Goal: Task Accomplishment & Management: Complete application form

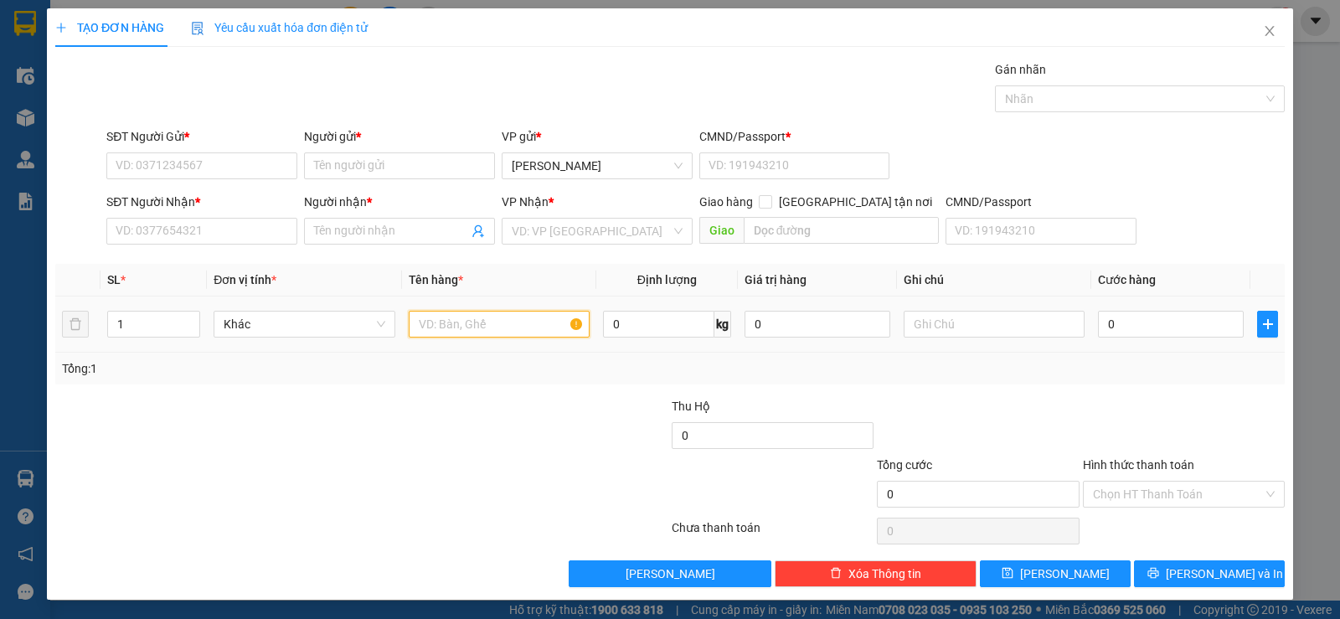
click at [444, 327] on input "text" at bounding box center [499, 324] width 181 height 27
type input "1b đen"
click at [531, 397] on div at bounding box center [567, 426] width 205 height 59
click at [1135, 348] on td "0" at bounding box center [1170, 324] width 159 height 56
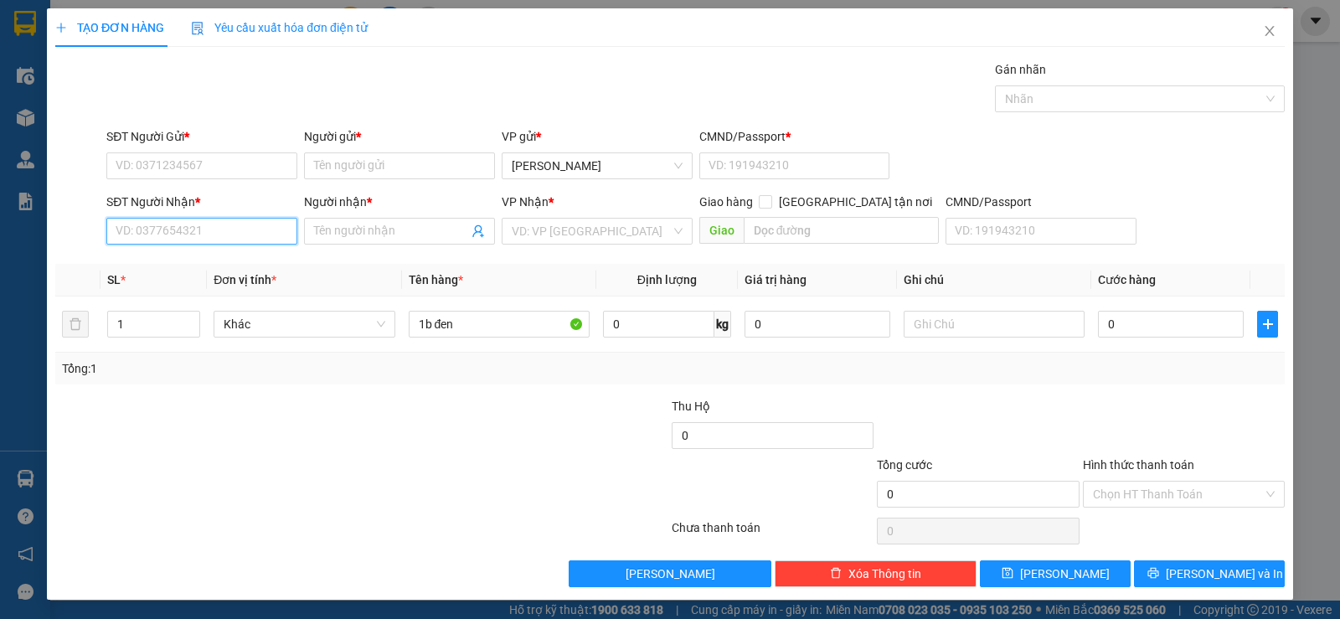
click at [169, 229] on input "SĐT Người Nhận *" at bounding box center [201, 231] width 191 height 27
click at [166, 264] on div "0703159768 - hậu" at bounding box center [200, 264] width 169 height 18
type input "0703159768"
type input "hậu"
click at [233, 236] on input "0703159768" at bounding box center [201, 231] width 191 height 27
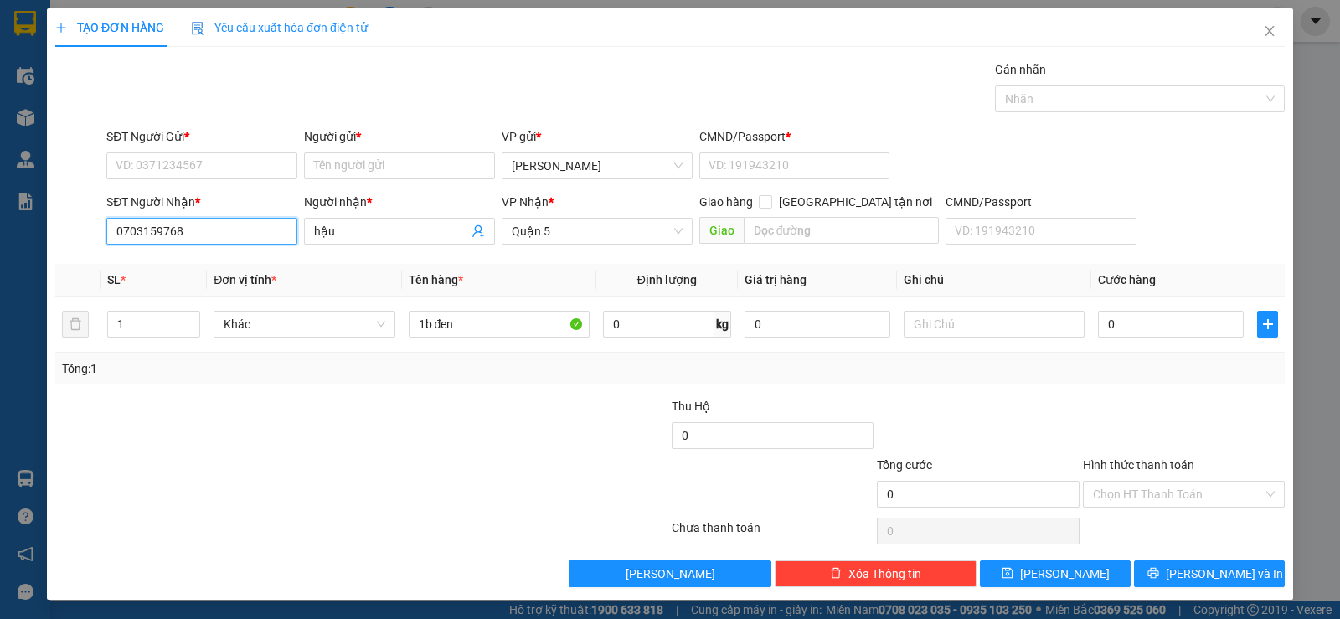
click at [233, 236] on input "0703159768" at bounding box center [201, 231] width 191 height 27
type input "0703159768"
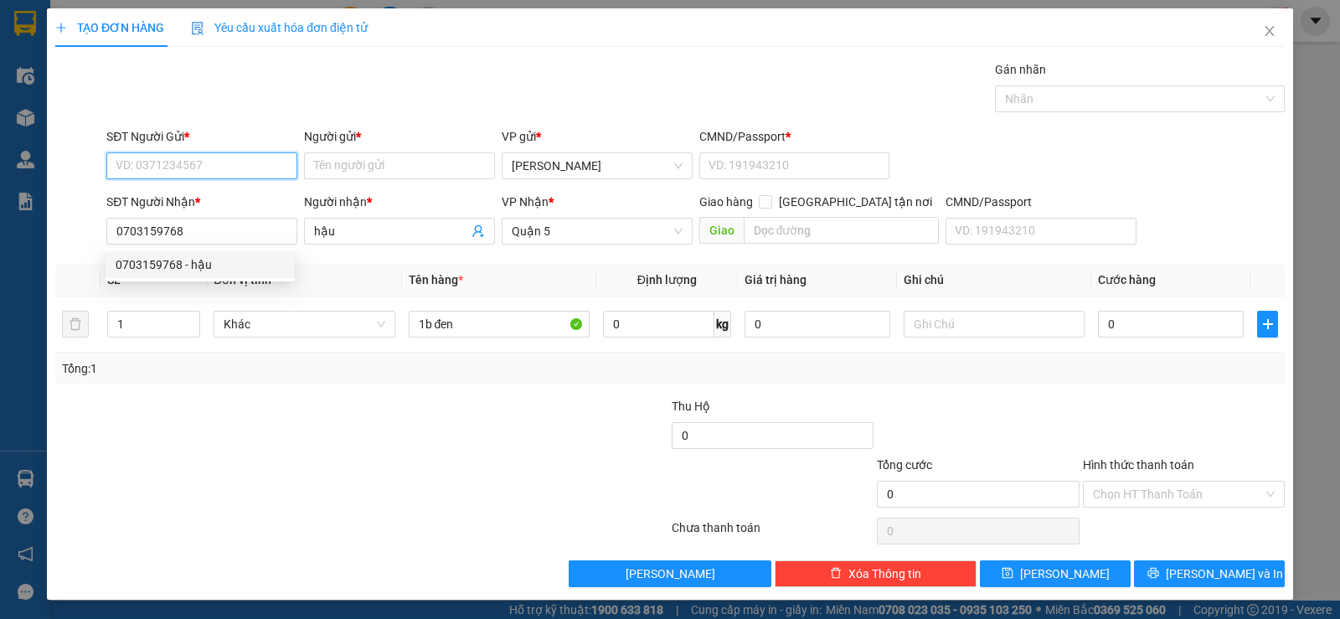
click at [181, 163] on input "SĐT Người Gửi *" at bounding box center [201, 165] width 191 height 27
paste input "0703159768"
type input "0703159768"
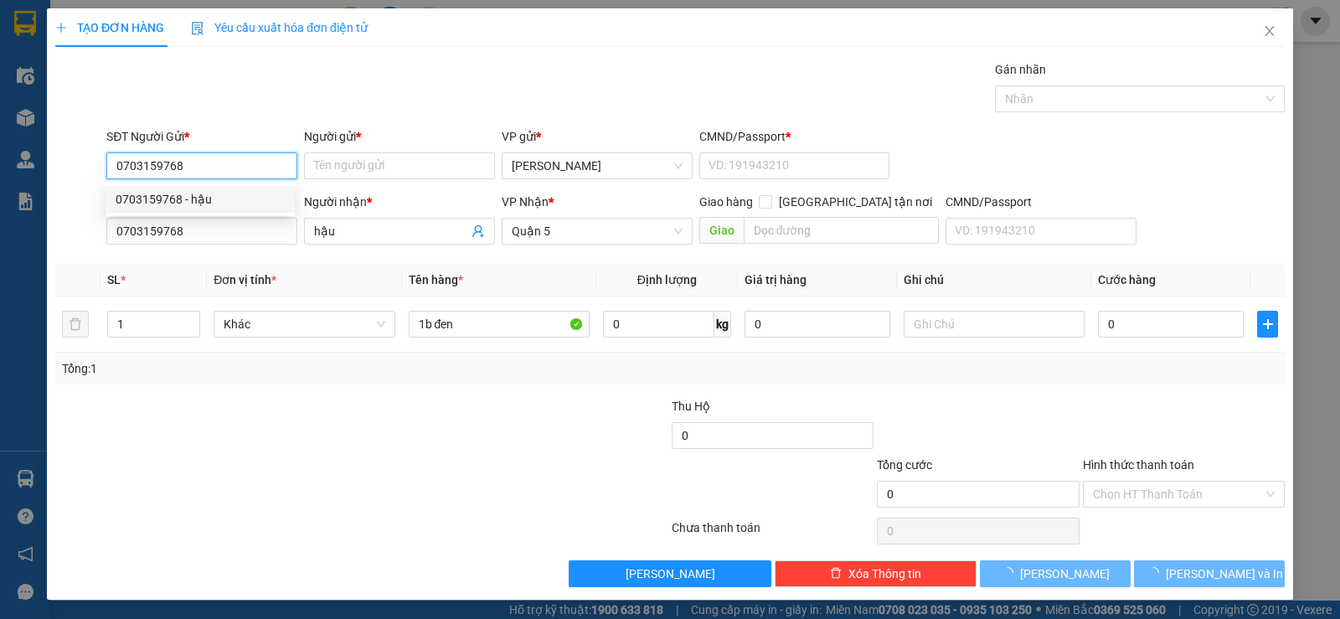
click at [196, 191] on div "0703159768 - hậu" at bounding box center [200, 199] width 169 height 18
type input "hậu"
type input "11"
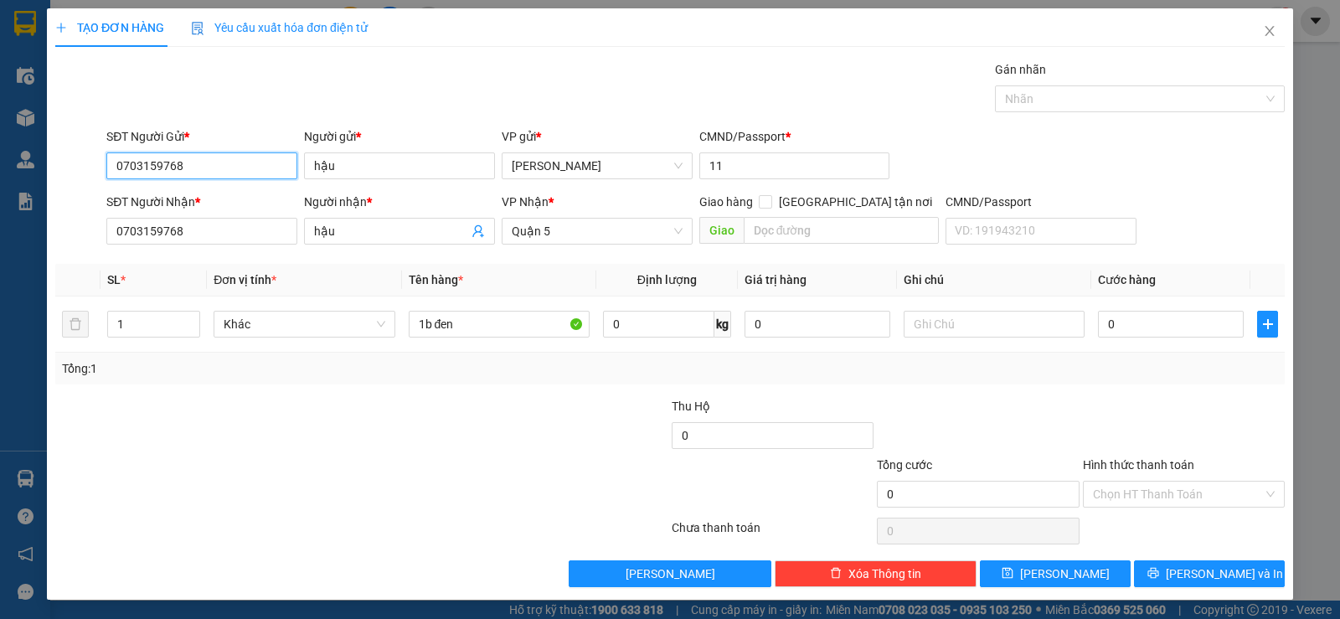
type input "0703159768"
click at [466, 269] on th "Tên hàng *" at bounding box center [499, 280] width 194 height 33
click at [215, 215] on div "SĐT Người Nhận *" at bounding box center [201, 205] width 191 height 25
click at [213, 222] on input "0703159768" at bounding box center [201, 231] width 191 height 27
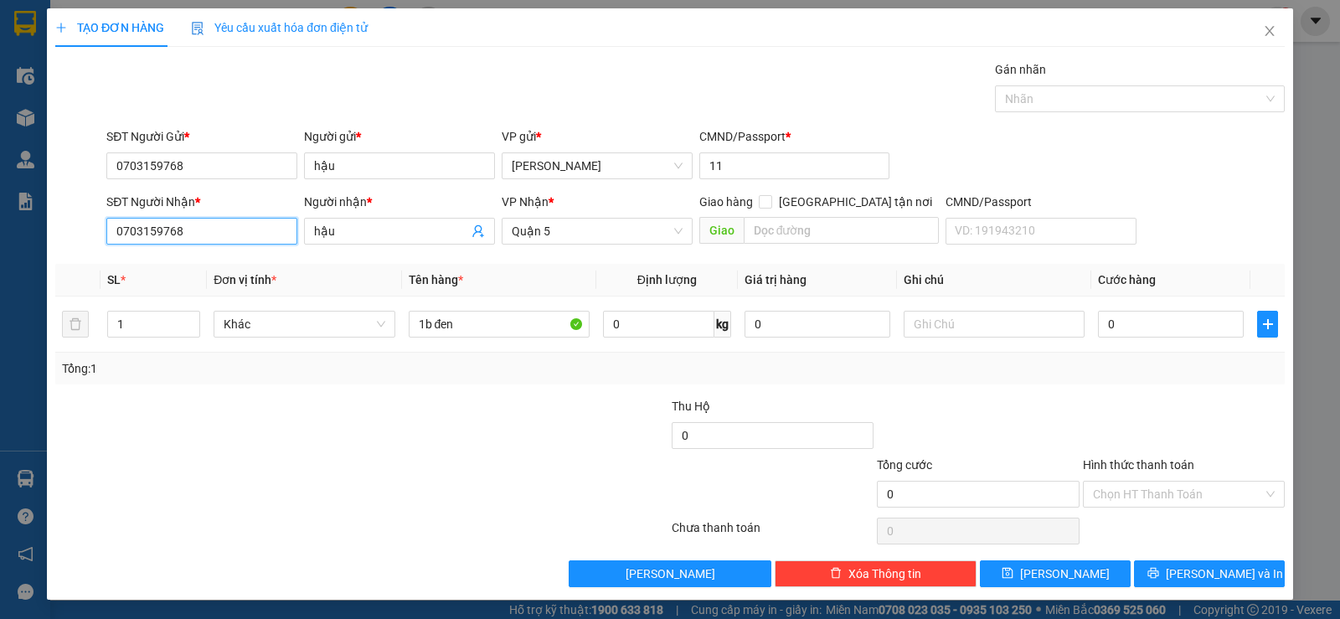
click at [213, 222] on input "0703159768" at bounding box center [201, 231] width 191 height 27
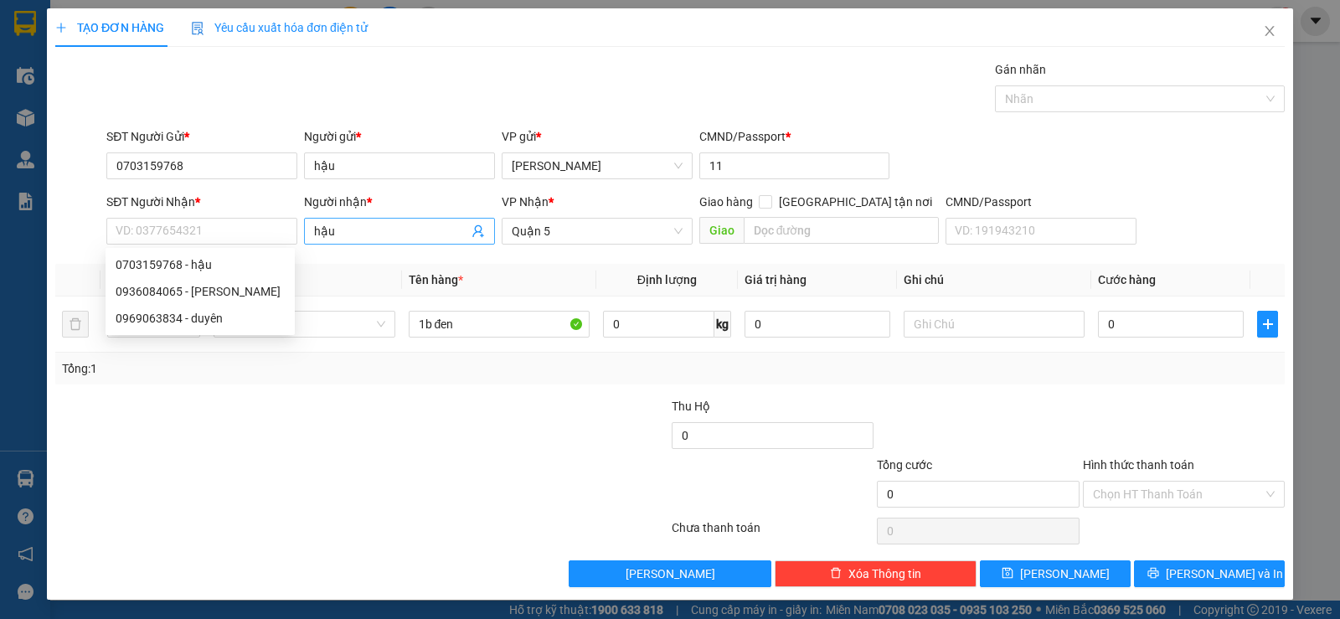
click at [358, 228] on input "hậu" at bounding box center [391, 231] width 154 height 18
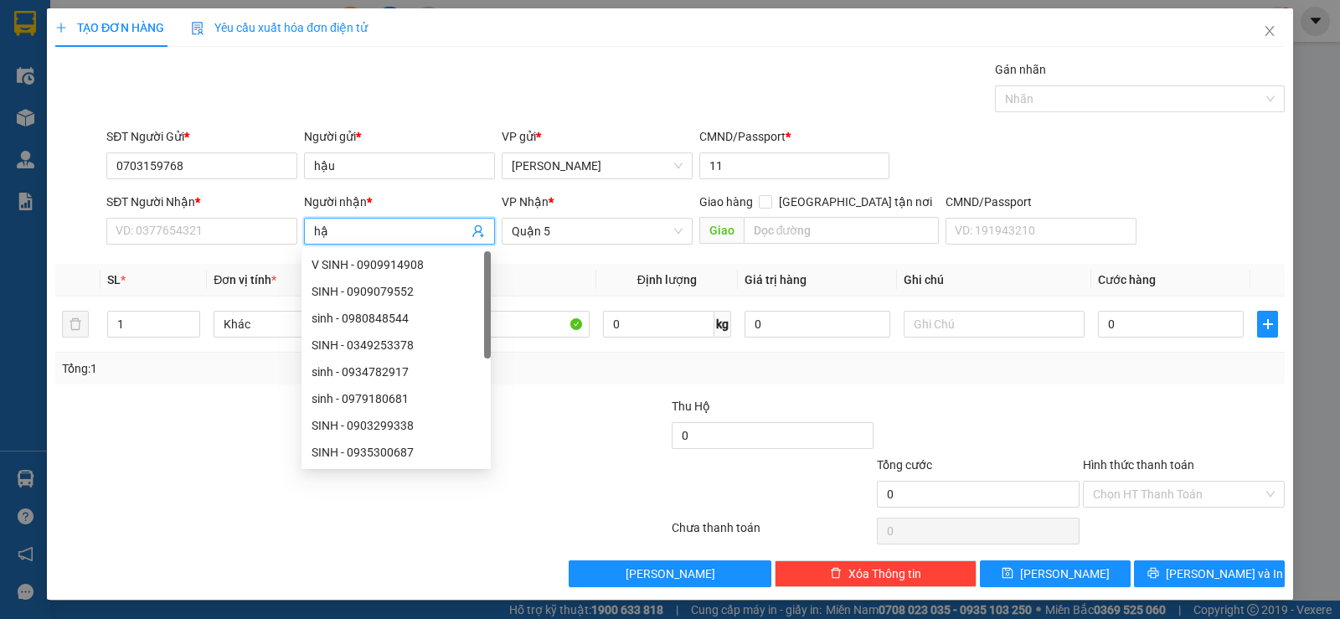
type input "h"
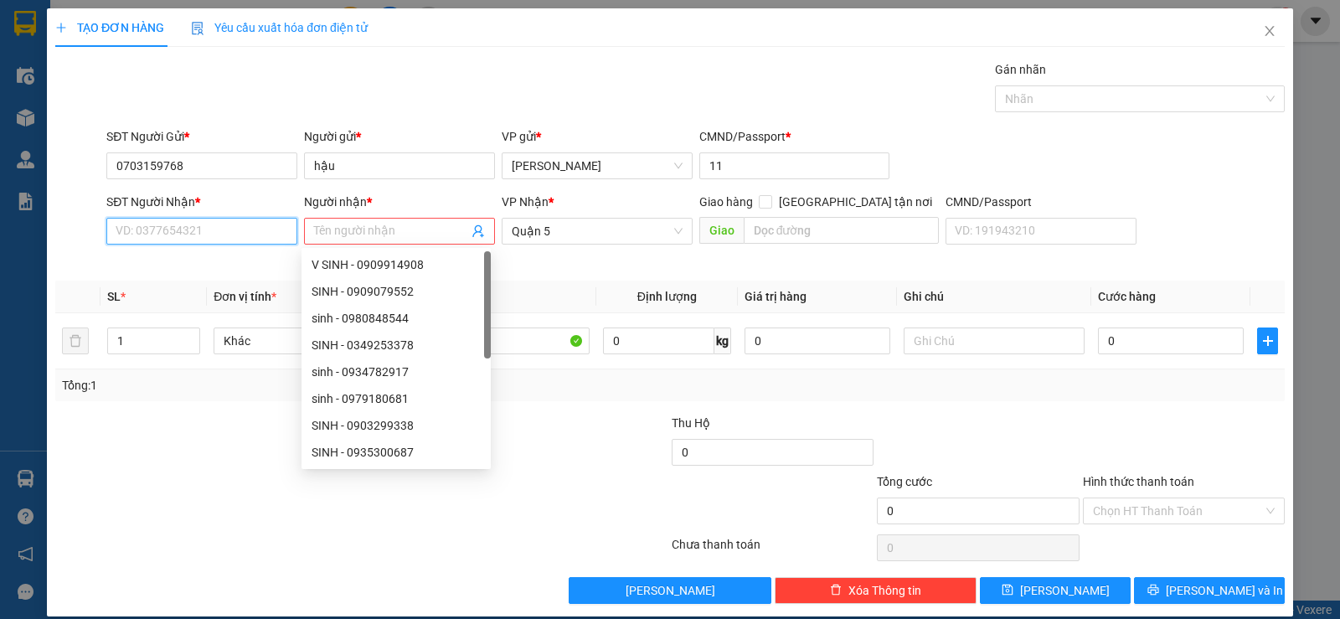
click at [217, 229] on input "SĐT Người Nhận *" at bounding box center [201, 231] width 191 height 27
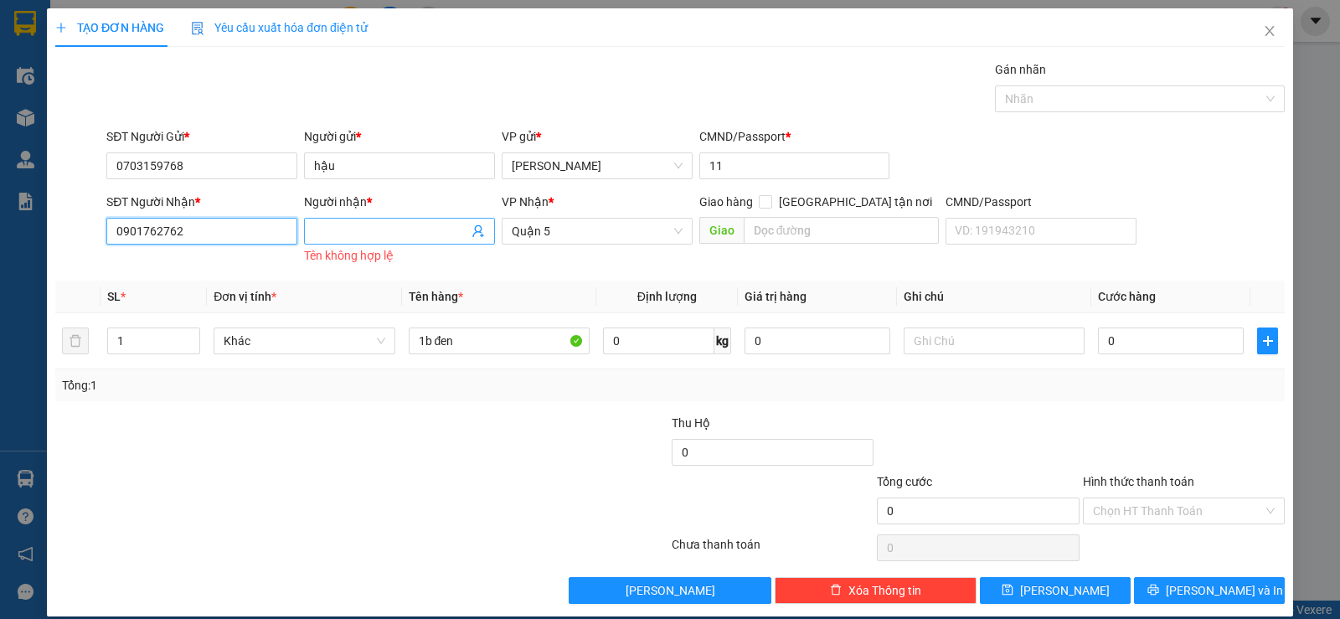
type input "0901762762"
click at [327, 225] on input "Người nhận *" at bounding box center [391, 231] width 154 height 18
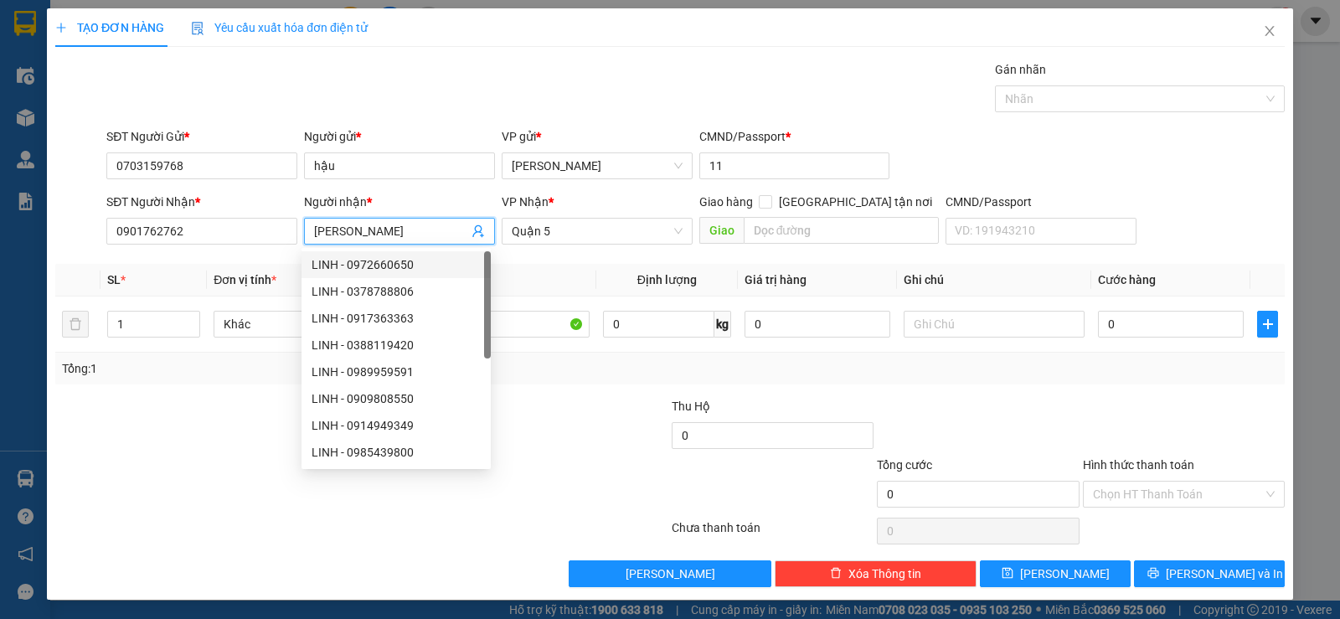
type input "[PERSON_NAME]"
click at [571, 427] on div at bounding box center [567, 426] width 205 height 59
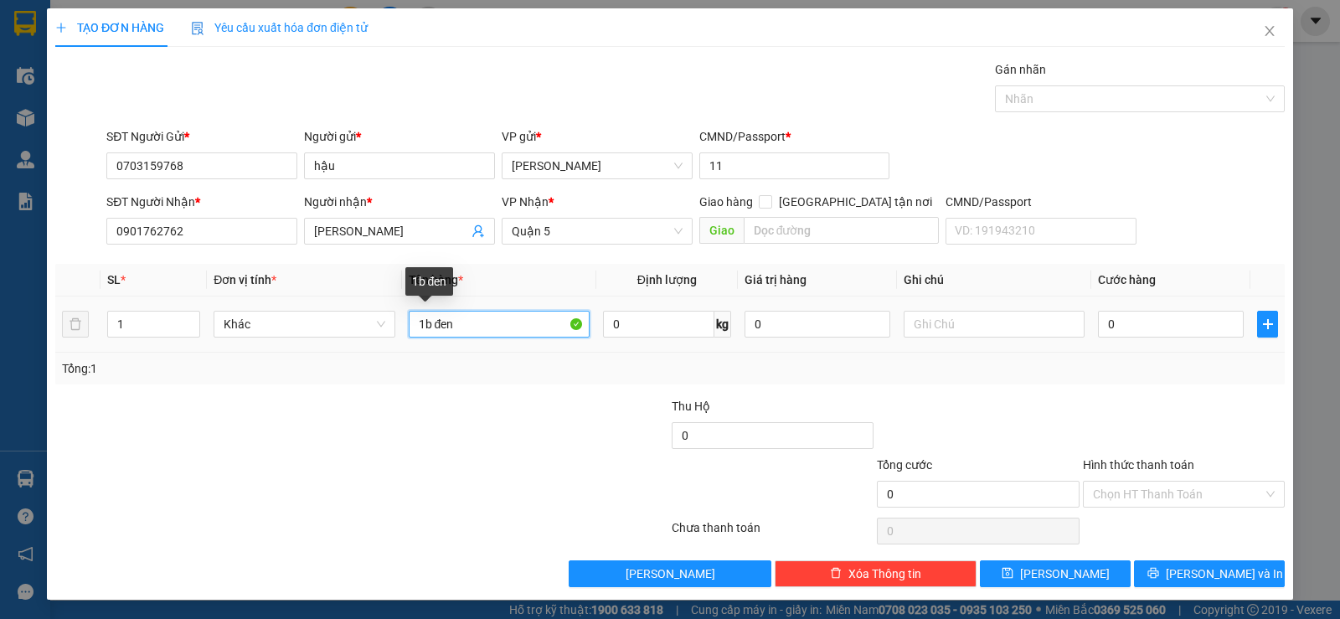
click at [510, 327] on input "1b đen" at bounding box center [499, 324] width 181 height 27
click at [1125, 321] on input "0" at bounding box center [1171, 324] width 146 height 27
type input "4"
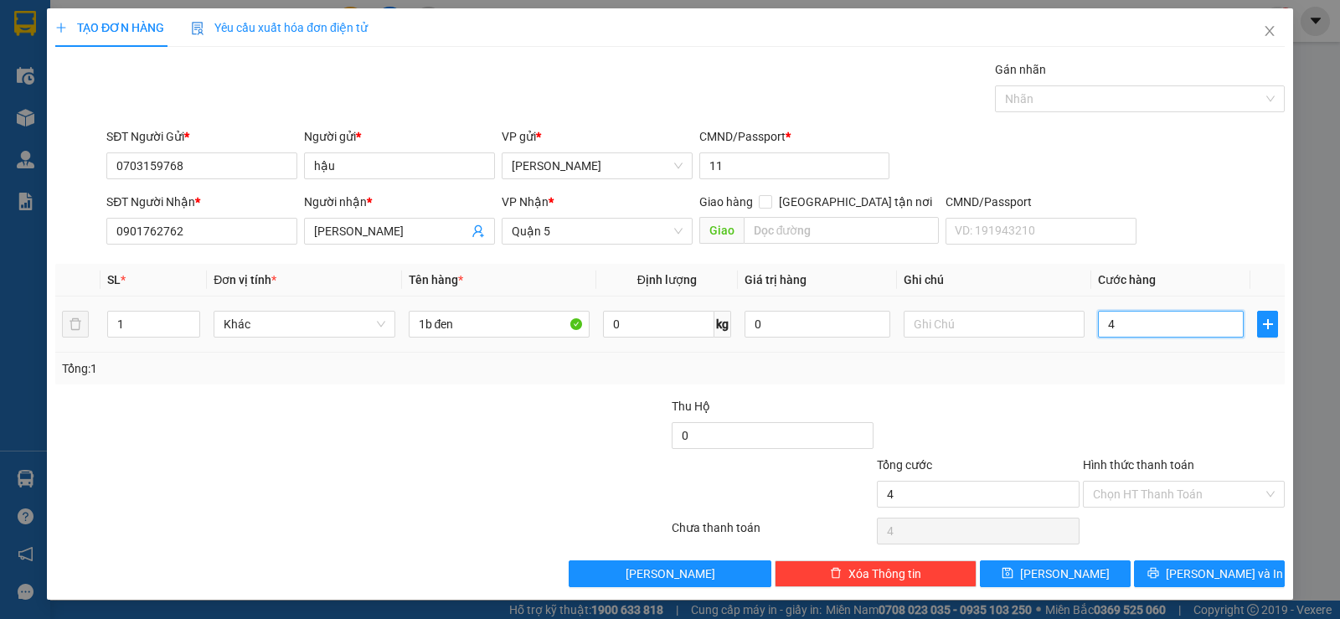
type input "40"
type input "40.000"
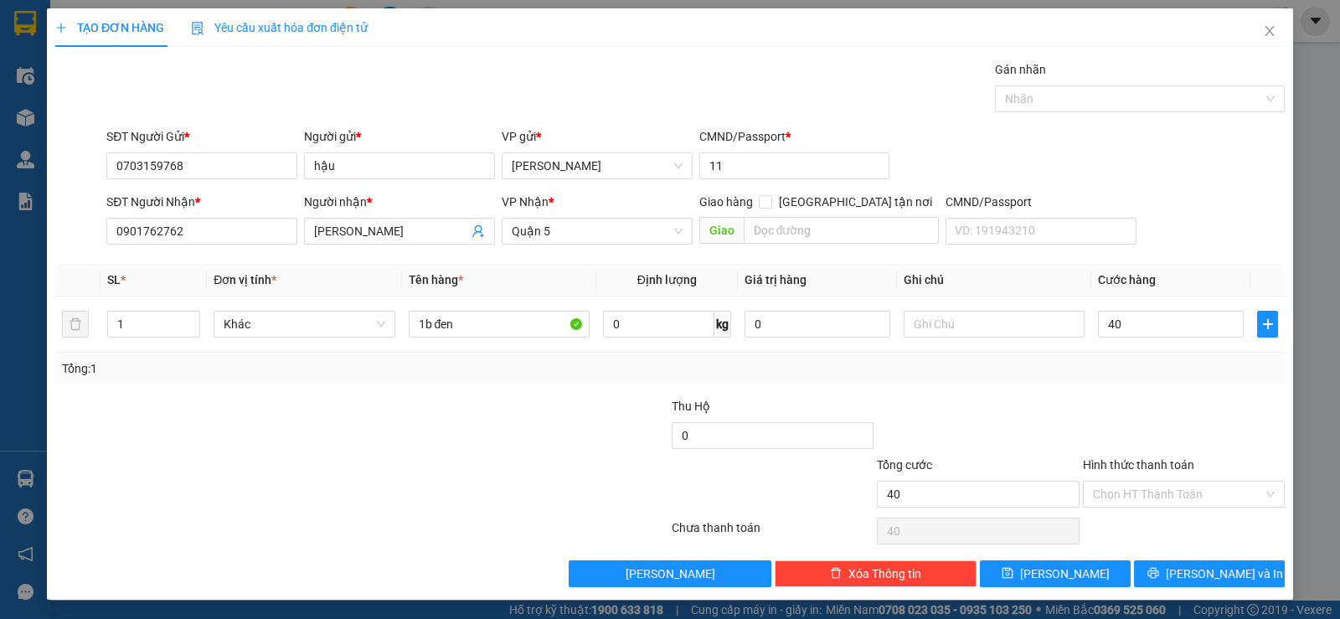
type input "40.000"
click at [1222, 386] on div "Transit Pickup Surcharge Ids Transit Deliver Surcharge Ids Transit Deliver Surc…" at bounding box center [669, 323] width 1229 height 527
click at [1105, 319] on input "40.000" at bounding box center [1171, 324] width 146 height 27
type input "5"
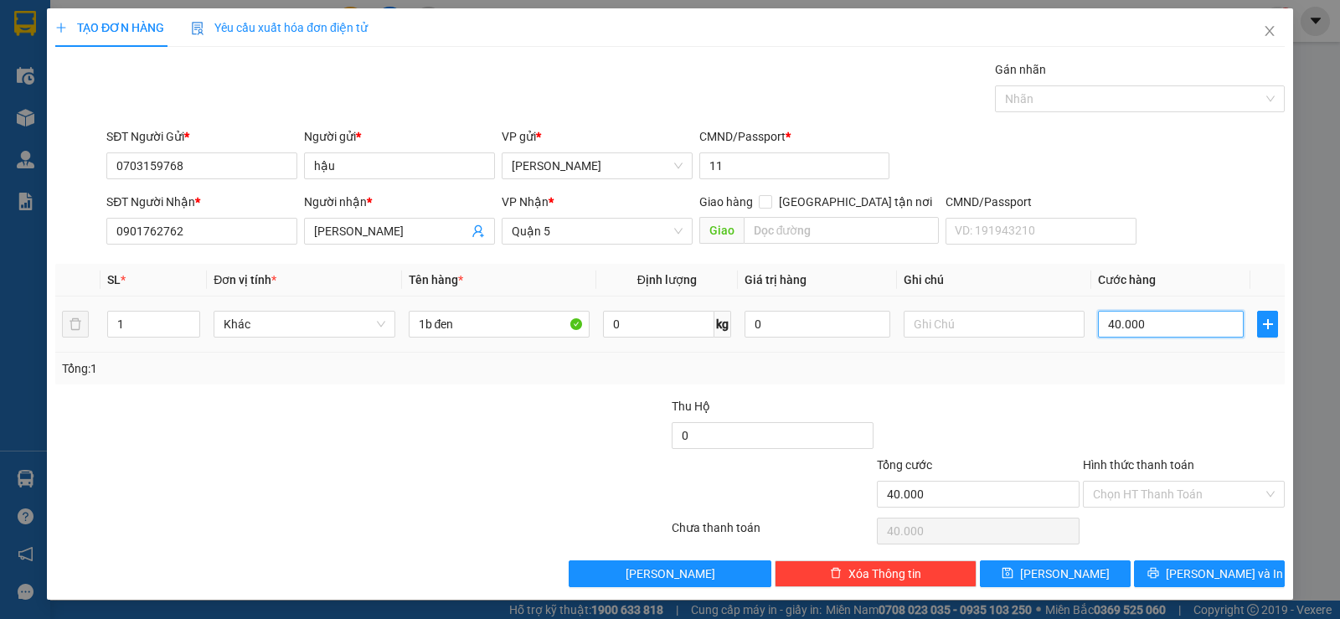
type input "5"
type input "50"
type input "50.000"
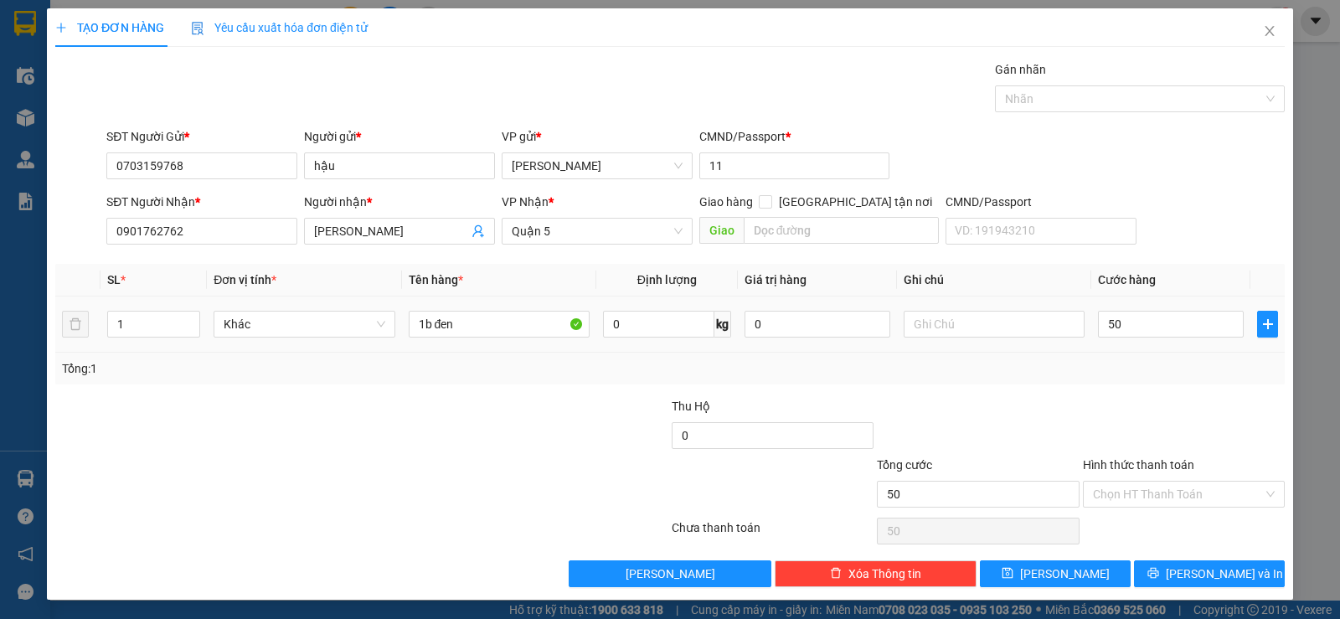
type input "50.000"
click at [1171, 389] on div "Transit Pickup Surcharge Ids Transit Deliver Surcharge Ids Transit Deliver Surc…" at bounding box center [669, 323] width 1229 height 527
click at [1110, 492] on input "Hình thức thanh toán" at bounding box center [1178, 493] width 170 height 25
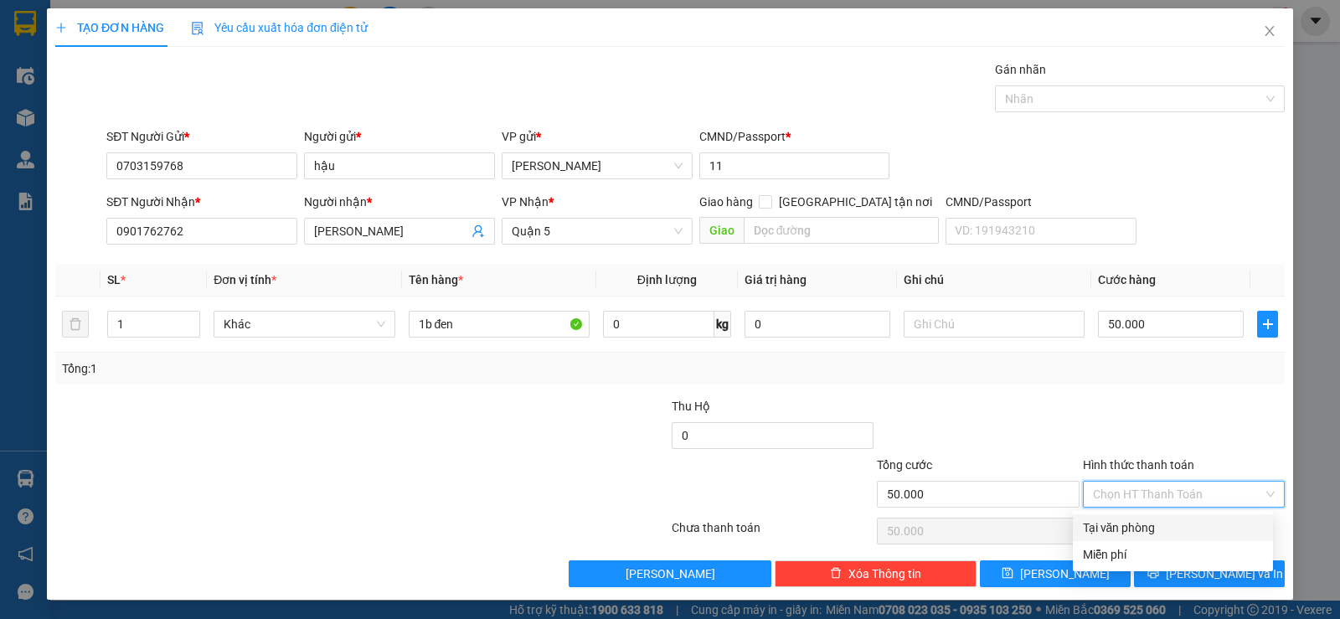
click at [1111, 528] on div "Tại văn phòng" at bounding box center [1173, 527] width 180 height 18
type input "0"
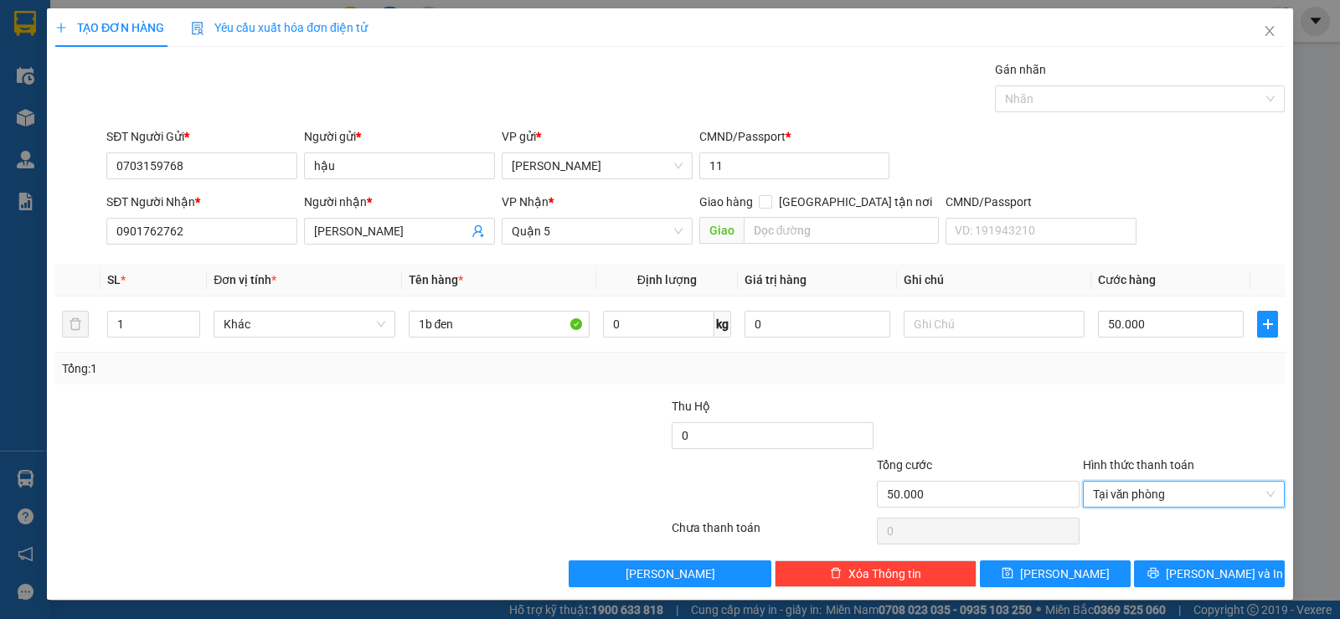
click at [873, 373] on div "Tổng: 1" at bounding box center [670, 368] width 1216 height 18
click at [1192, 567] on span "[PERSON_NAME] và In" at bounding box center [1224, 573] width 117 height 18
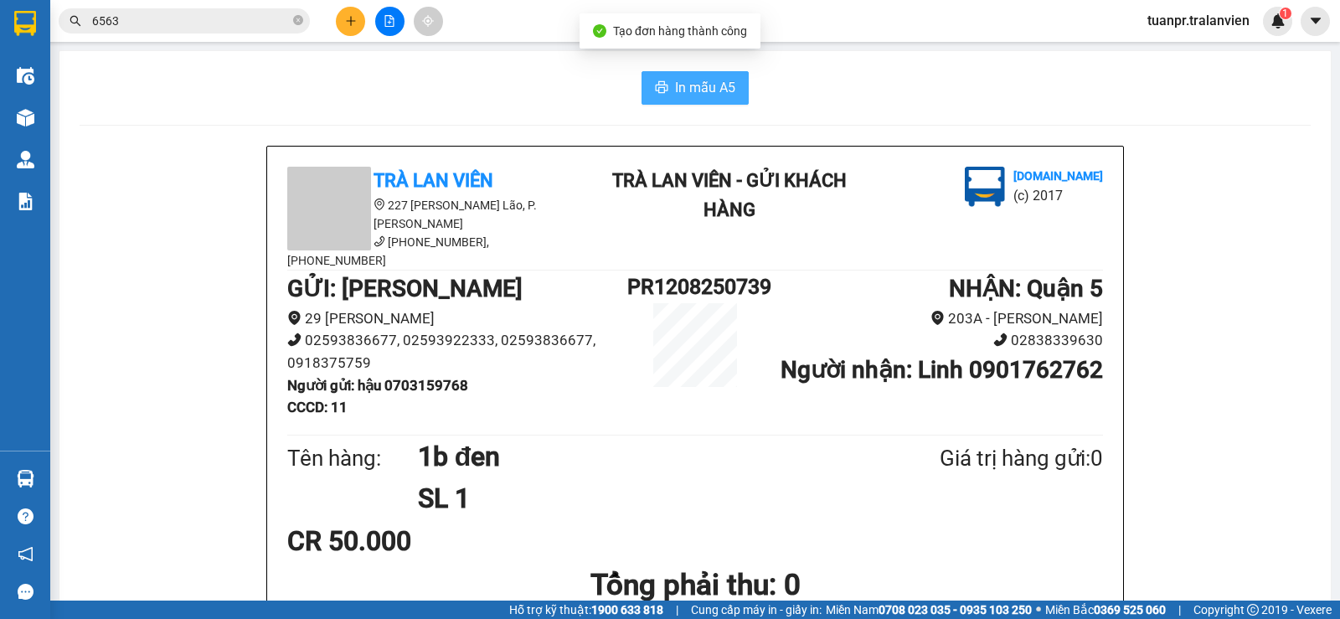
click at [697, 85] on span "In mẫu A5" at bounding box center [705, 87] width 60 height 21
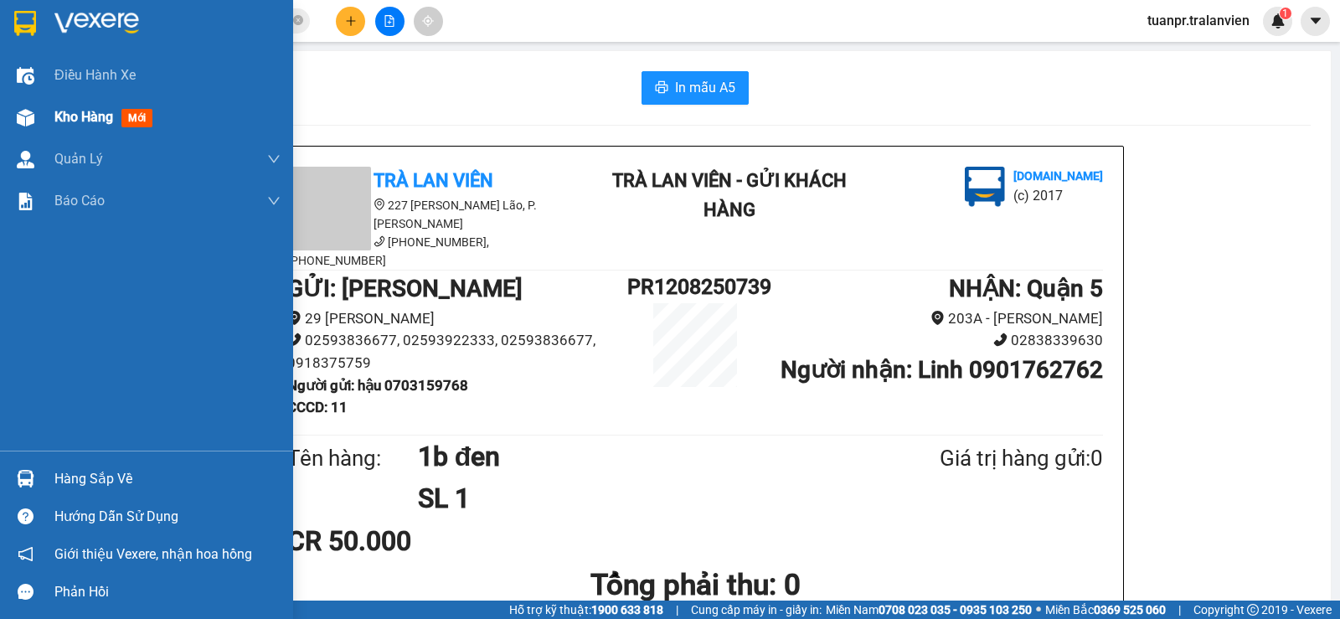
click at [102, 111] on span "Kho hàng" at bounding box center [83, 117] width 59 height 16
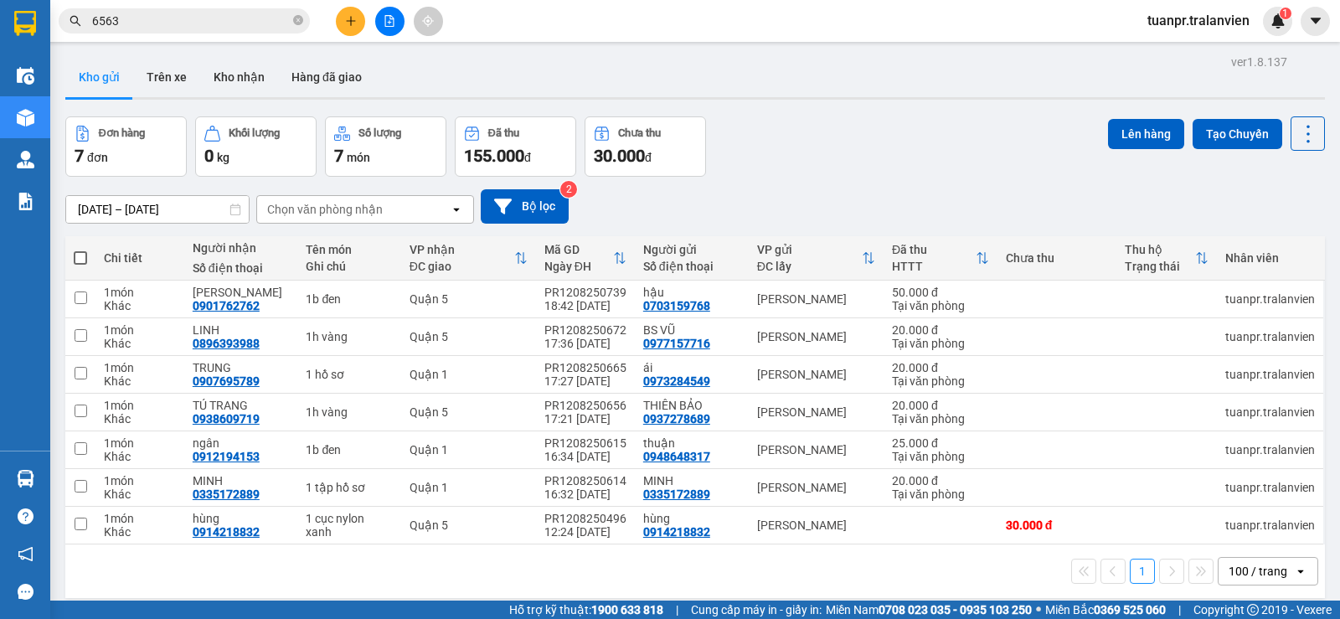
click at [361, 23] on button at bounding box center [350, 21] width 29 height 29
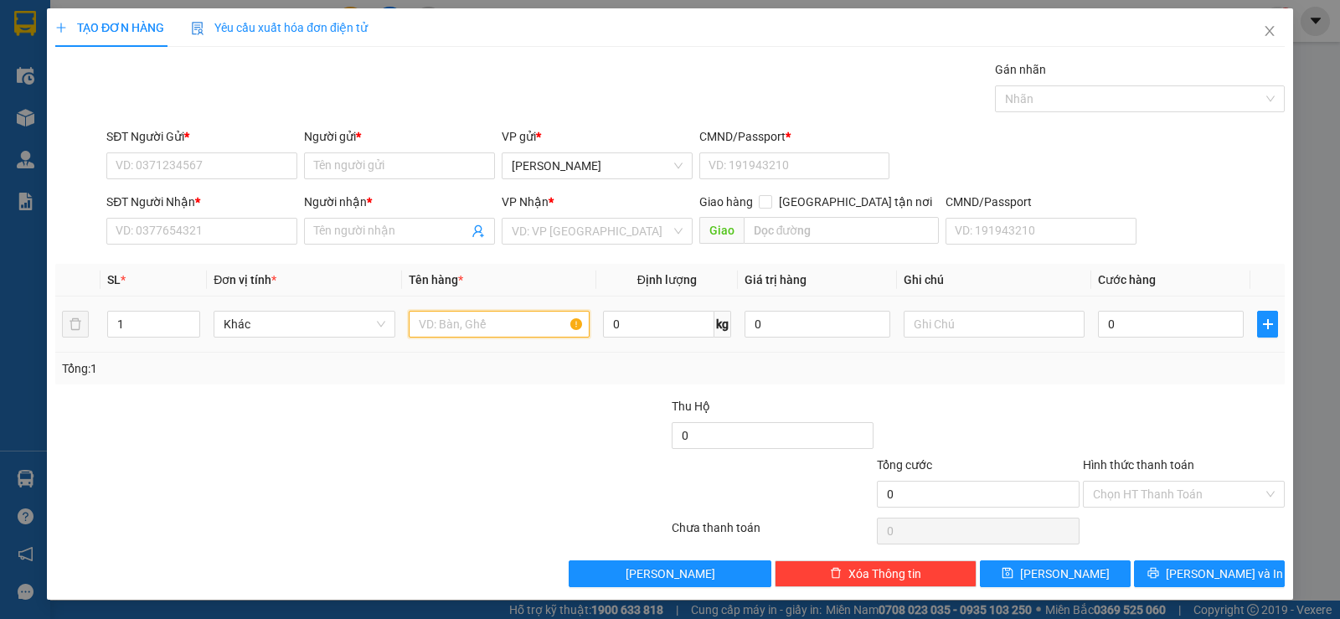
click at [473, 334] on input "text" at bounding box center [499, 324] width 181 height 27
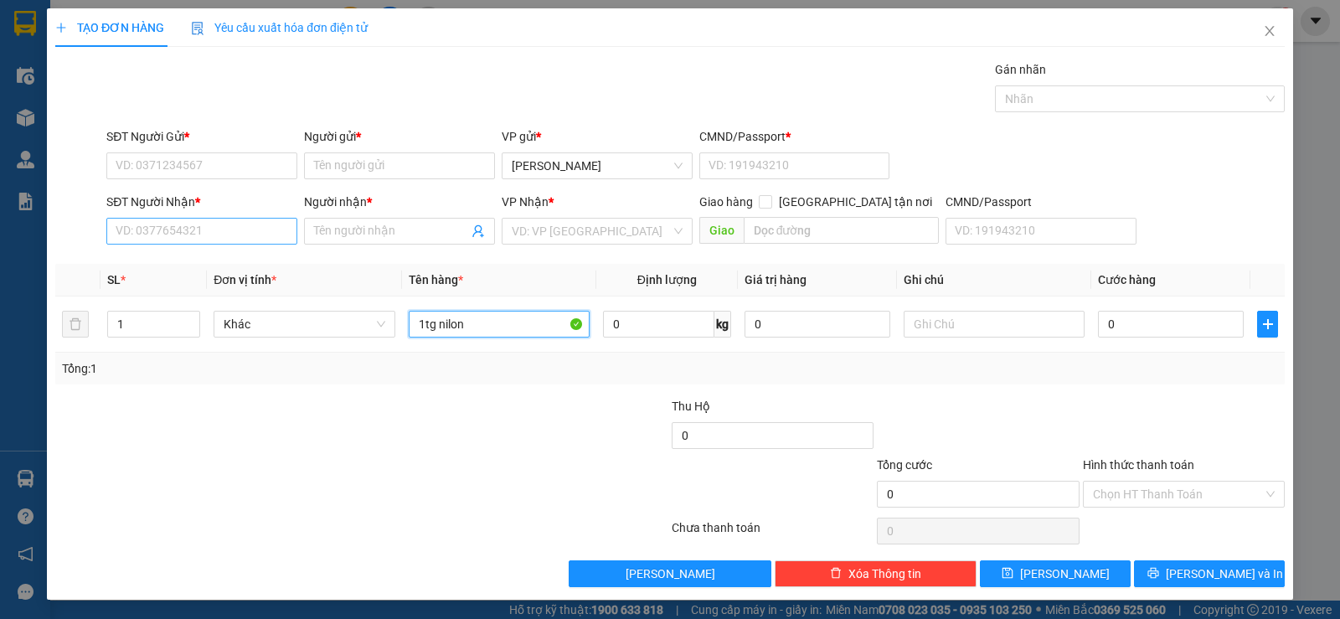
type input "1tg nilon"
click at [188, 228] on input "SĐT Người Nhận *" at bounding box center [201, 231] width 191 height 27
type input "0798260902"
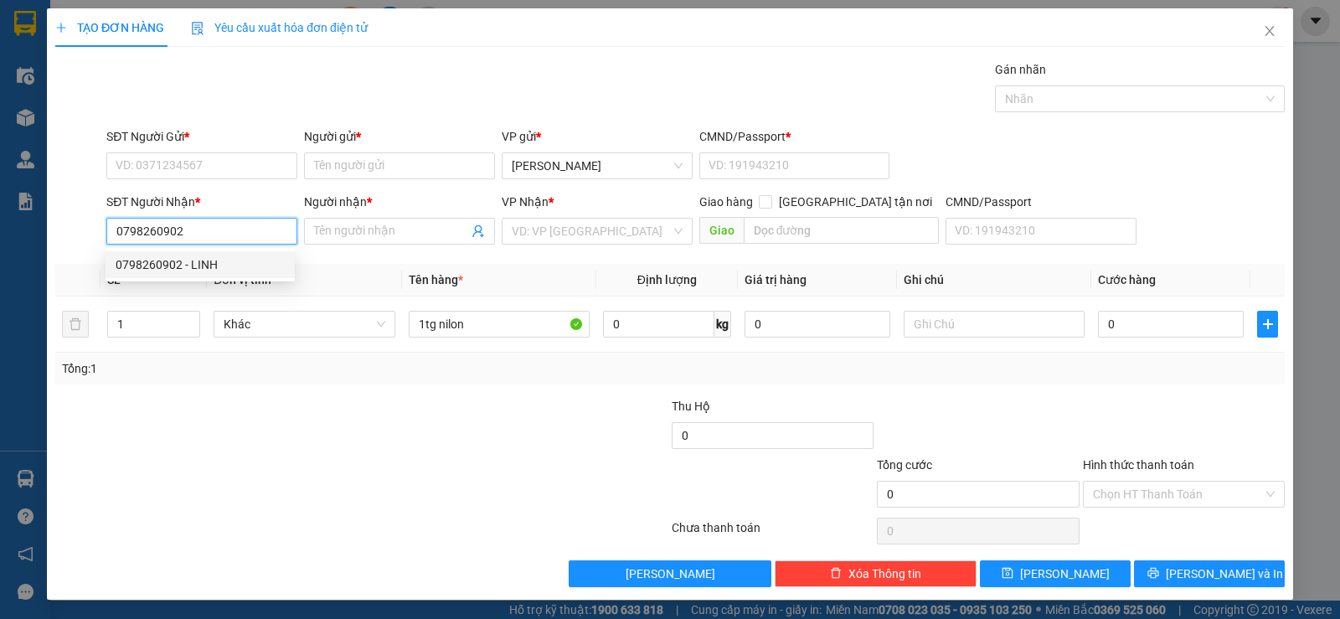
click at [191, 270] on div "0798260902 - LINH" at bounding box center [200, 264] width 169 height 18
type input "LINH"
type input "0798260902"
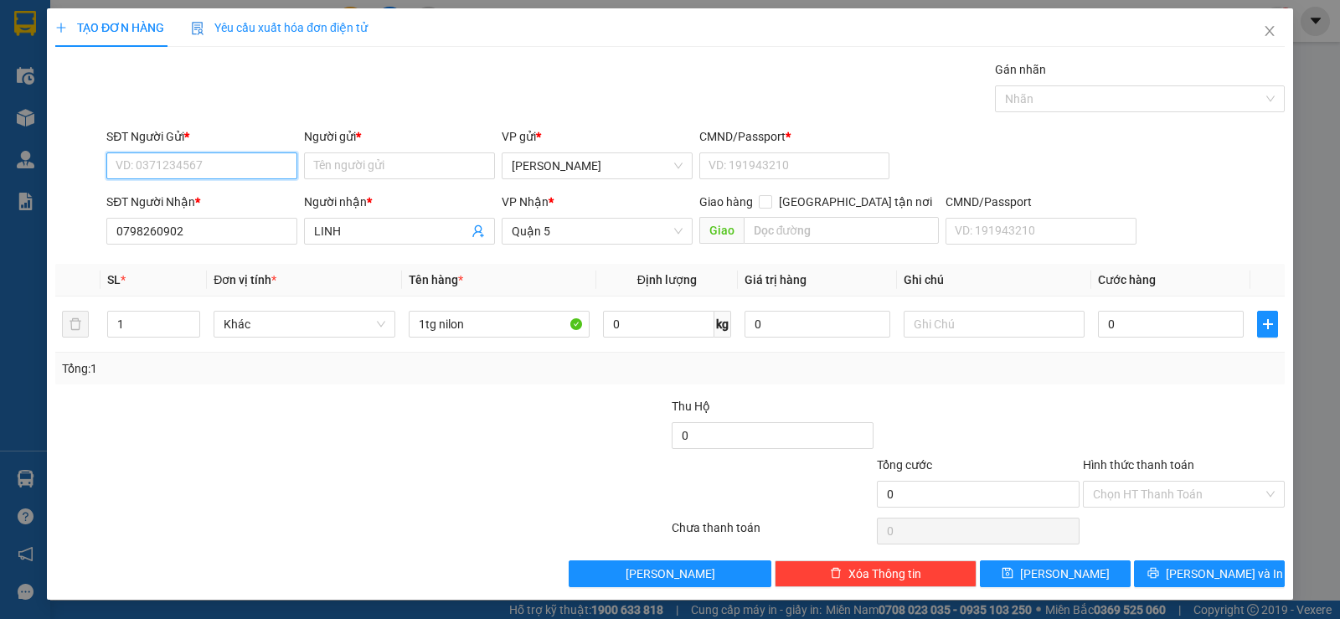
click at [205, 161] on input "SĐT Người Gửi *" at bounding box center [201, 165] width 191 height 27
click at [208, 157] on input "SĐT Người Gửi *" at bounding box center [201, 165] width 191 height 27
click at [209, 157] on input "SĐT Người Gửi *" at bounding box center [201, 165] width 191 height 27
type input "0984852408"
click at [357, 168] on input "Người gửi *" at bounding box center [399, 165] width 191 height 27
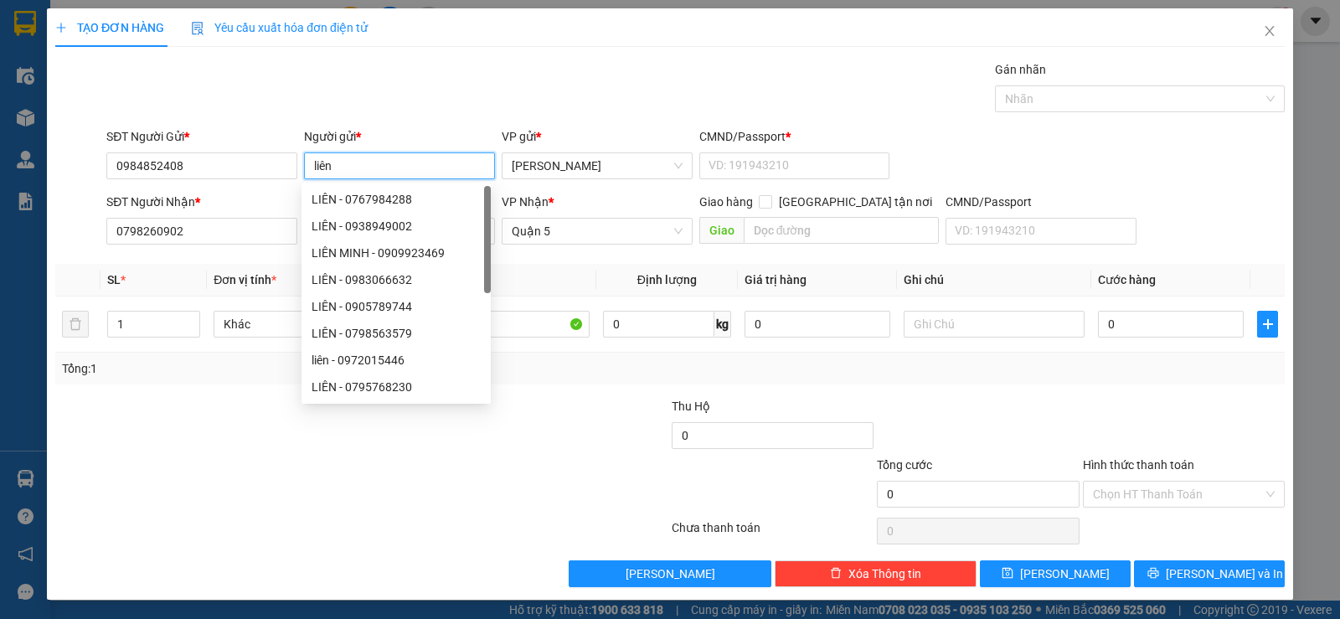
type input "liên"
click at [349, 59] on div "TẠO ĐƠN HÀNG Yêu cầu xuất hóa đơn điện tử Transit Pickup Surcharge Ids Transit …" at bounding box center [669, 297] width 1229 height 579
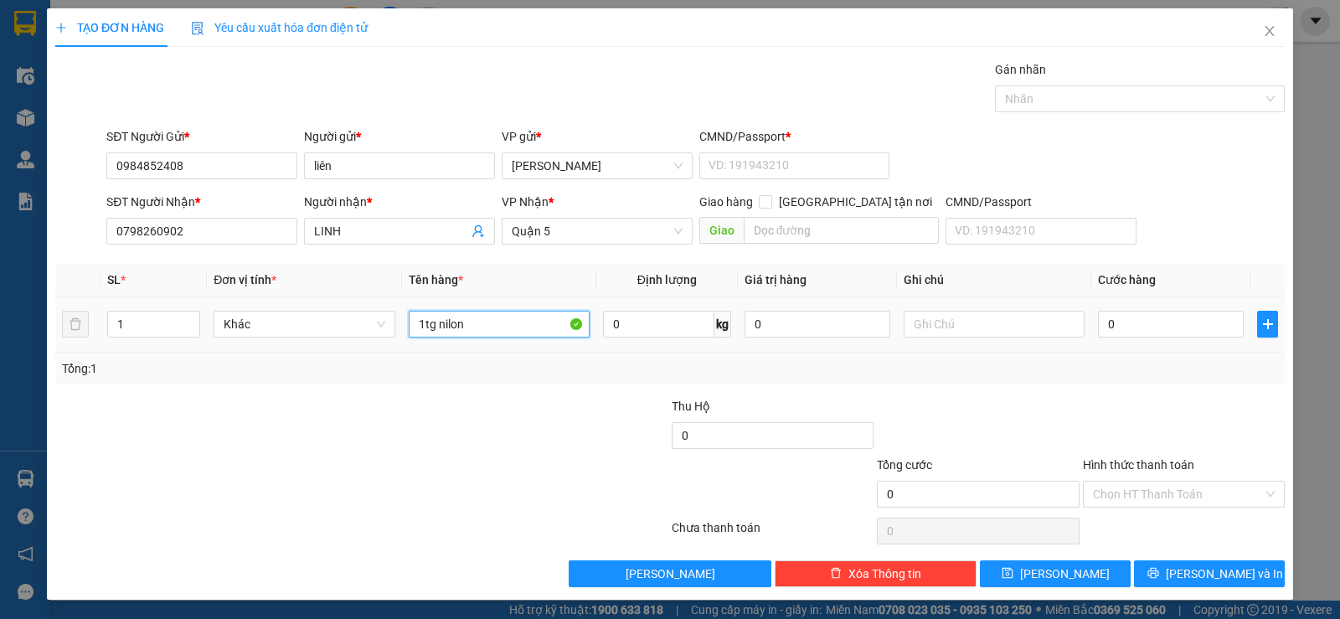
click at [485, 325] on input "1tg nilon" at bounding box center [499, 324] width 181 height 27
click at [1170, 322] on input "0" at bounding box center [1171, 324] width 146 height 27
type input "3"
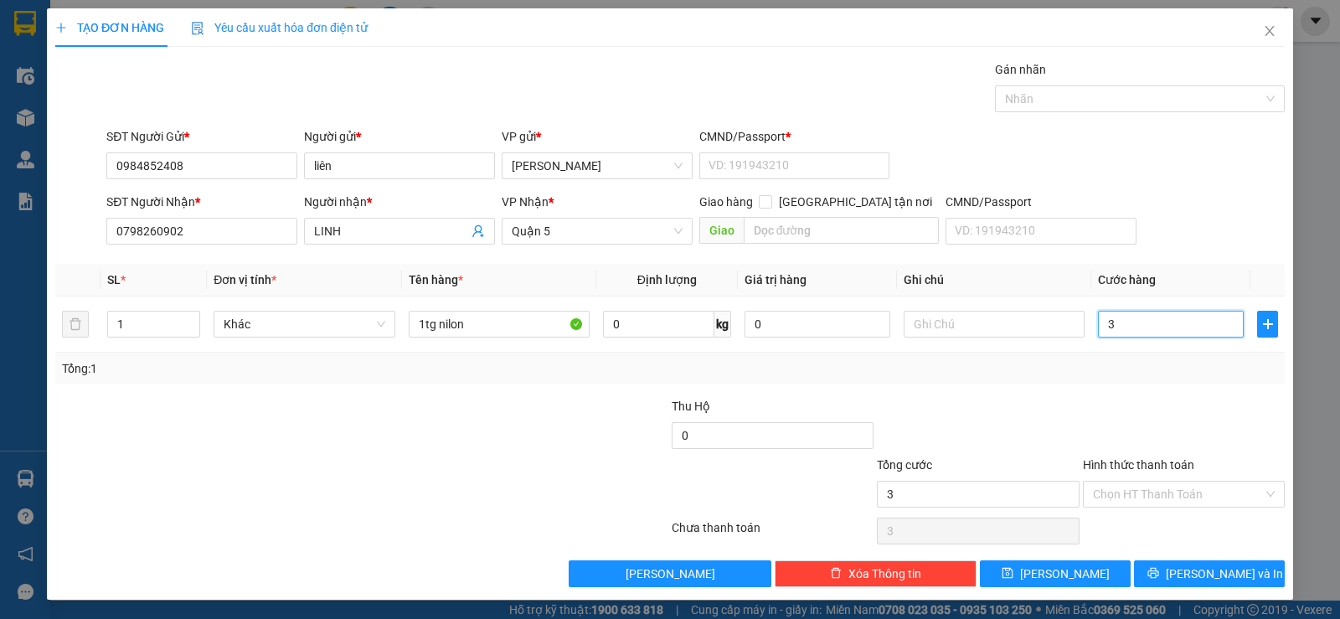
type input "30"
type input "30.000"
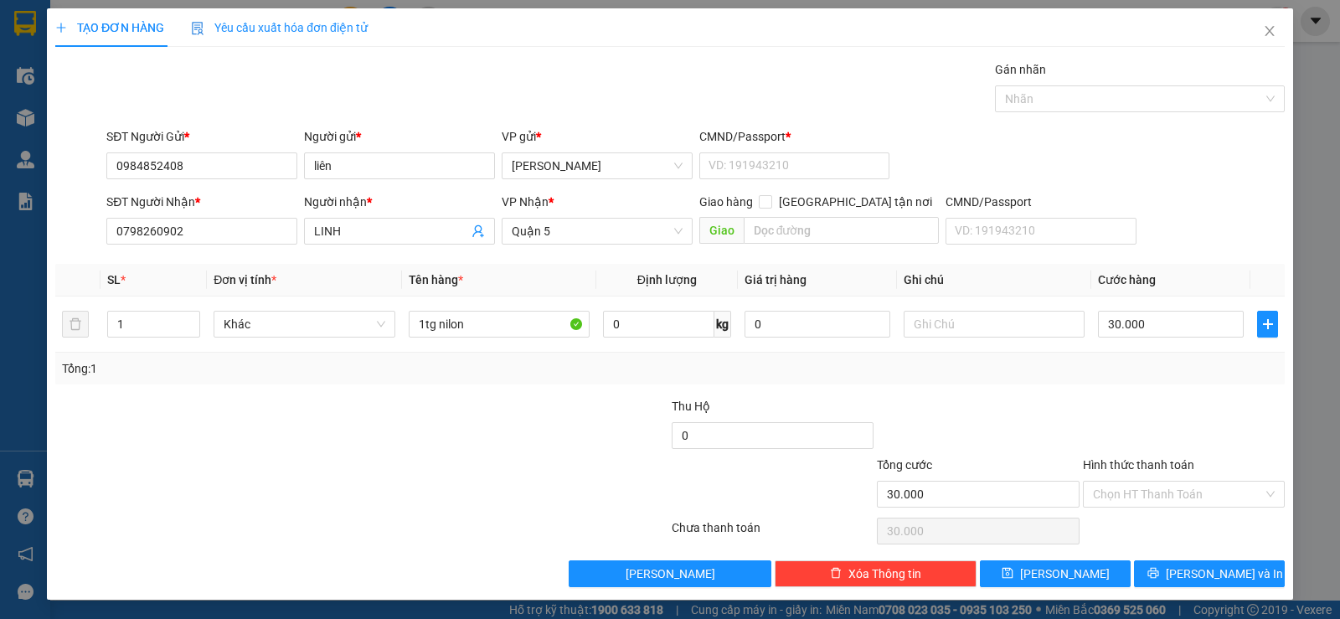
click at [1124, 402] on div at bounding box center [1183, 426] width 205 height 59
click at [1149, 500] on input "Hình thức thanh toán" at bounding box center [1178, 493] width 170 height 25
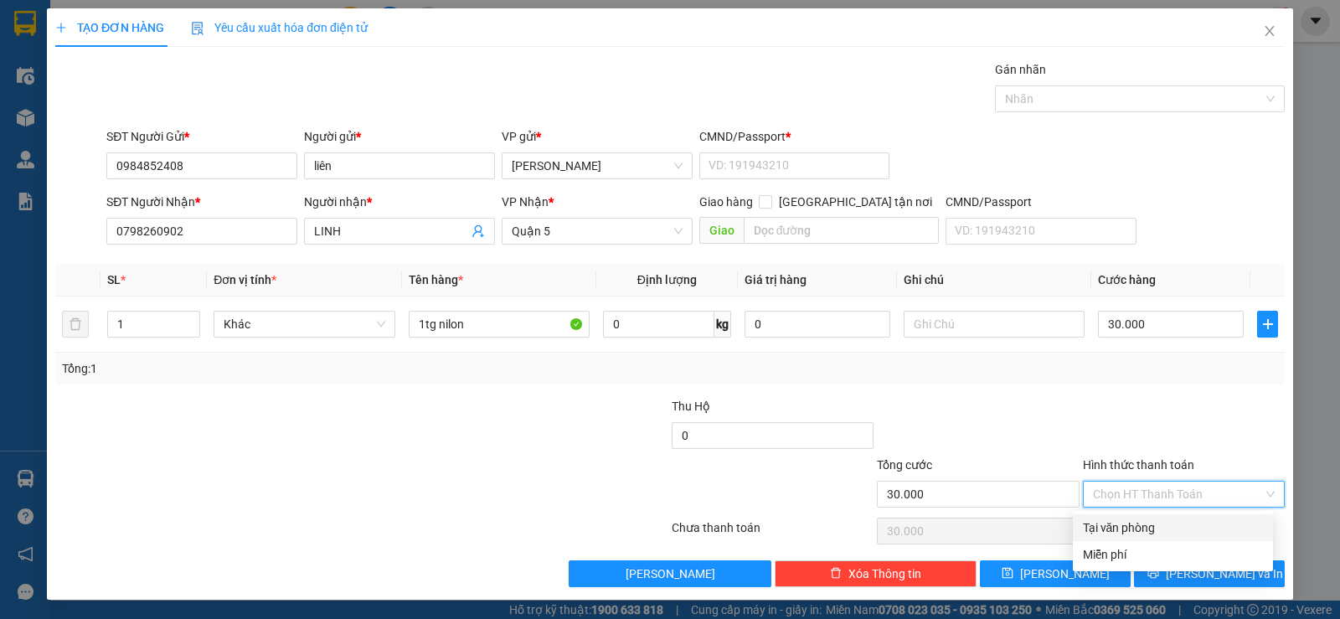
click at [1159, 526] on div "Tại văn phòng" at bounding box center [1173, 527] width 180 height 18
type input "0"
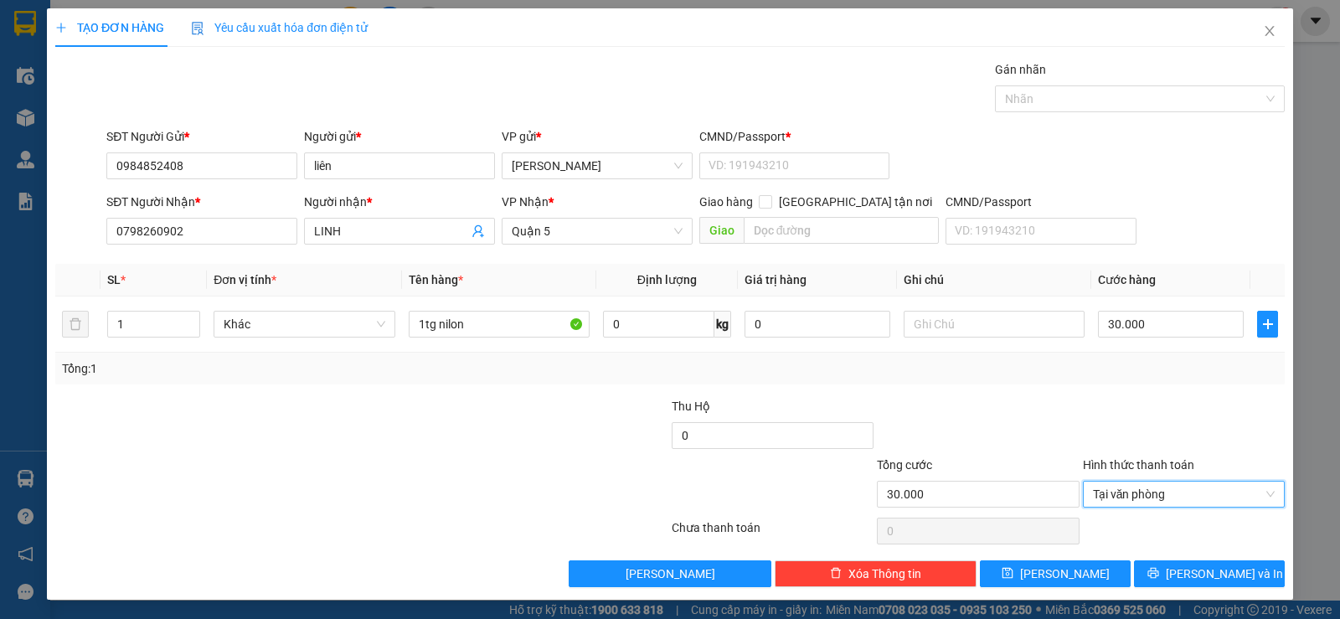
click at [900, 417] on div at bounding box center [977, 426] width 205 height 59
click at [1159, 569] on icon "printer" at bounding box center [1153, 573] width 12 height 12
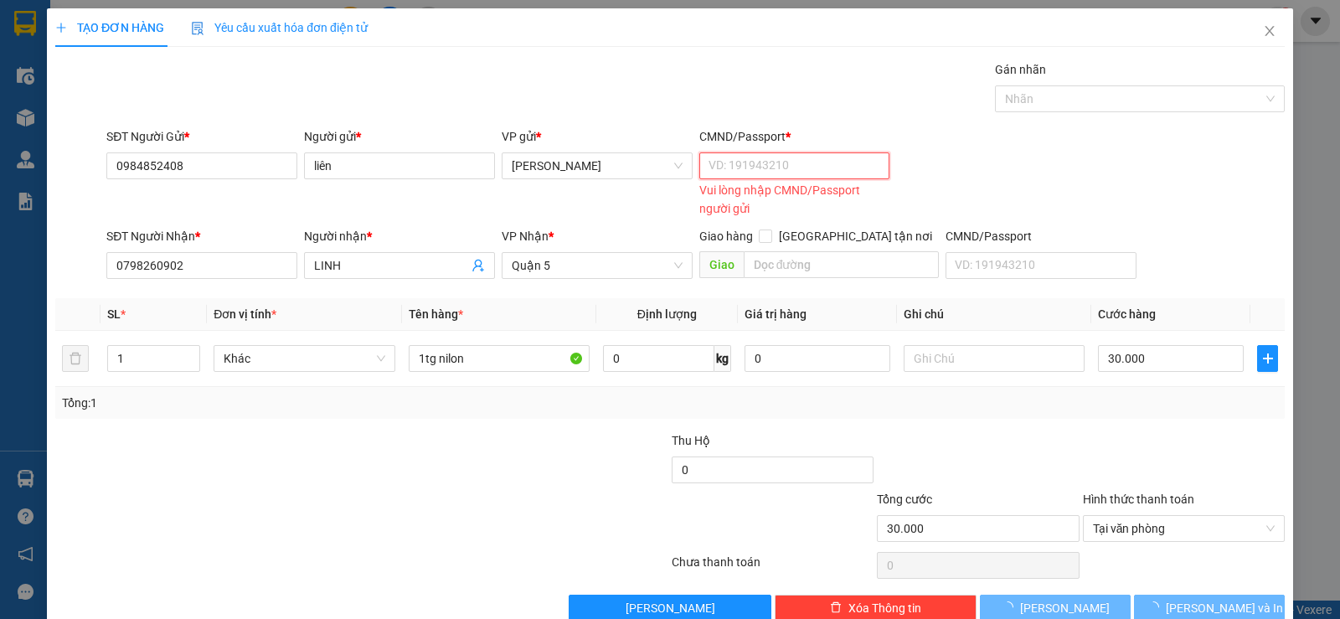
click at [790, 162] on input "CMND/Passport *" at bounding box center [794, 165] width 191 height 27
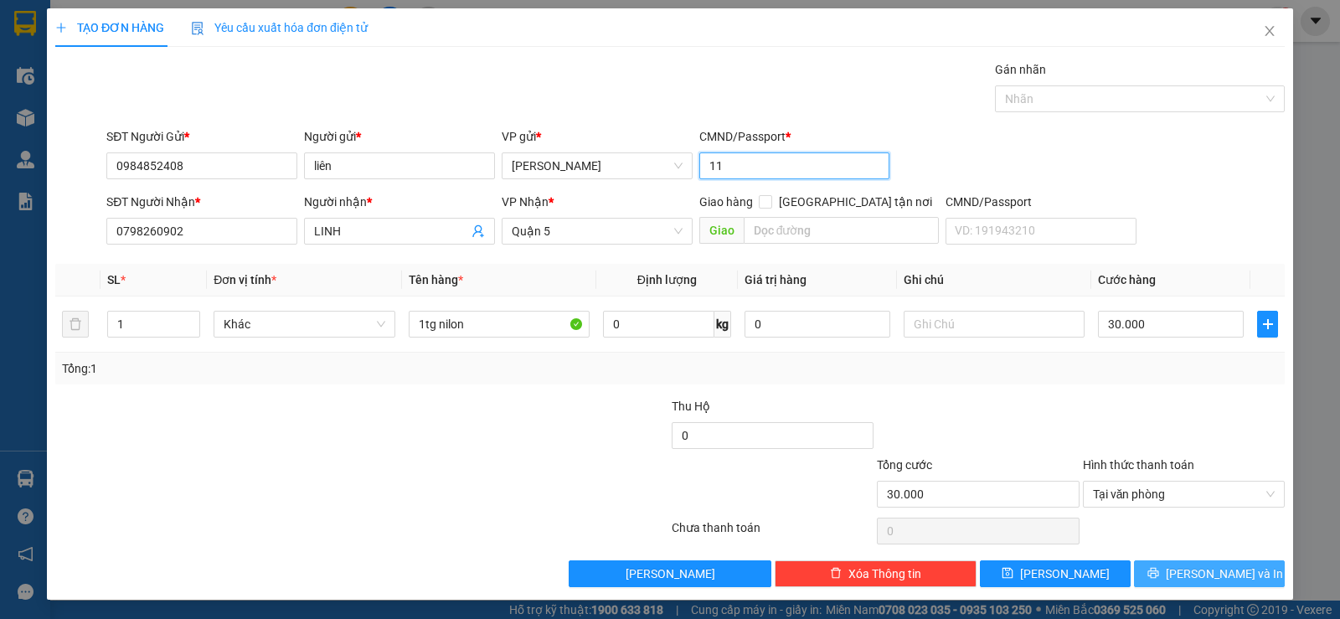
type input "11"
click at [1184, 577] on span "[PERSON_NAME] và In" at bounding box center [1224, 573] width 117 height 18
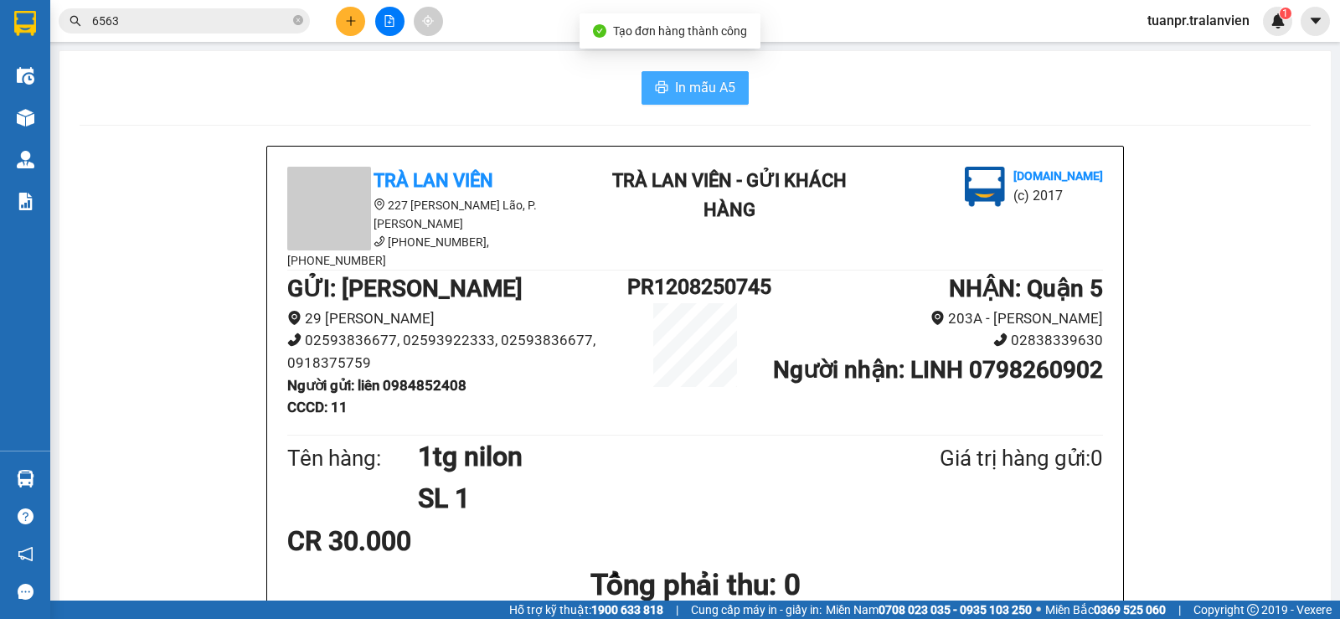
click at [700, 86] on span "In mẫu A5" at bounding box center [705, 87] width 60 height 21
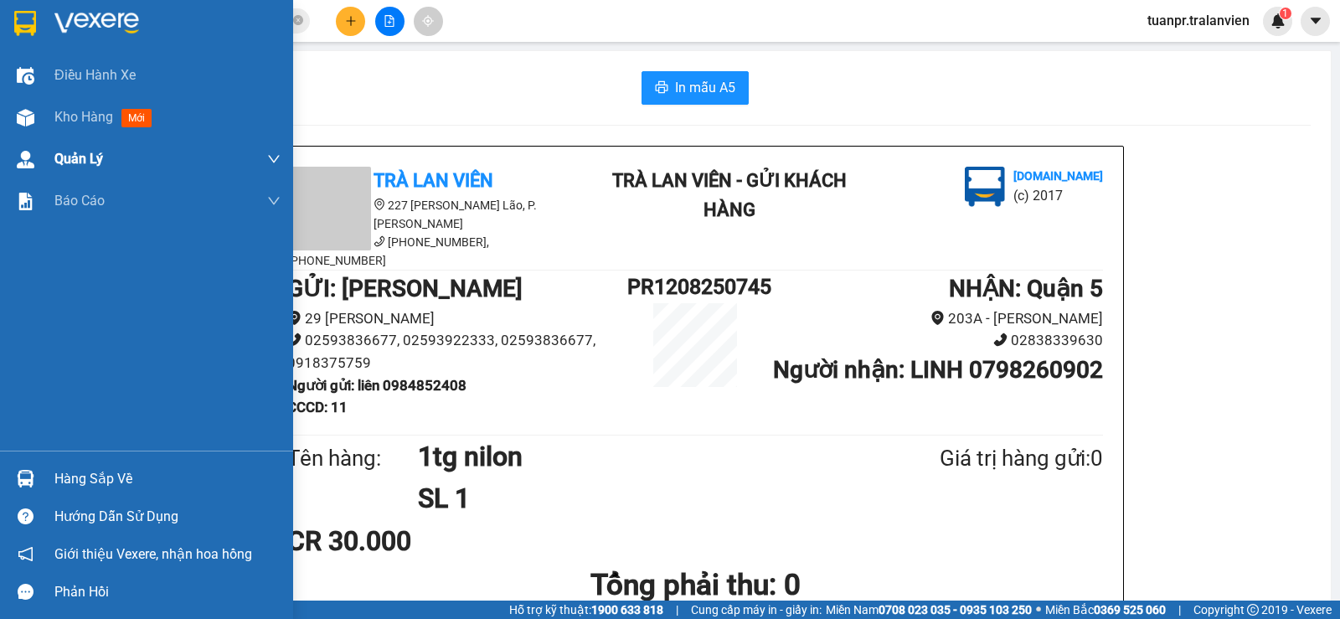
click at [108, 119] on span "Kho hàng" at bounding box center [83, 117] width 59 height 16
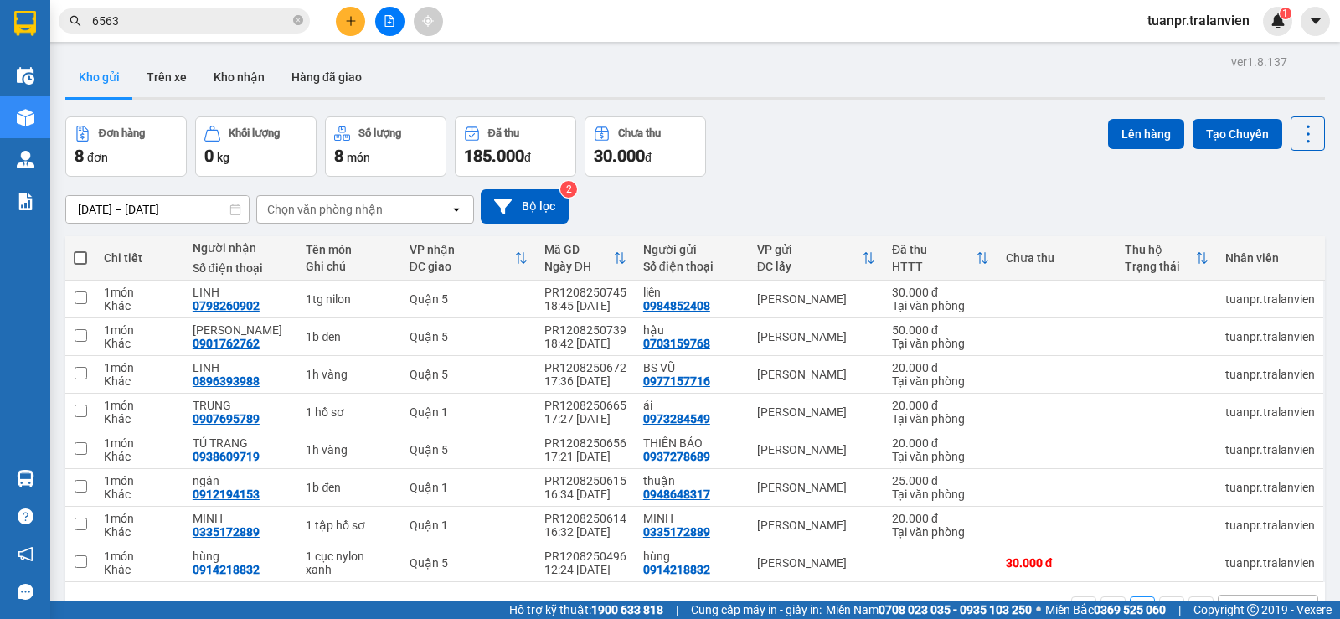
click at [358, 16] on button at bounding box center [350, 21] width 29 height 29
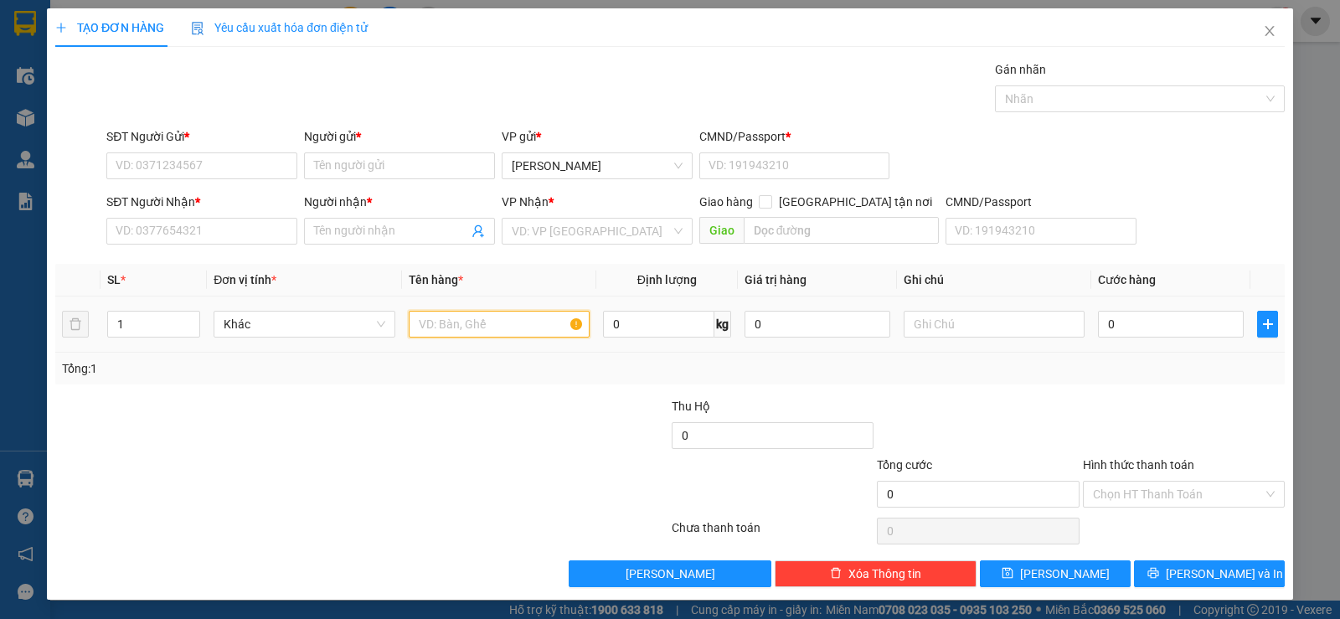
click at [484, 330] on input "text" at bounding box center [499, 324] width 181 height 27
type input "1tx vàng chung"
click at [467, 456] on div at bounding box center [567, 485] width 205 height 59
click at [185, 214] on div "SĐT Người Nhận *" at bounding box center [201, 205] width 191 height 25
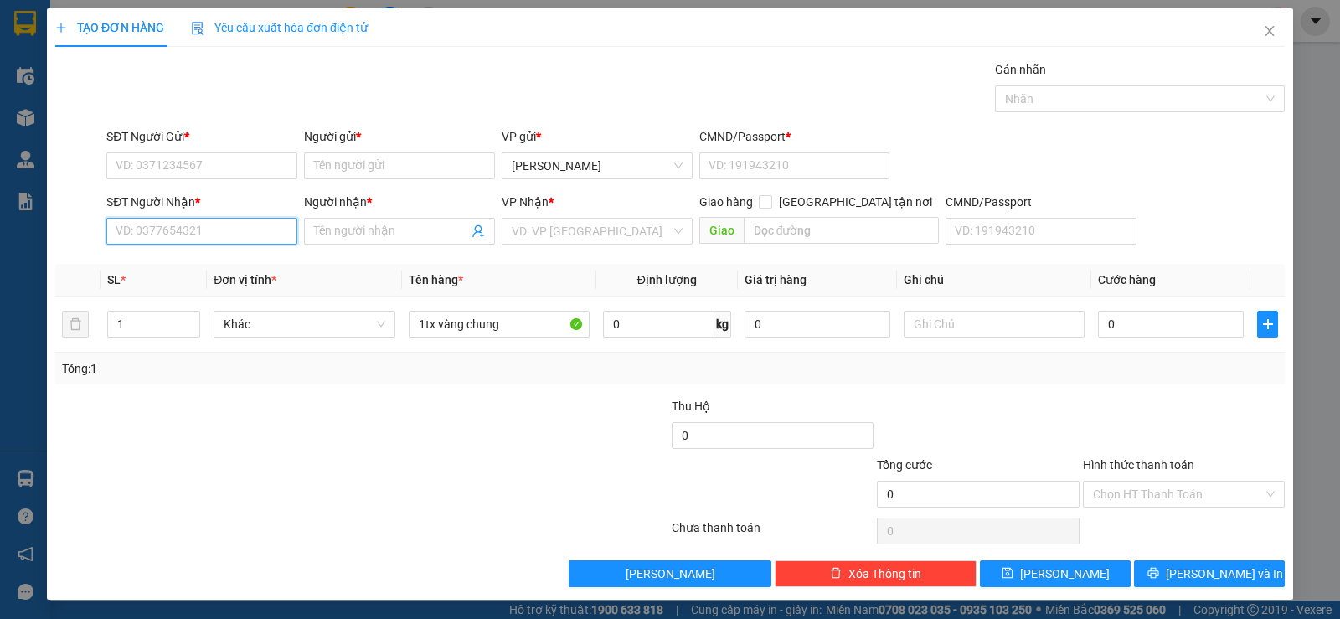
click at [183, 234] on input "SĐT Người Nhận *" at bounding box center [201, 231] width 191 height 27
type input "0838515415"
click at [219, 261] on div "0838515415 - bà 5" at bounding box center [200, 264] width 169 height 18
type input "bà 5"
type input "0838515415"
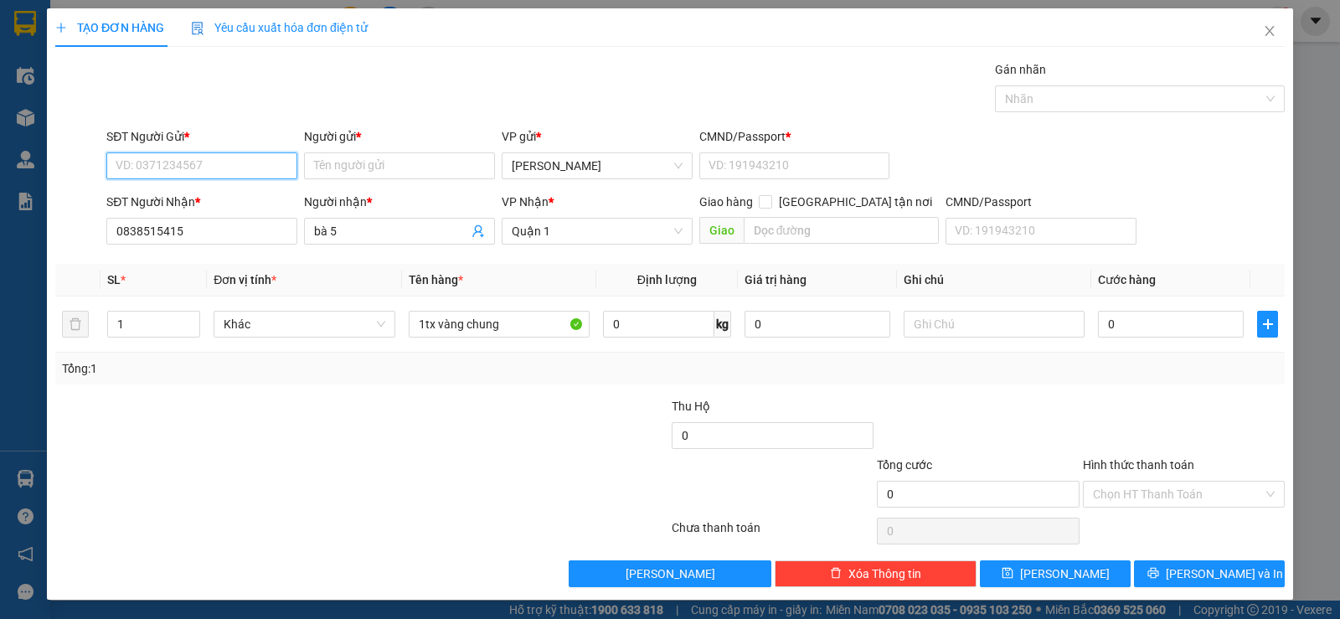
click at [216, 162] on input "SĐT Người Gửi *" at bounding box center [201, 165] width 191 height 27
click at [208, 166] on input "SĐT Người Gửi *" at bounding box center [201, 165] width 191 height 27
click at [248, 123] on div "Transit Pickup Surcharge Ids Transit Deliver Surcharge Ids Transit Deliver Surc…" at bounding box center [669, 323] width 1229 height 527
click at [237, 228] on input "0838515415" at bounding box center [201, 231] width 191 height 27
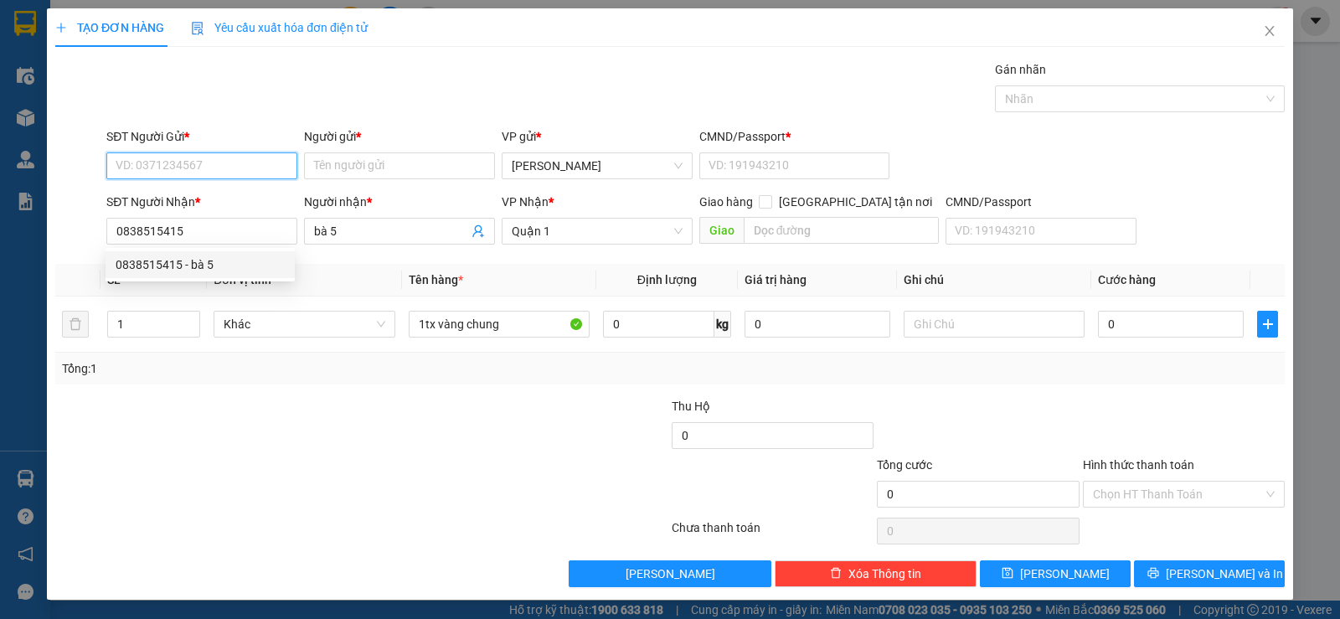
click at [211, 164] on input "SĐT Người Gửi *" at bounding box center [201, 165] width 191 height 27
paste input "0838515415"
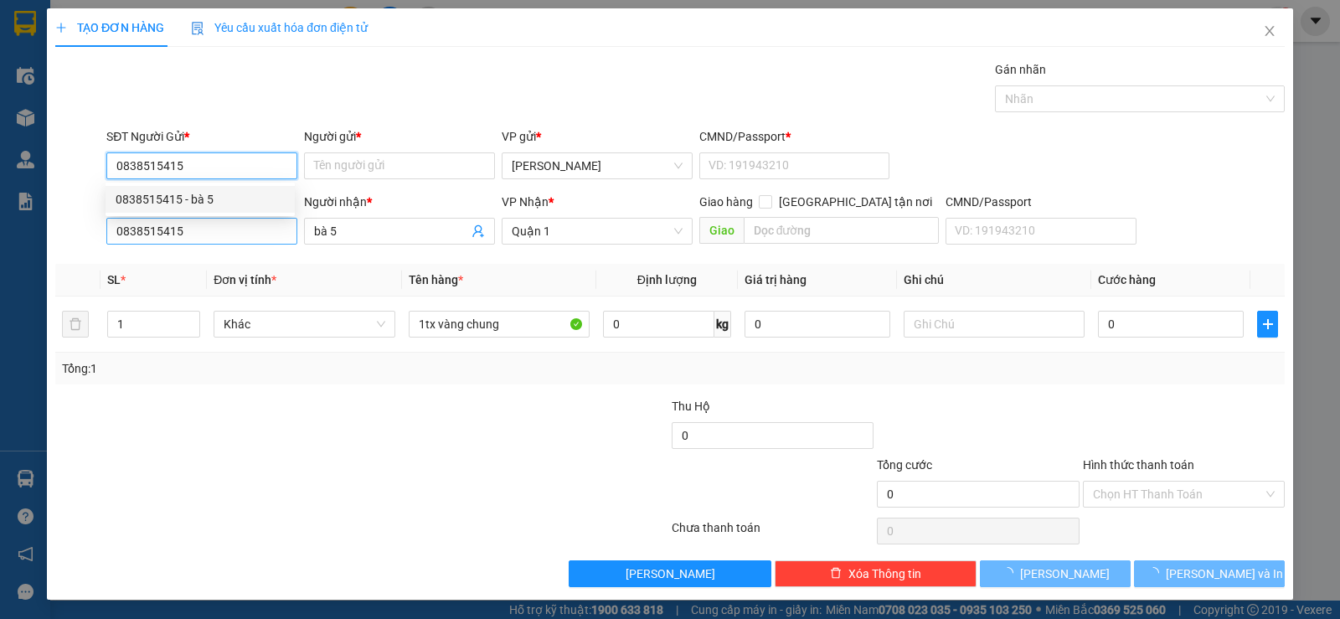
type input "0838515415"
click at [237, 232] on input "0838515415" at bounding box center [201, 231] width 191 height 27
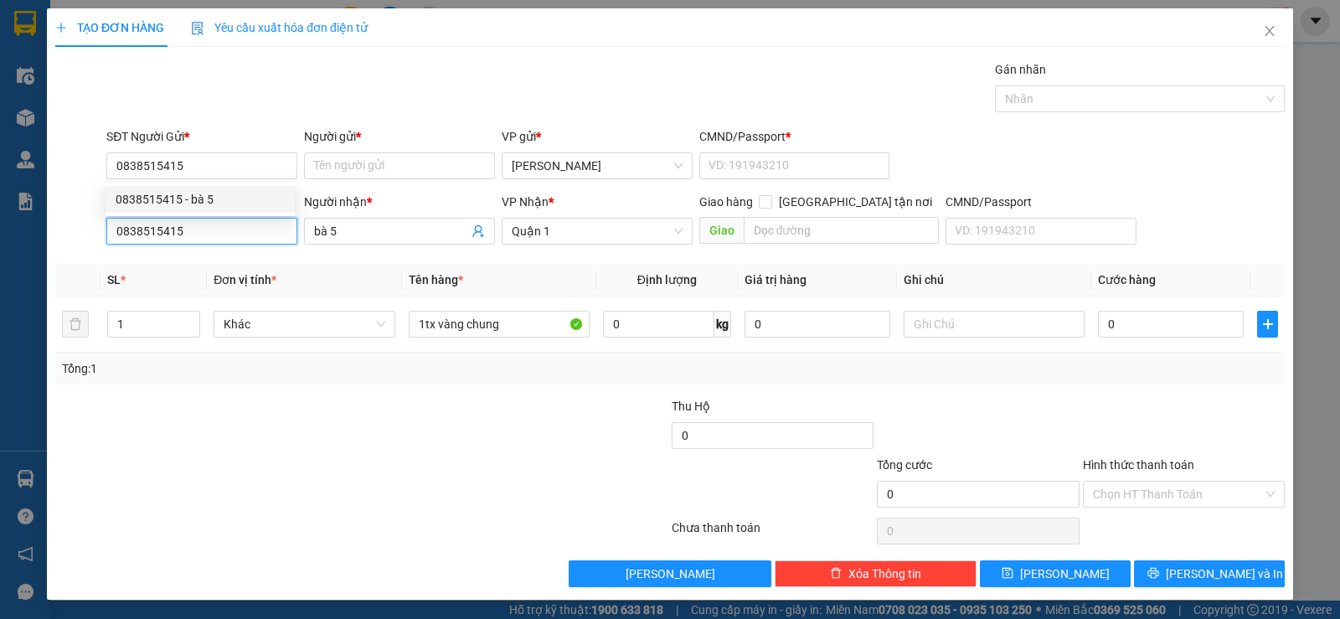
click at [237, 232] on input "0838515415" at bounding box center [201, 231] width 191 height 27
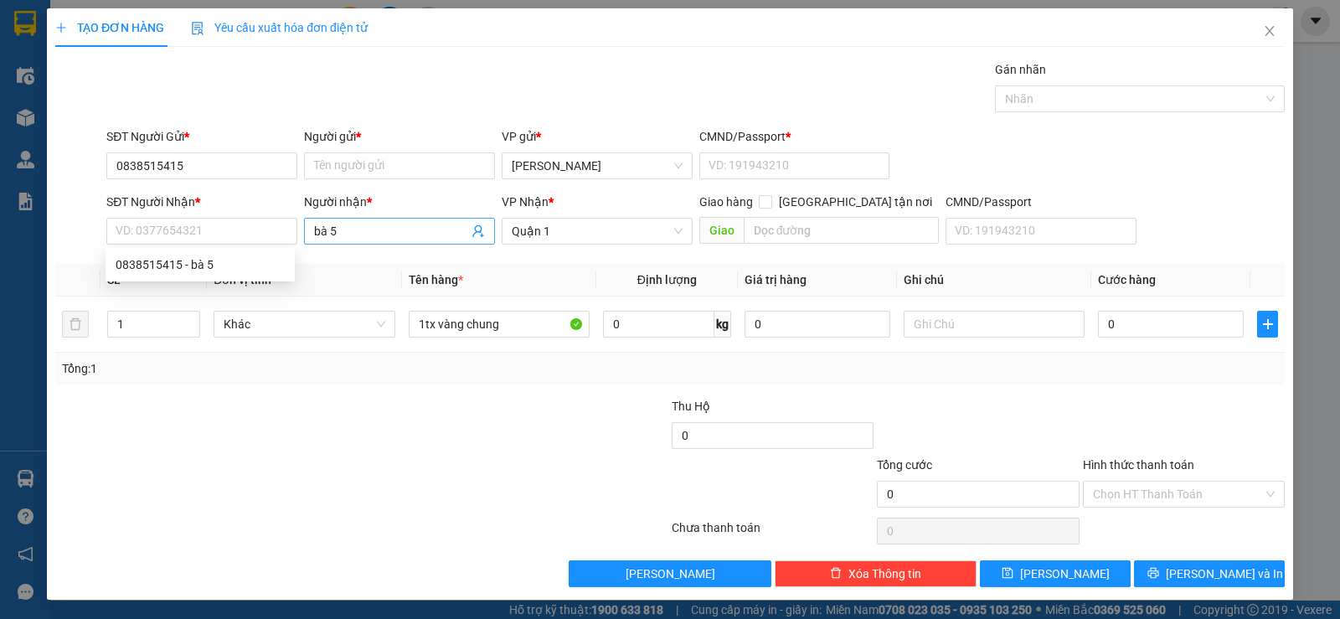
click at [378, 235] on input "bà 5" at bounding box center [391, 231] width 154 height 18
click at [382, 236] on input "bà 5" at bounding box center [391, 231] width 154 height 18
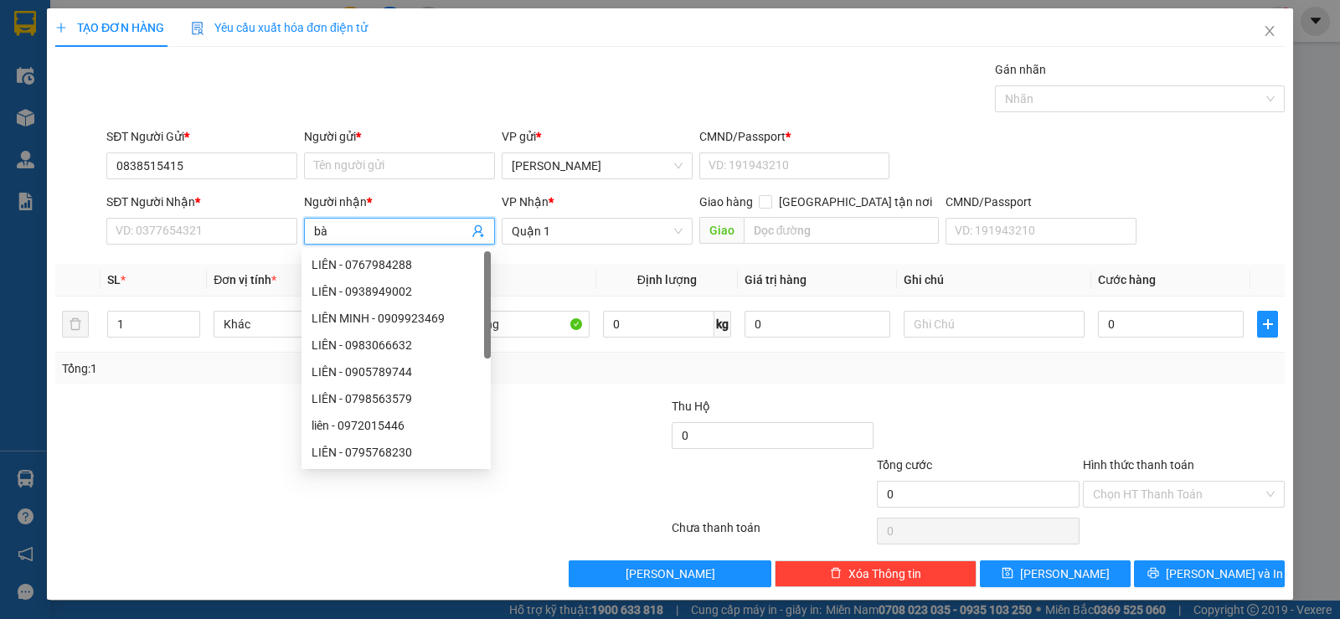
type input "b"
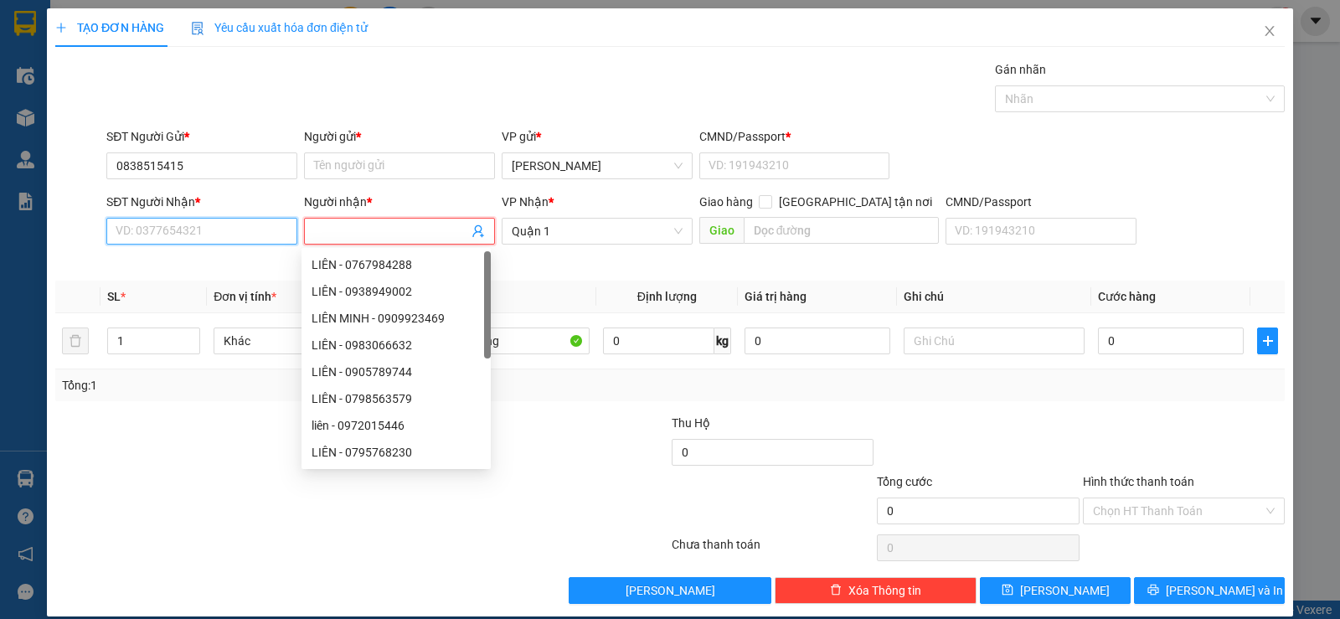
click at [232, 224] on input "SĐT Người Nhận *" at bounding box center [201, 231] width 191 height 27
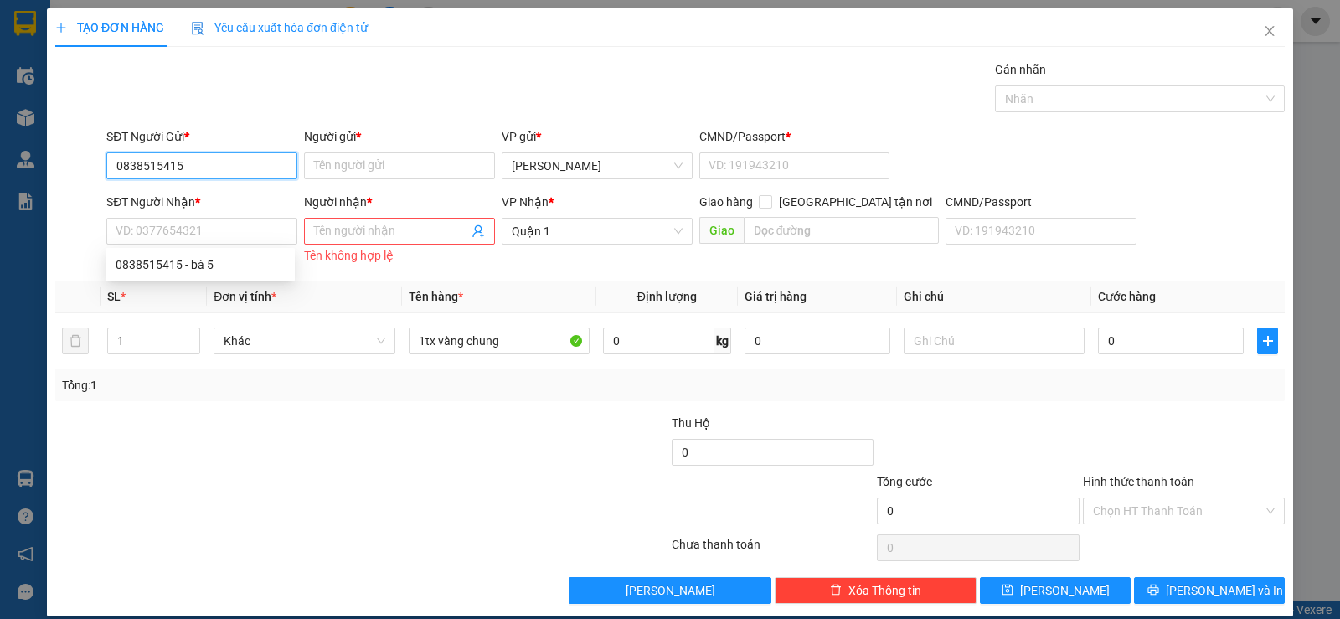
click at [234, 167] on input "0838515415" at bounding box center [201, 165] width 191 height 27
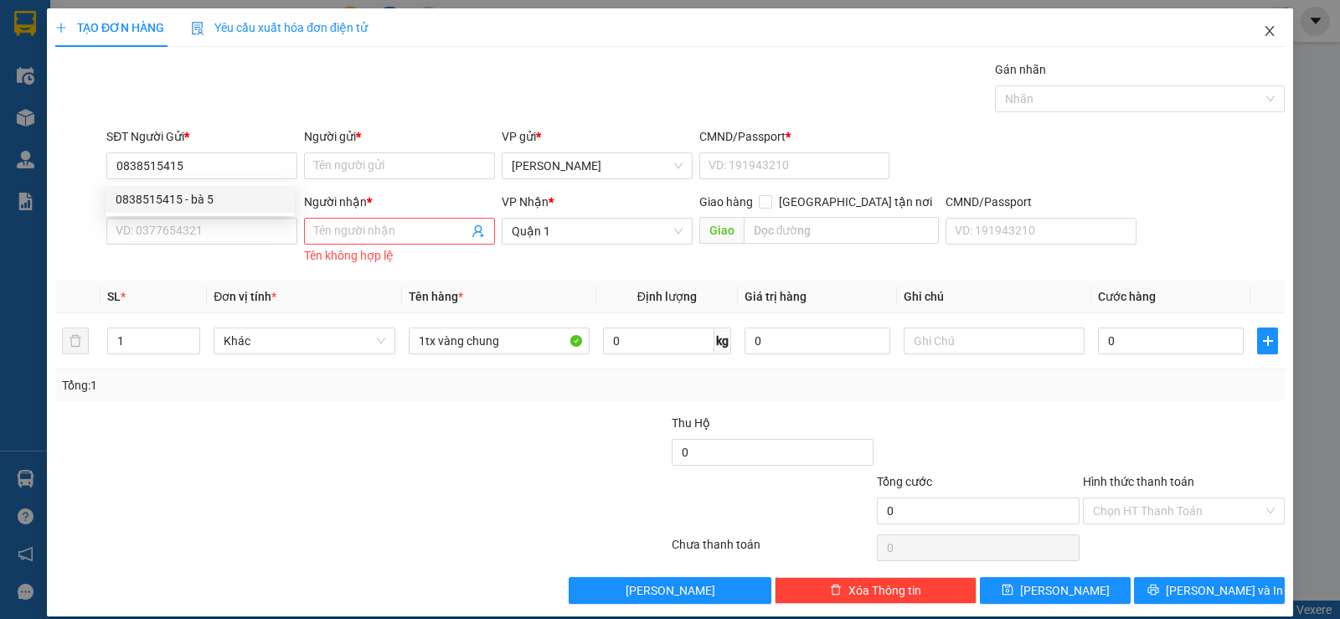
click at [1266, 33] on span "Close" at bounding box center [1269, 31] width 47 height 47
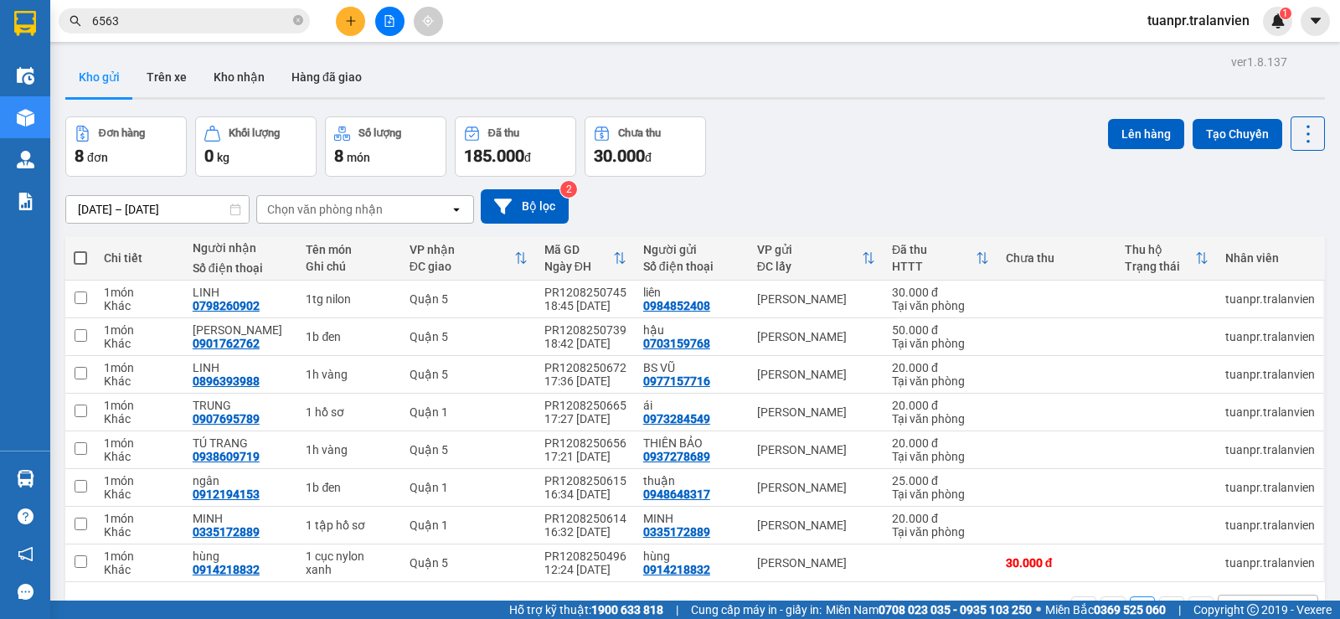
click at [177, 18] on input "6563" at bounding box center [191, 21] width 198 height 18
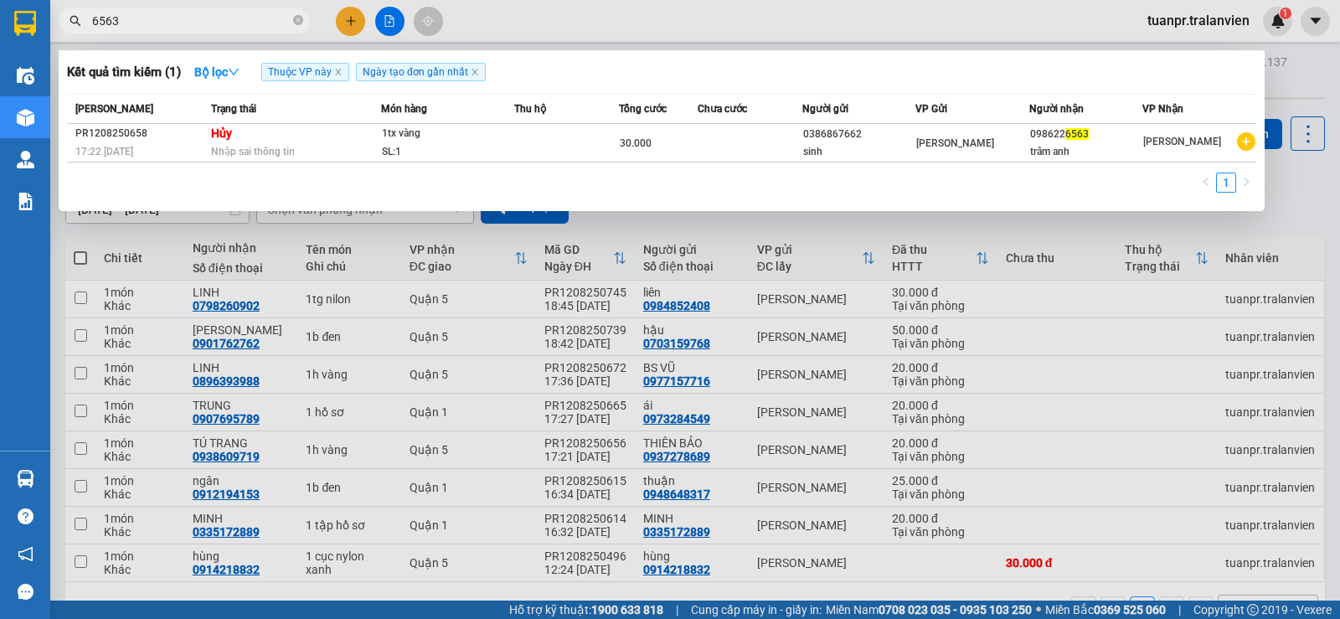
click at [177, 18] on input "6563" at bounding box center [191, 21] width 198 height 18
paste input "0838515415"
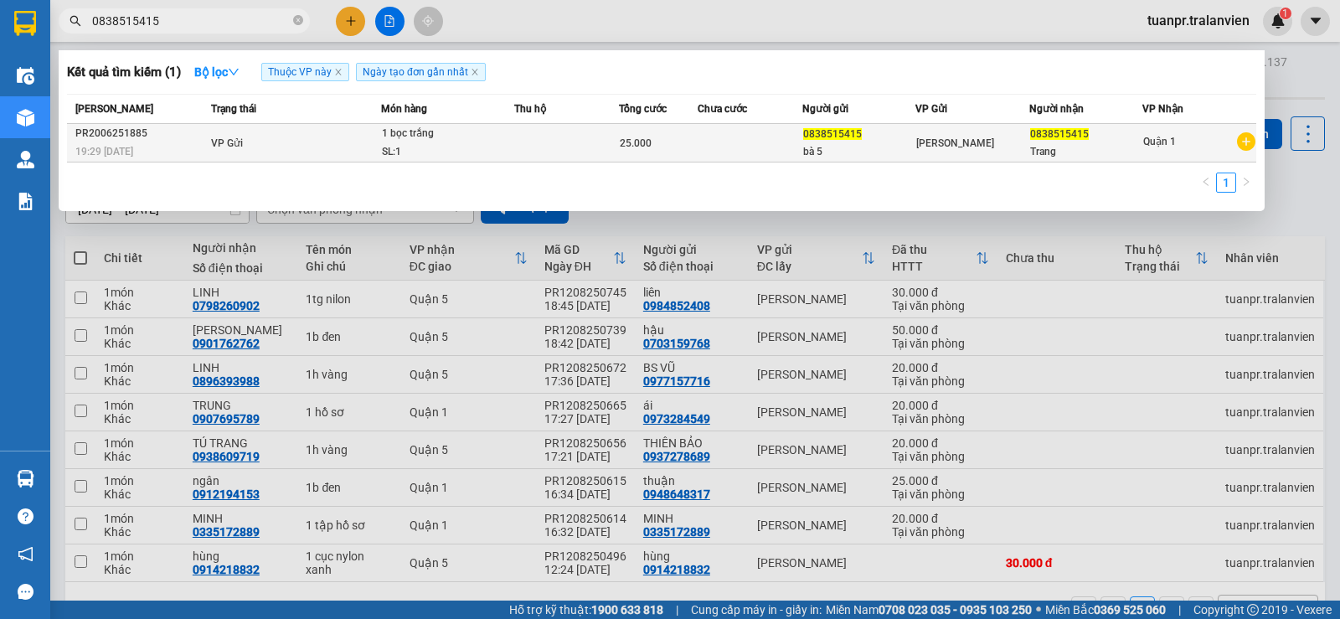
type input "0838515415"
click at [765, 153] on td at bounding box center [749, 143] width 105 height 39
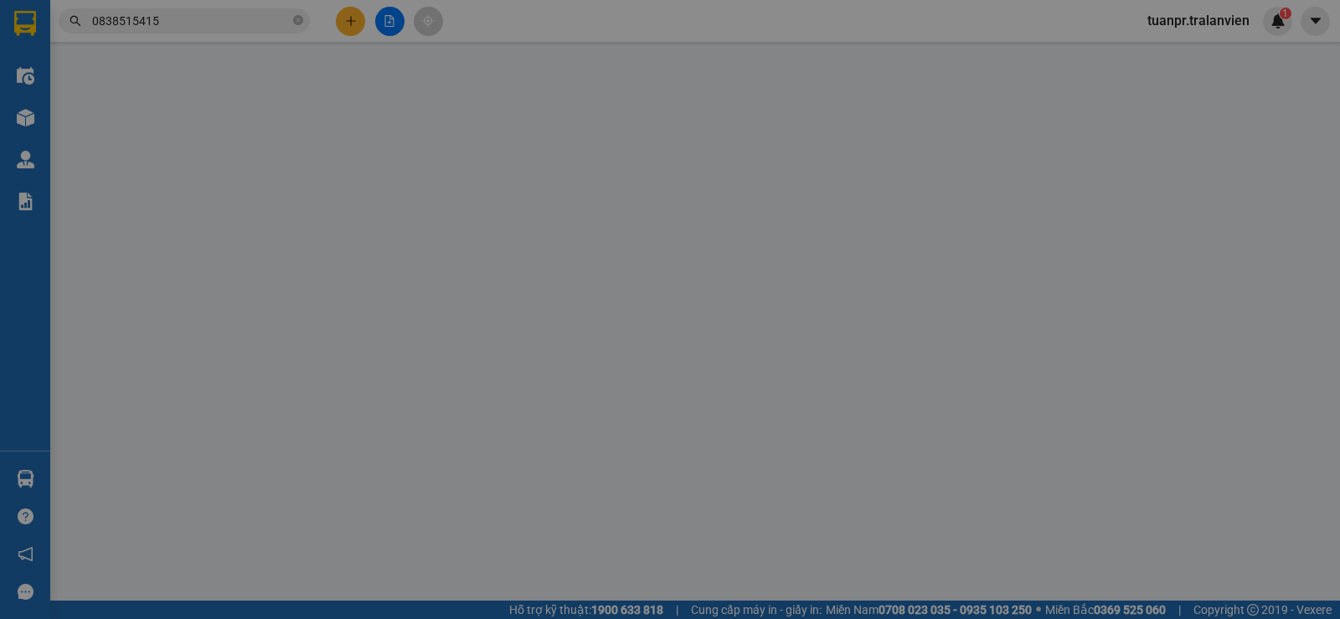
type input "0838515415"
type input "bà 5"
type input "1"
type input "0838515415"
type input "Trang"
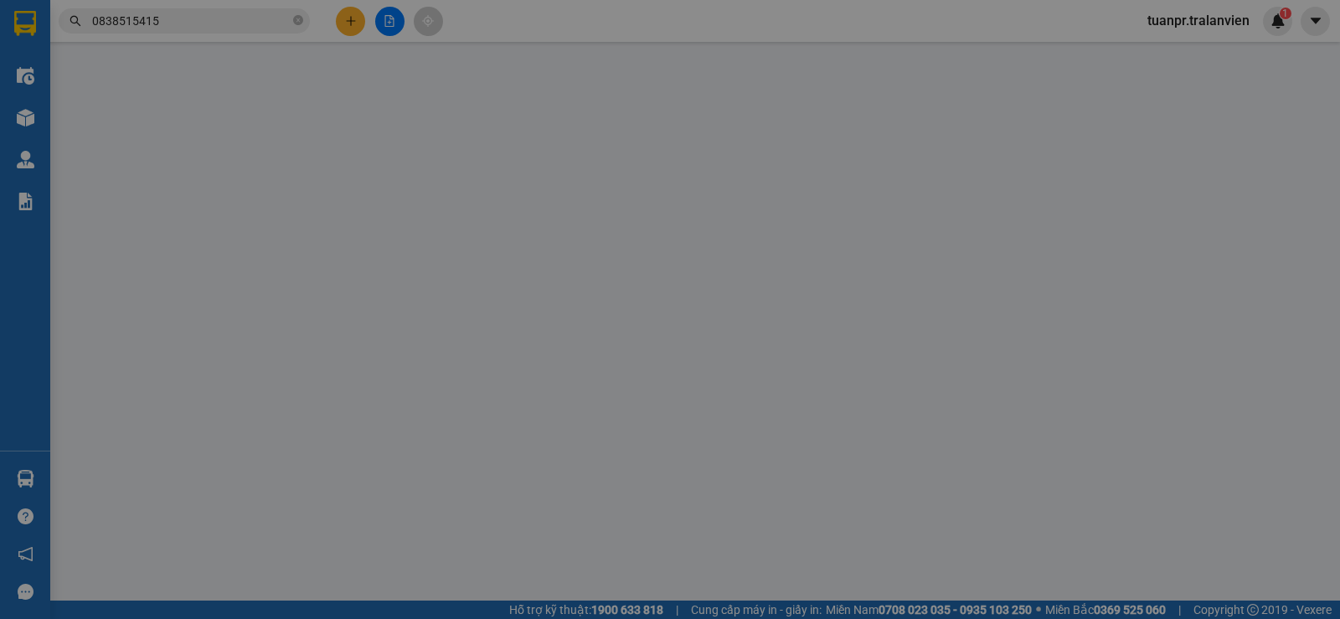
type input "25.000"
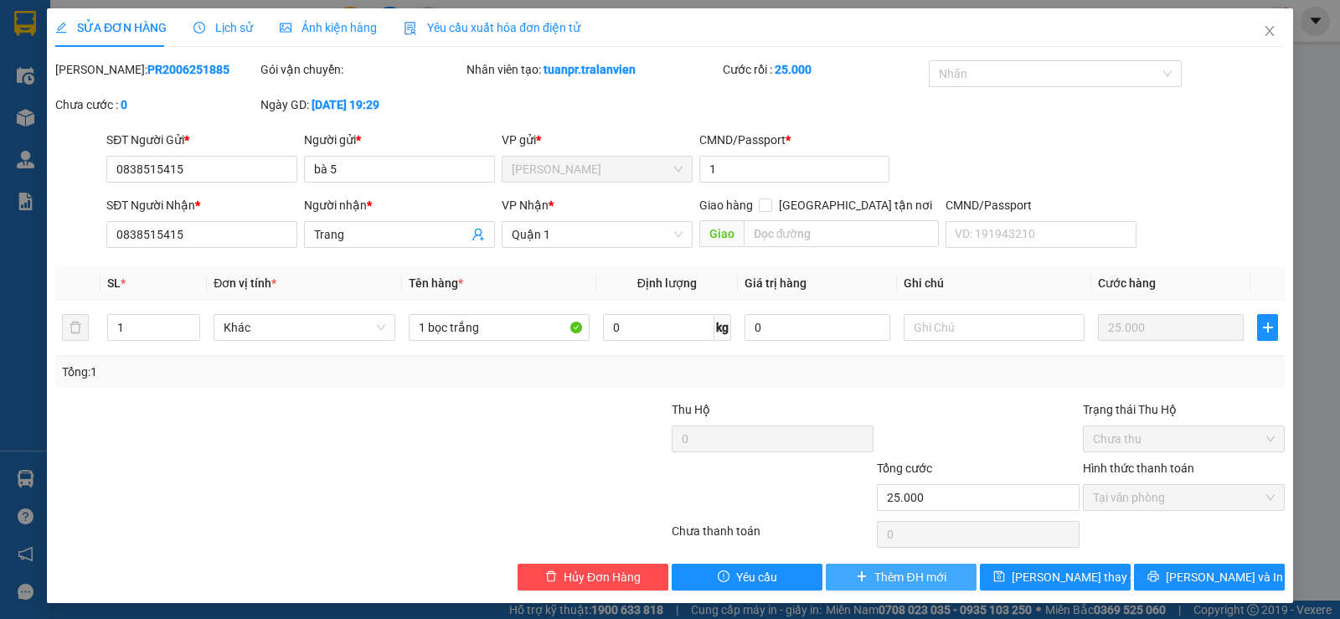
click at [916, 579] on span "Thêm ĐH mới" at bounding box center [909, 577] width 71 height 18
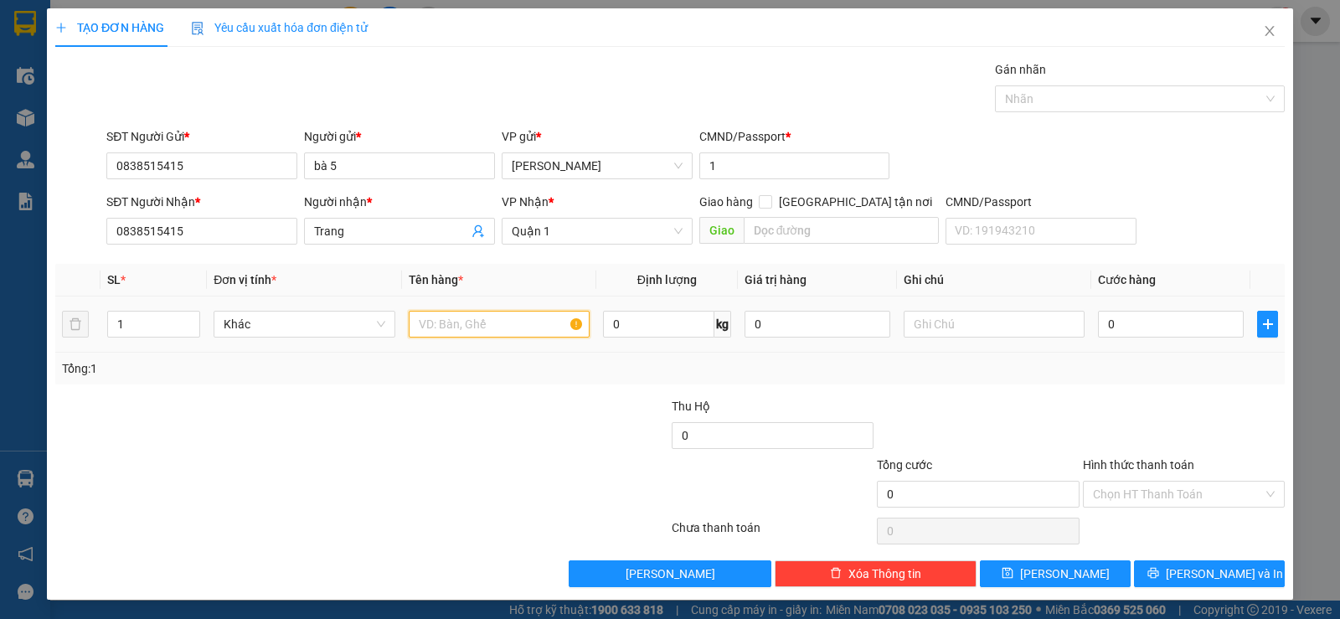
click at [487, 322] on input "text" at bounding box center [499, 324] width 181 height 27
type input "1tx vàng chung"
click at [1129, 317] on input "0" at bounding box center [1171, 324] width 146 height 27
type input "4"
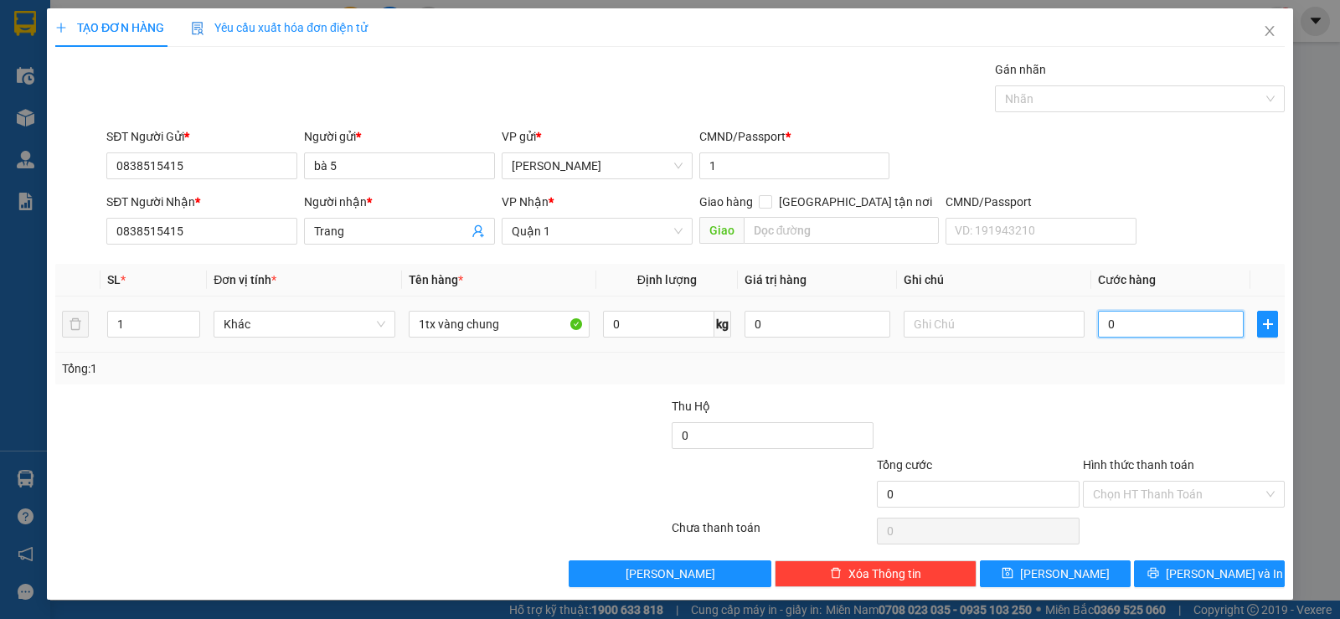
type input "4"
type input "40"
type input "40.000"
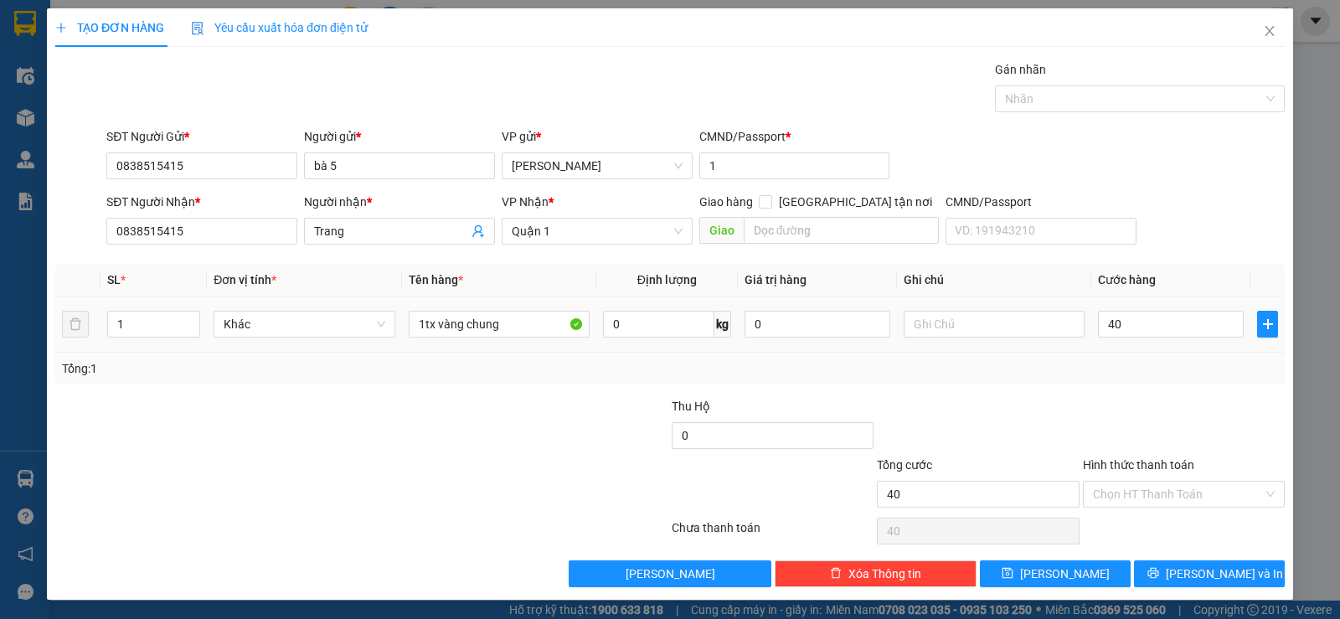
type input "40.000"
click at [1188, 376] on div "Tổng: 1" at bounding box center [670, 368] width 1216 height 18
click at [1146, 490] on input "Hình thức thanh toán" at bounding box center [1178, 493] width 170 height 25
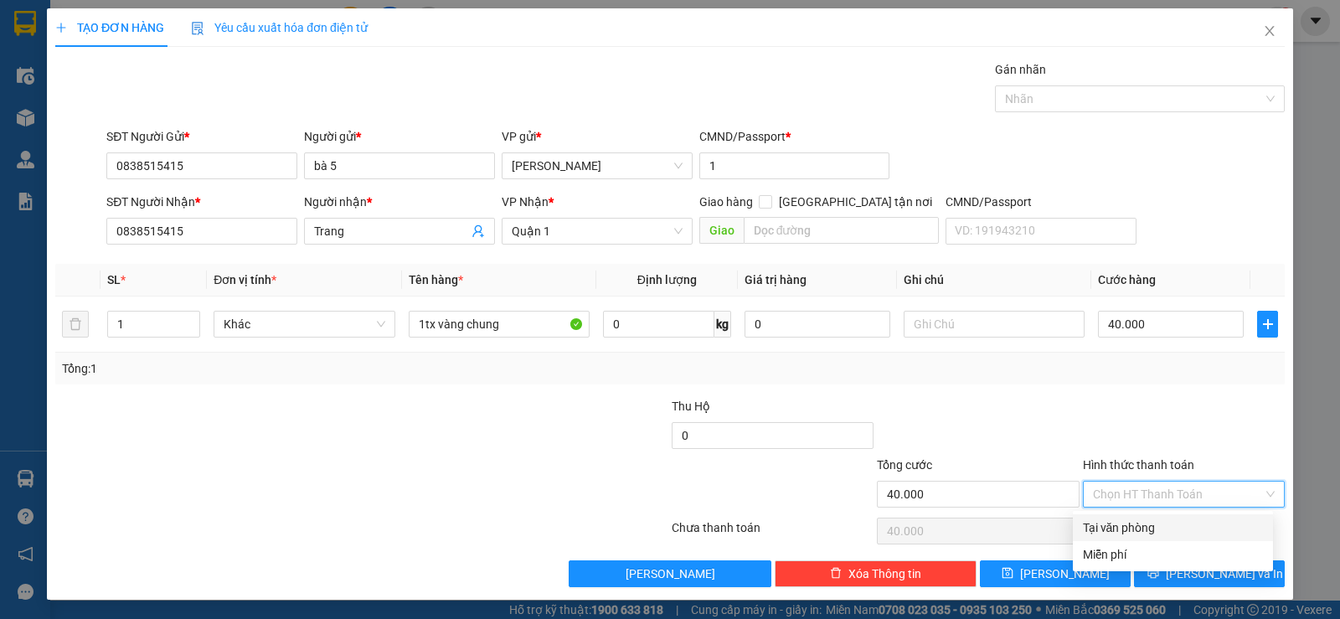
click at [1026, 414] on div at bounding box center [977, 426] width 205 height 59
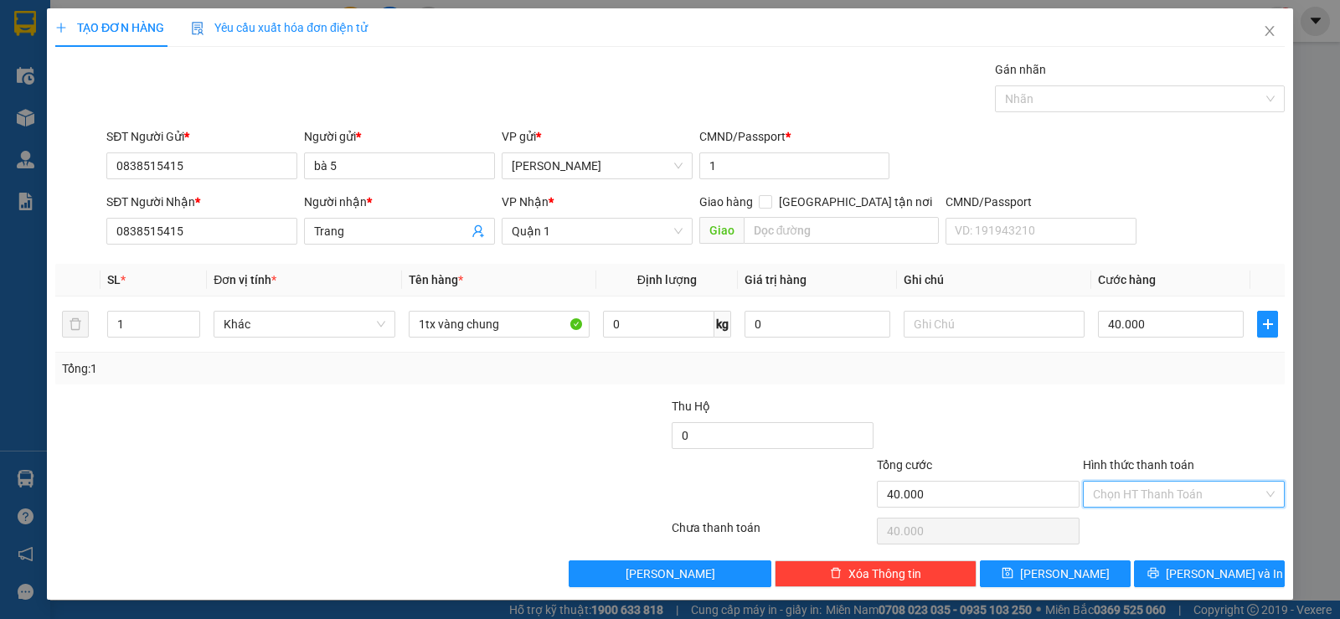
click at [1133, 492] on input "Hình thức thanh toán" at bounding box center [1178, 493] width 170 height 25
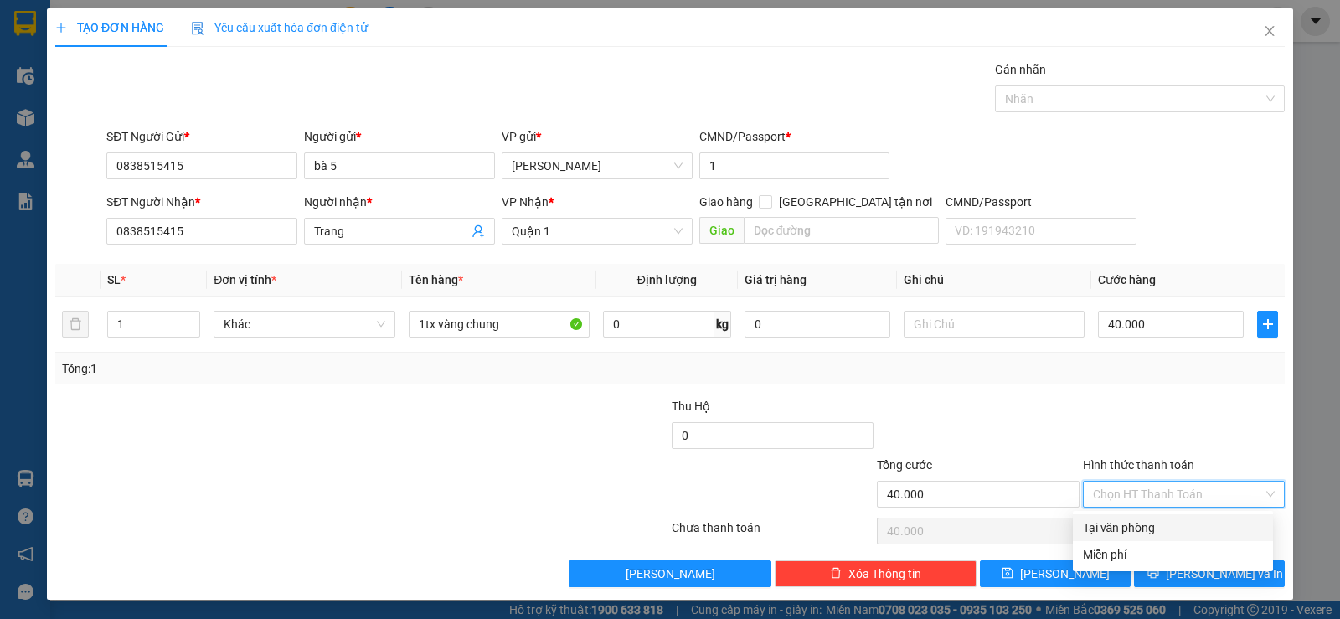
click at [1108, 516] on div "Tại văn phòng" at bounding box center [1173, 527] width 200 height 27
type input "0"
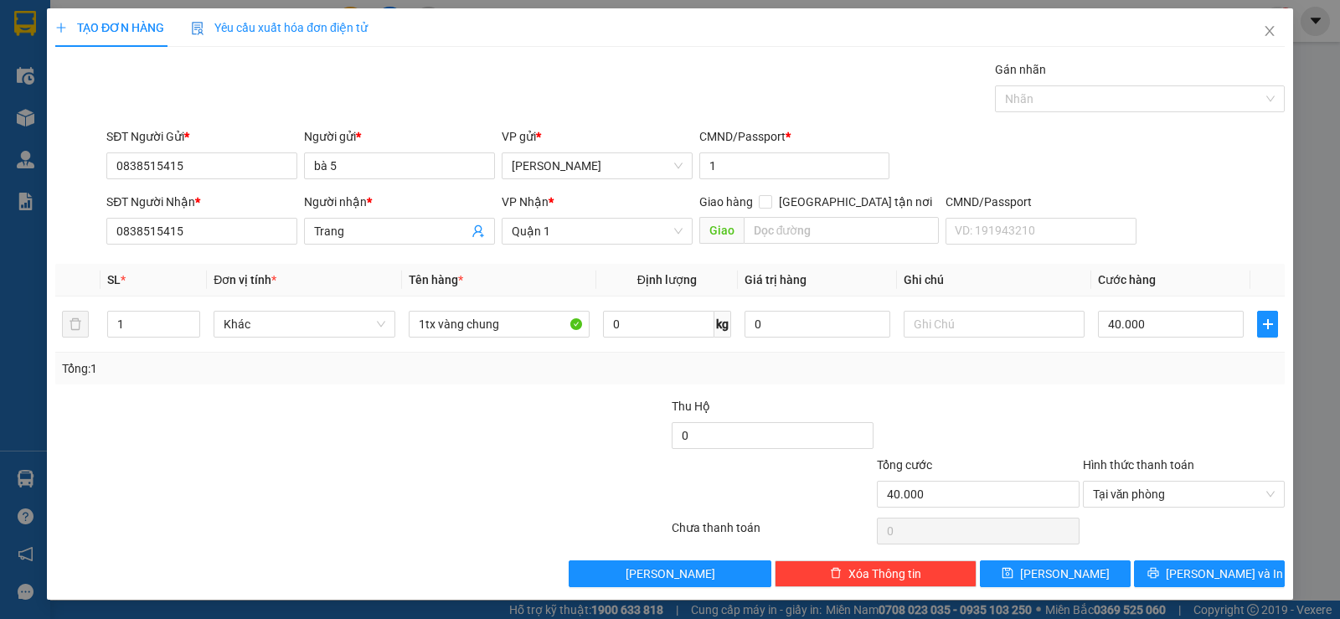
click at [975, 381] on div "Tổng: 1" at bounding box center [669, 369] width 1229 height 32
click at [1164, 588] on div "TẠO ĐƠN HÀNG Yêu cầu xuất hóa đơn điện tử Transit Pickup Surcharge Ids Transit …" at bounding box center [670, 303] width 1246 height 591
click at [1104, 325] on input "40.000" at bounding box center [1171, 324] width 146 height 27
type input "3"
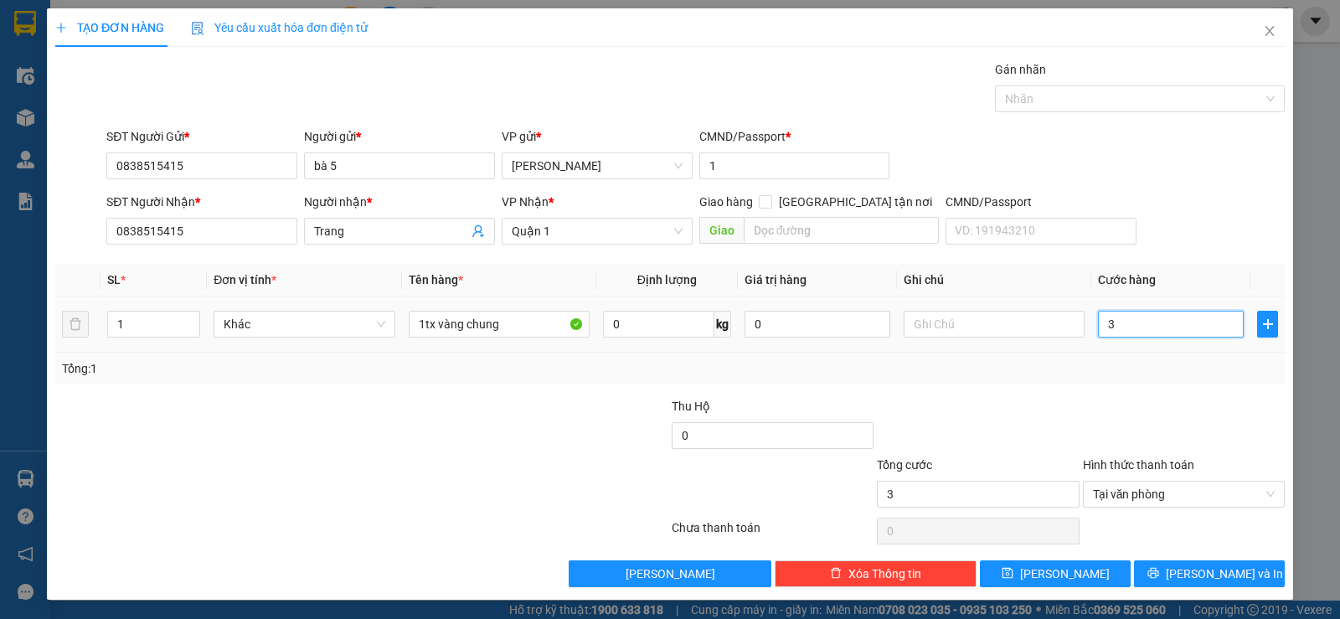
type input "35"
type input "35.000"
click at [1284, 433] on div "TẠO ĐƠN HÀNG Yêu cầu xuất hóa đơn điện tử Transit Pickup Surcharge Ids Transit …" at bounding box center [670, 309] width 1340 height 619
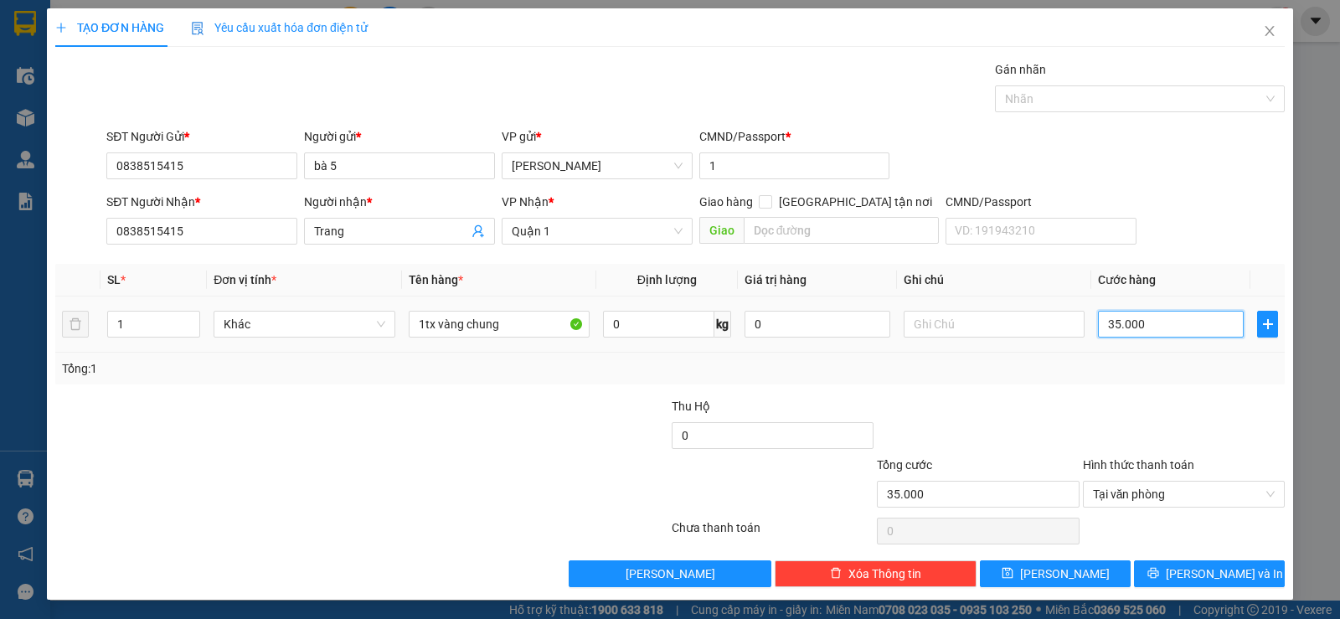
click at [1111, 311] on input "35.000" at bounding box center [1171, 324] width 146 height 27
type input "4"
type input "40"
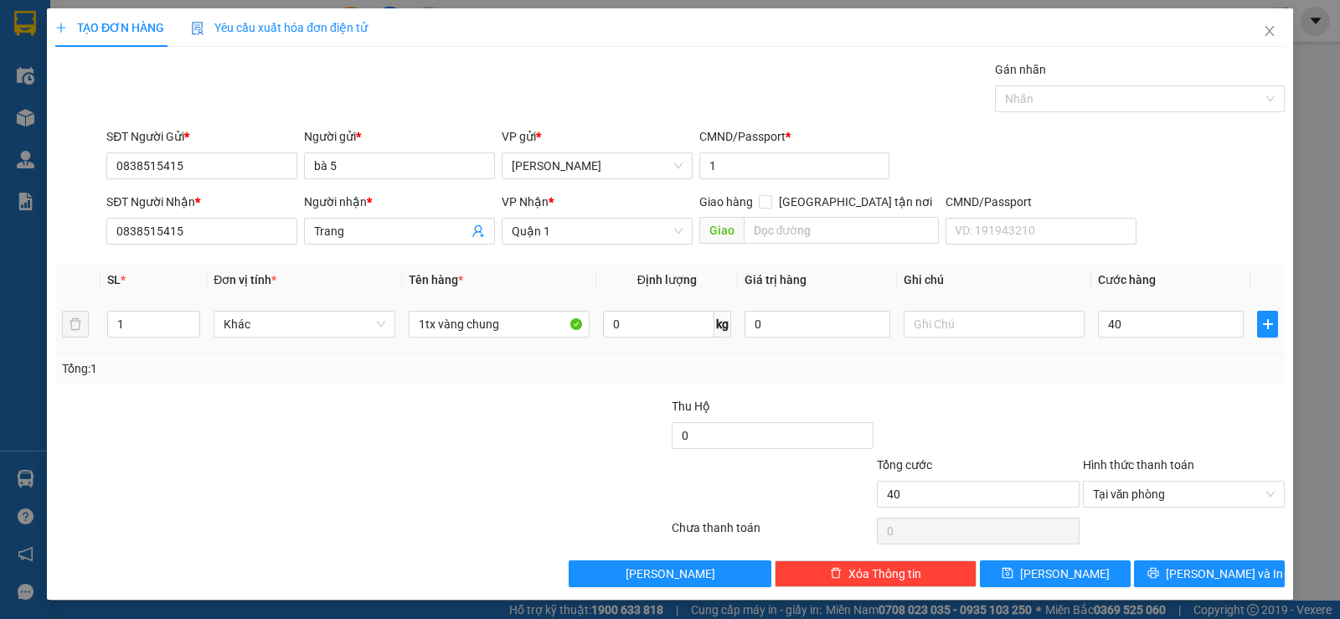
type input "40.000"
click at [1127, 378] on div "Tổng: 1" at bounding box center [669, 369] width 1229 height 32
click at [1226, 578] on span "[PERSON_NAME] và In" at bounding box center [1224, 573] width 117 height 18
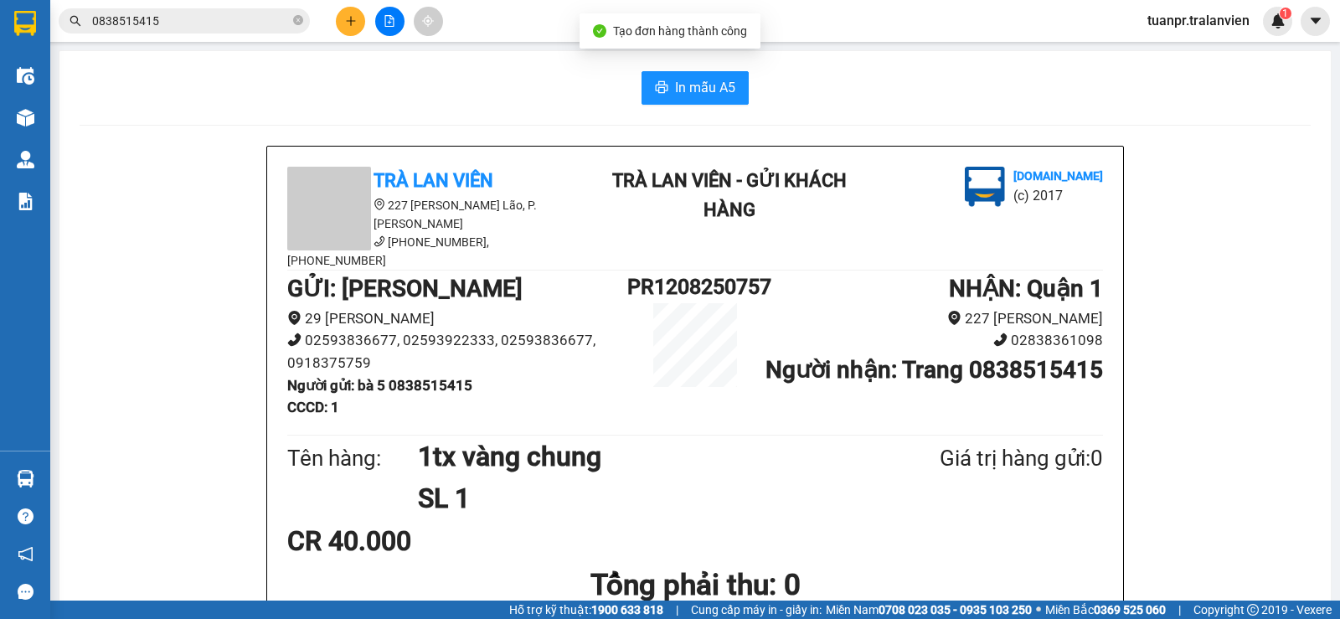
click at [716, 100] on button "In mẫu A5" at bounding box center [694, 87] width 107 height 33
click at [435, 377] on b "Người gửi : bà 5 0838515415" at bounding box center [379, 385] width 185 height 17
copy b "0838515415"
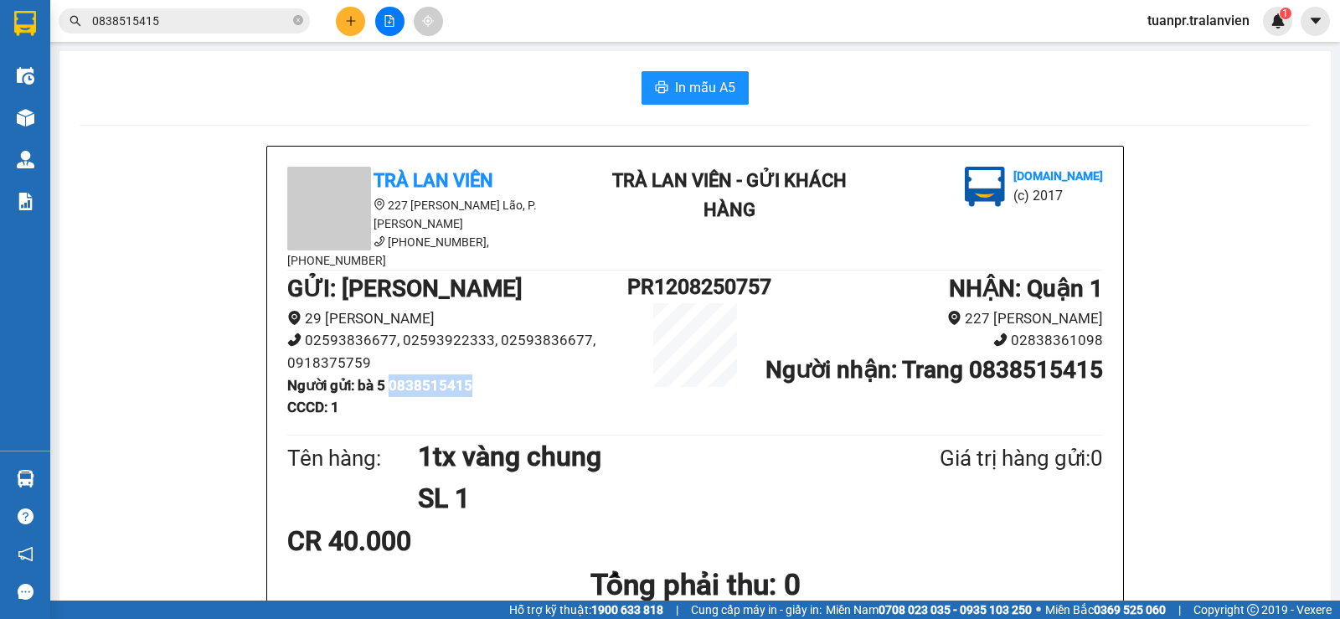
click at [350, 27] on button at bounding box center [350, 21] width 29 height 29
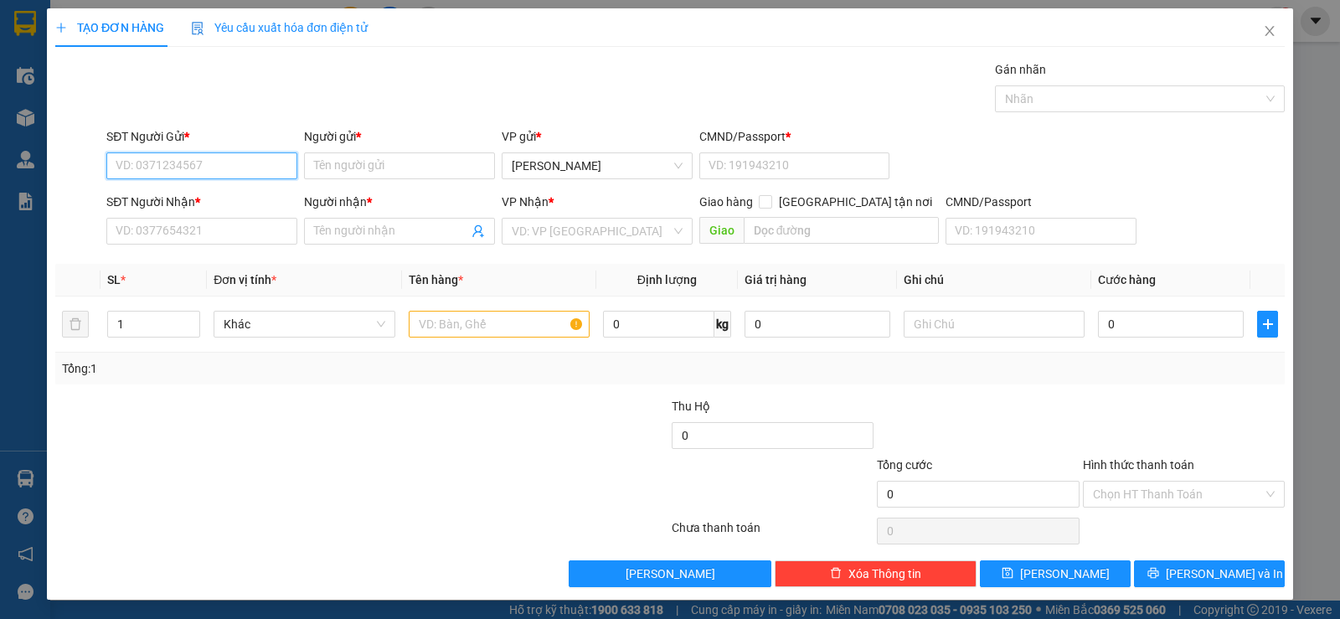
paste input "0838515415"
type input "0838515415"
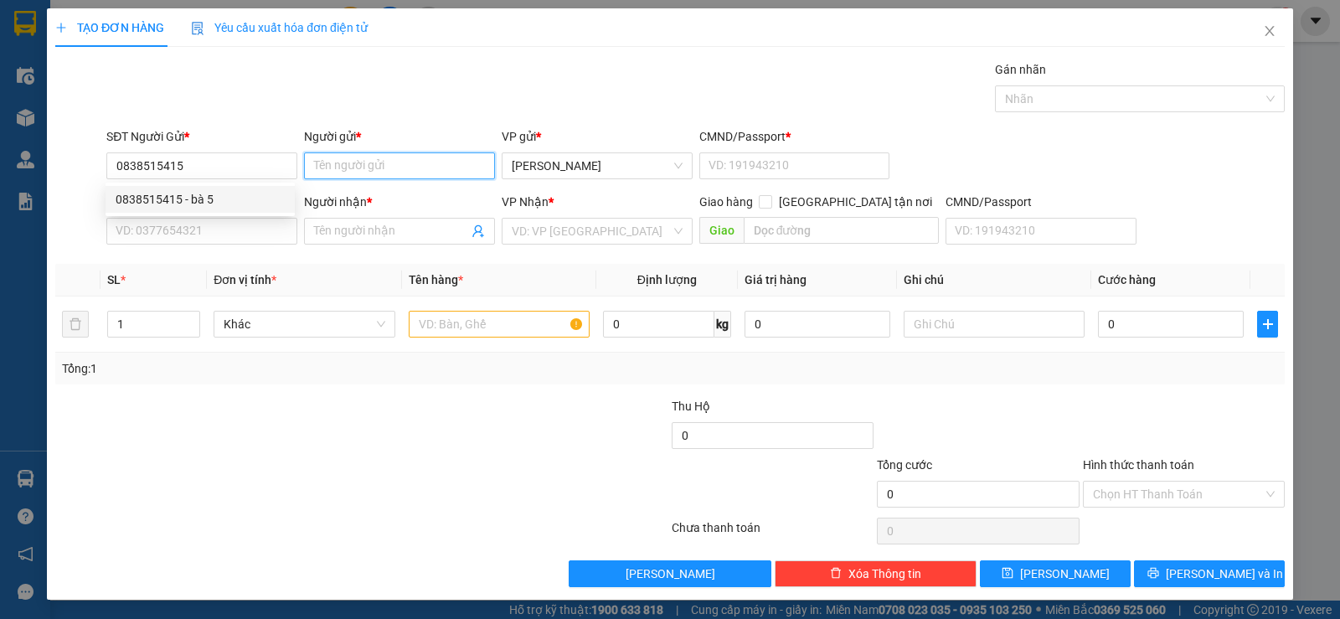
click at [330, 164] on input "Người gửi *" at bounding box center [399, 165] width 191 height 27
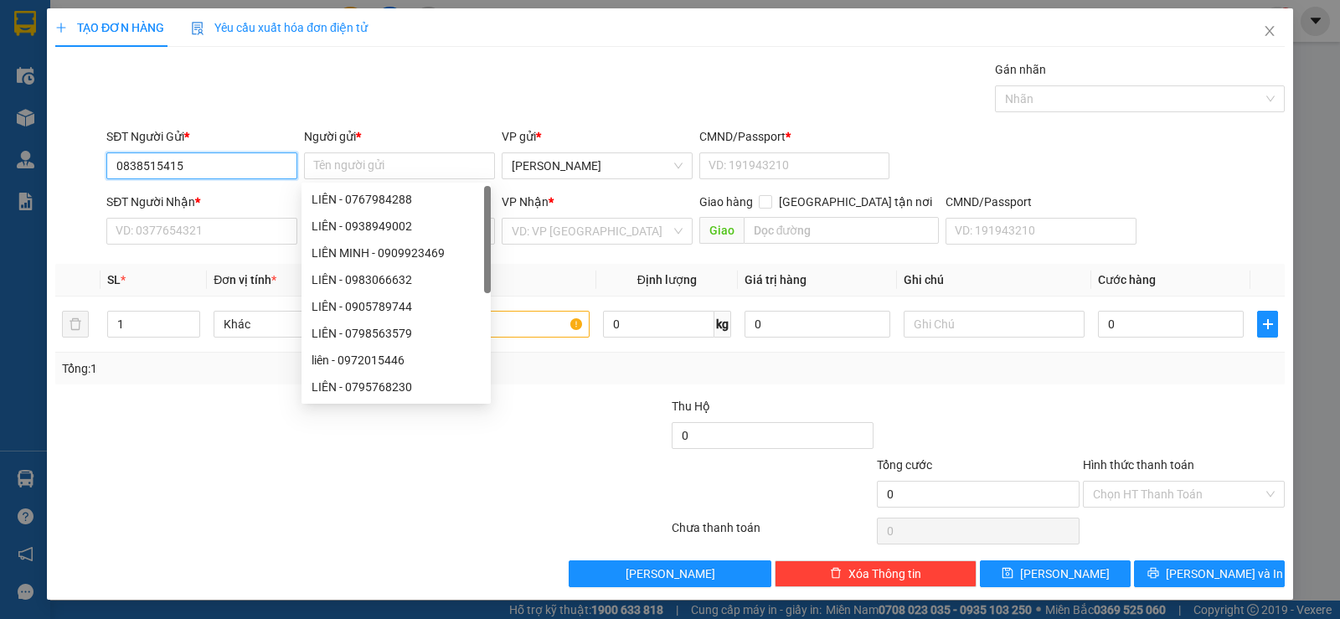
click at [235, 168] on input "0838515415" at bounding box center [201, 165] width 191 height 27
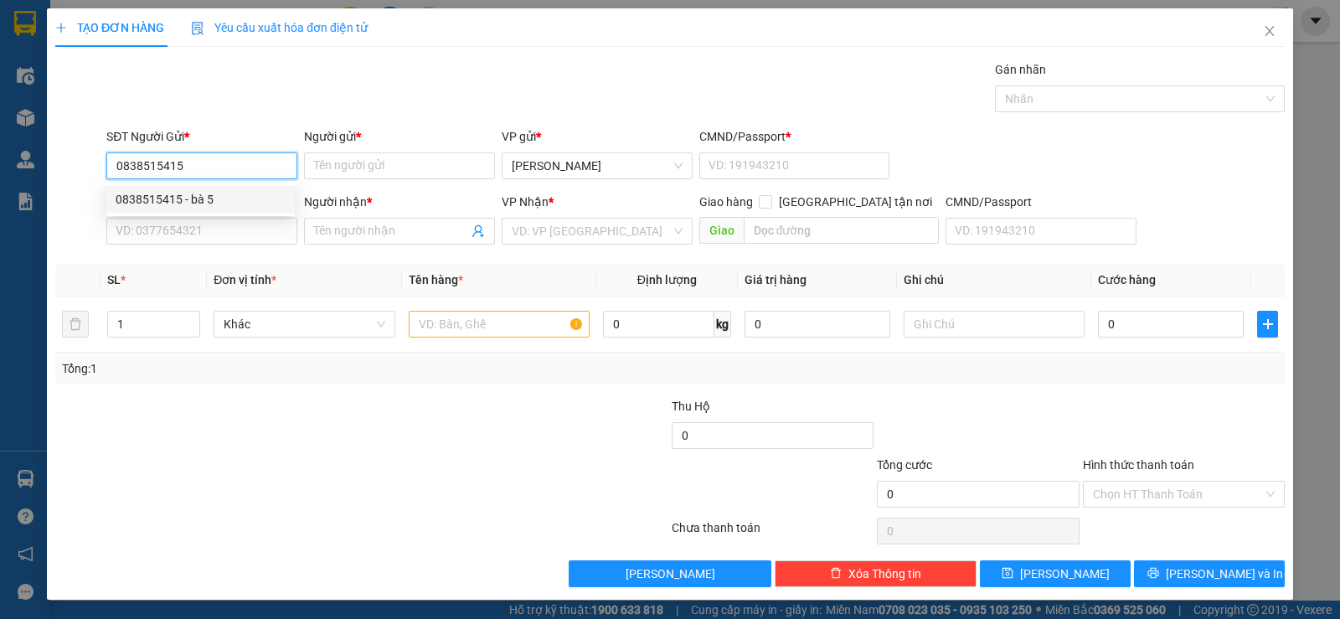
click at [224, 195] on div "0838515415 - bà 5" at bounding box center [200, 199] width 169 height 18
type input "bà 5"
type input "1"
type input "0838515415"
type input "bà 5"
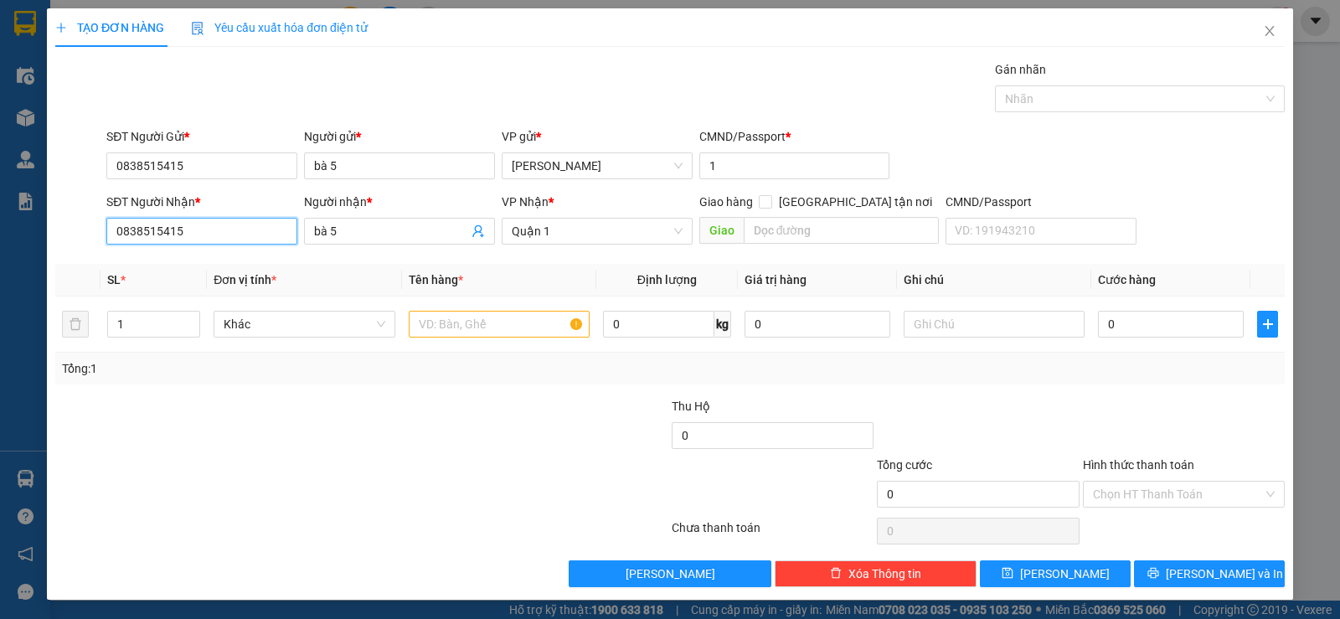
click at [234, 229] on input "0838515415" at bounding box center [201, 231] width 191 height 27
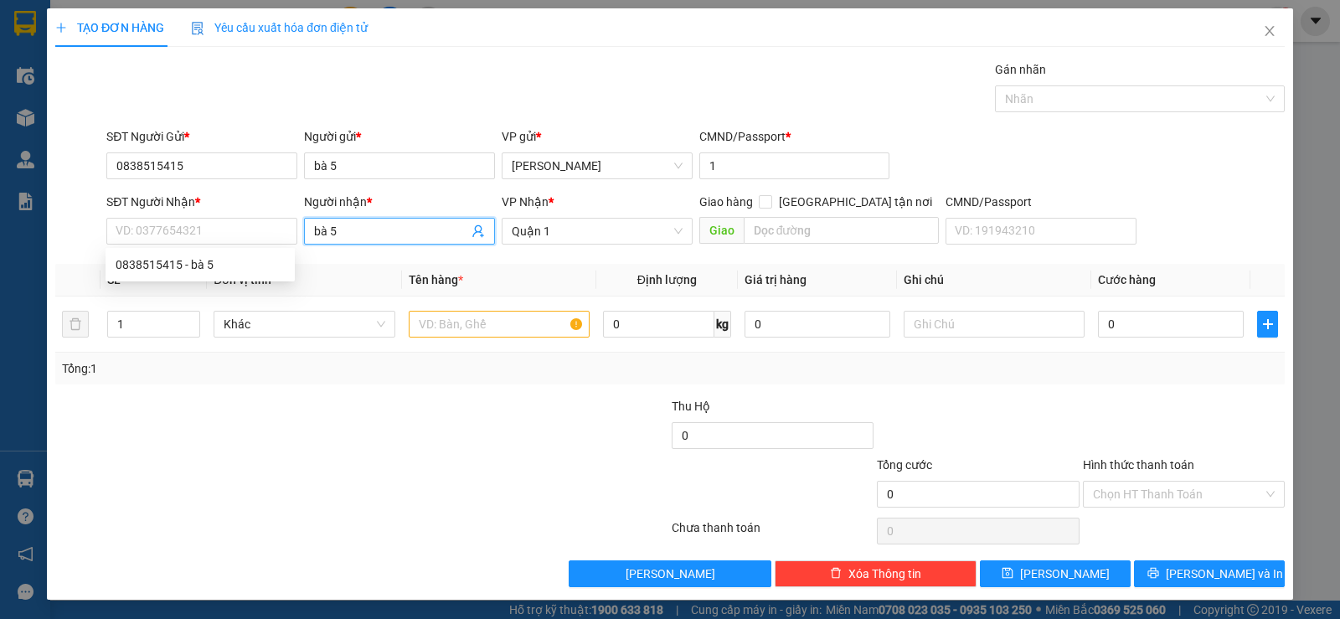
click at [391, 234] on input "bà 5" at bounding box center [391, 231] width 154 height 18
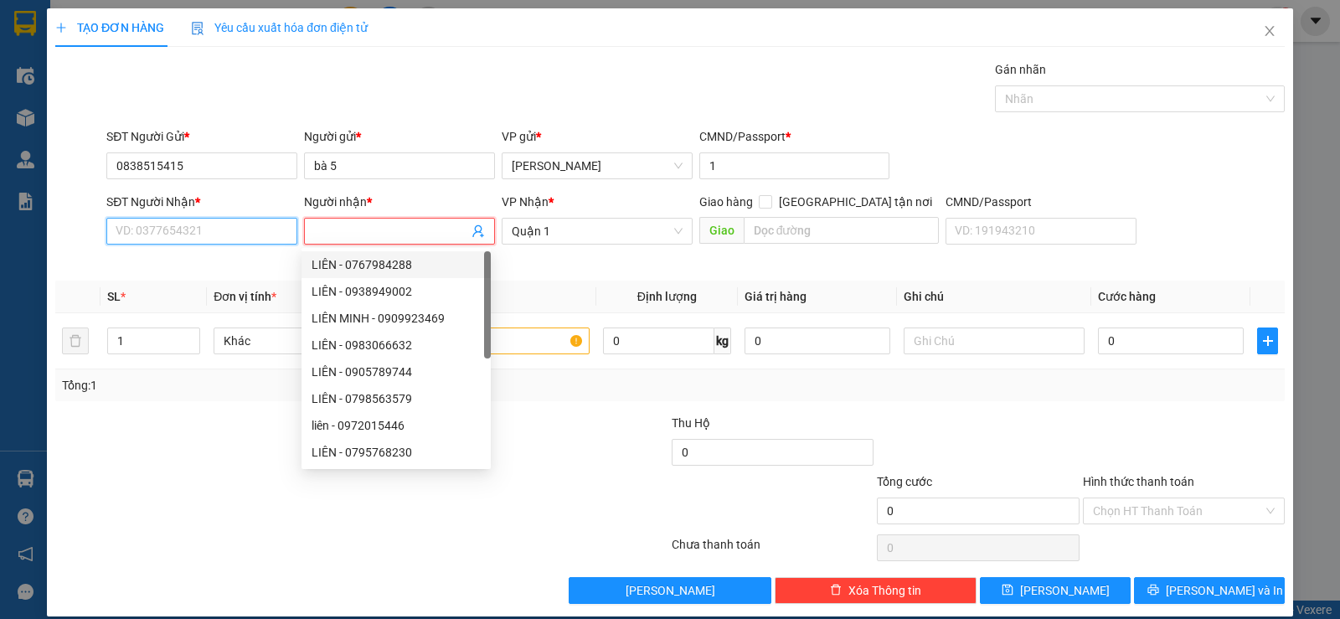
click at [215, 231] on input "SĐT Người Nhận *" at bounding box center [201, 231] width 191 height 27
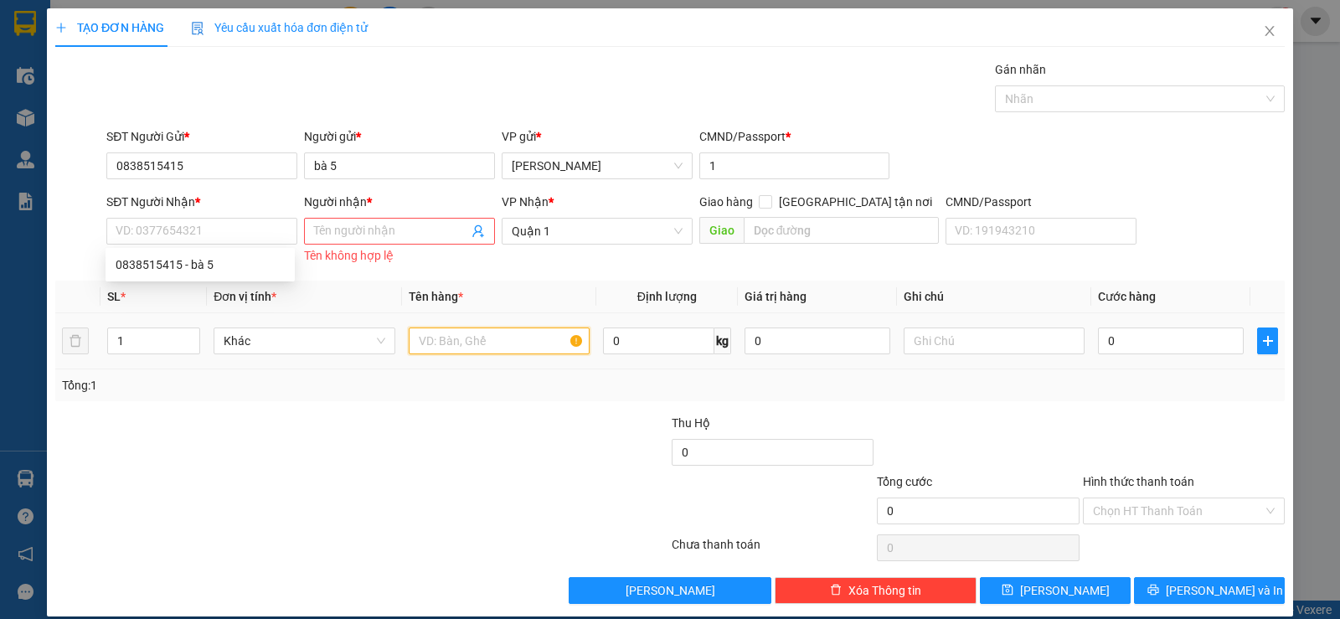
click at [517, 338] on input "text" at bounding box center [499, 340] width 181 height 27
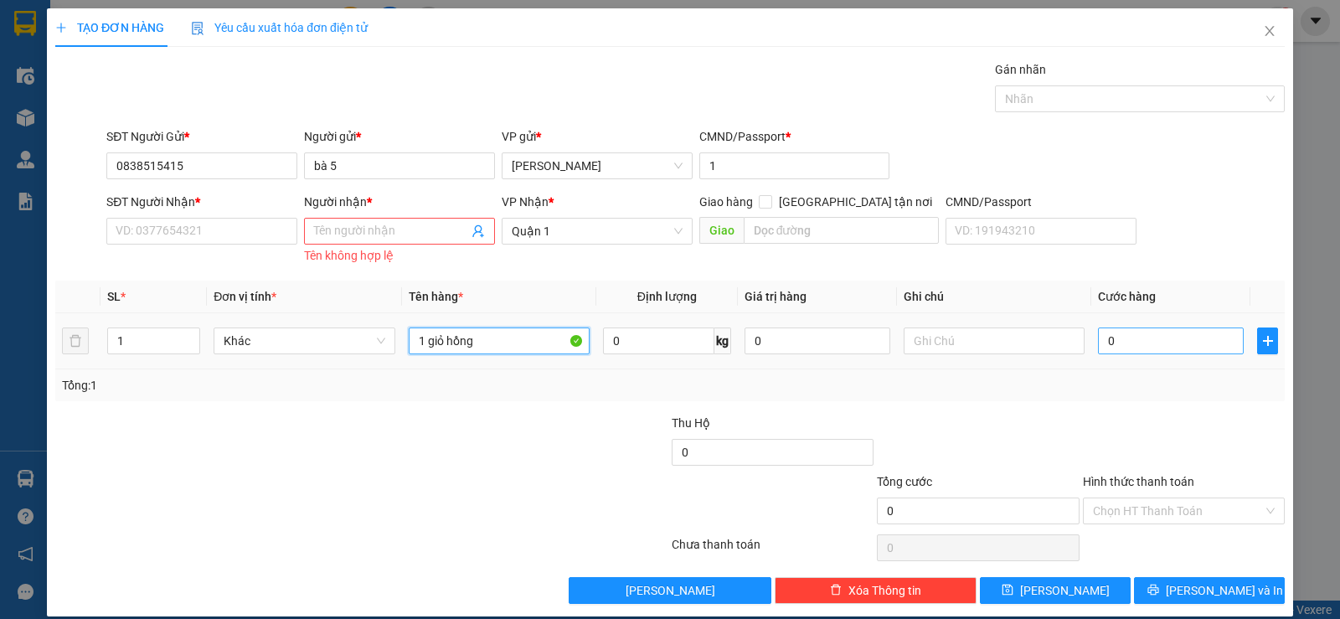
type input "1 giỏ hồng"
click at [1169, 342] on input "0" at bounding box center [1171, 340] width 146 height 27
type input "3"
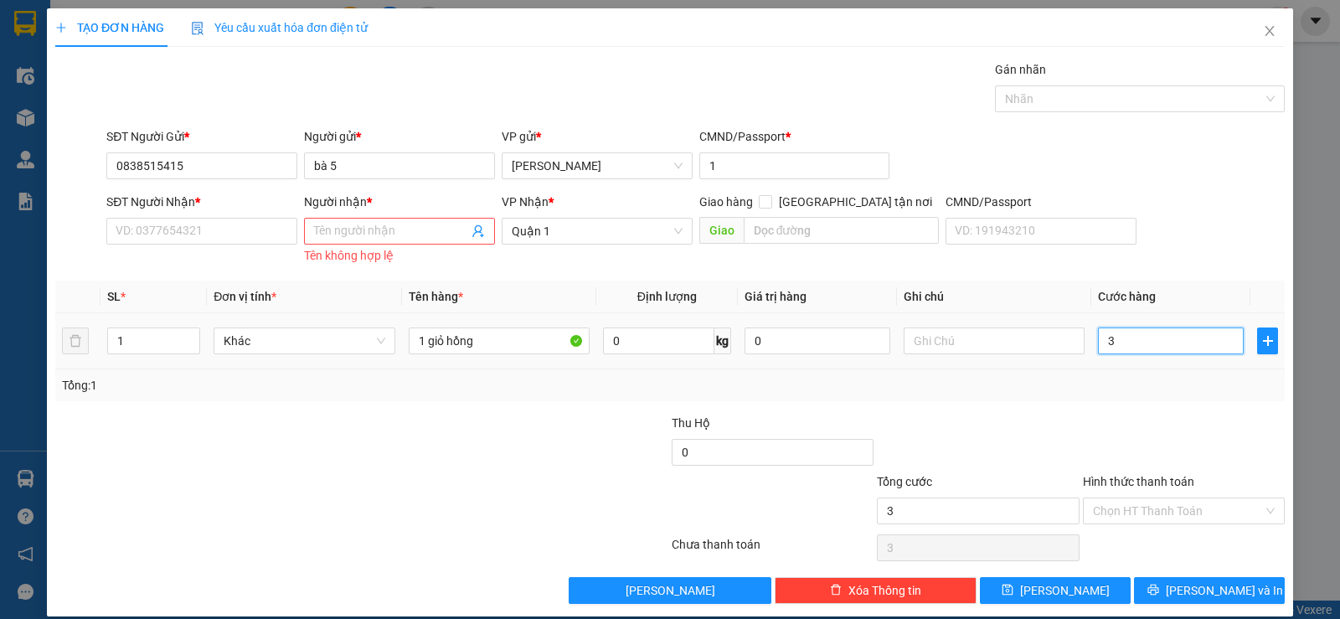
type input "30"
type input "30.000"
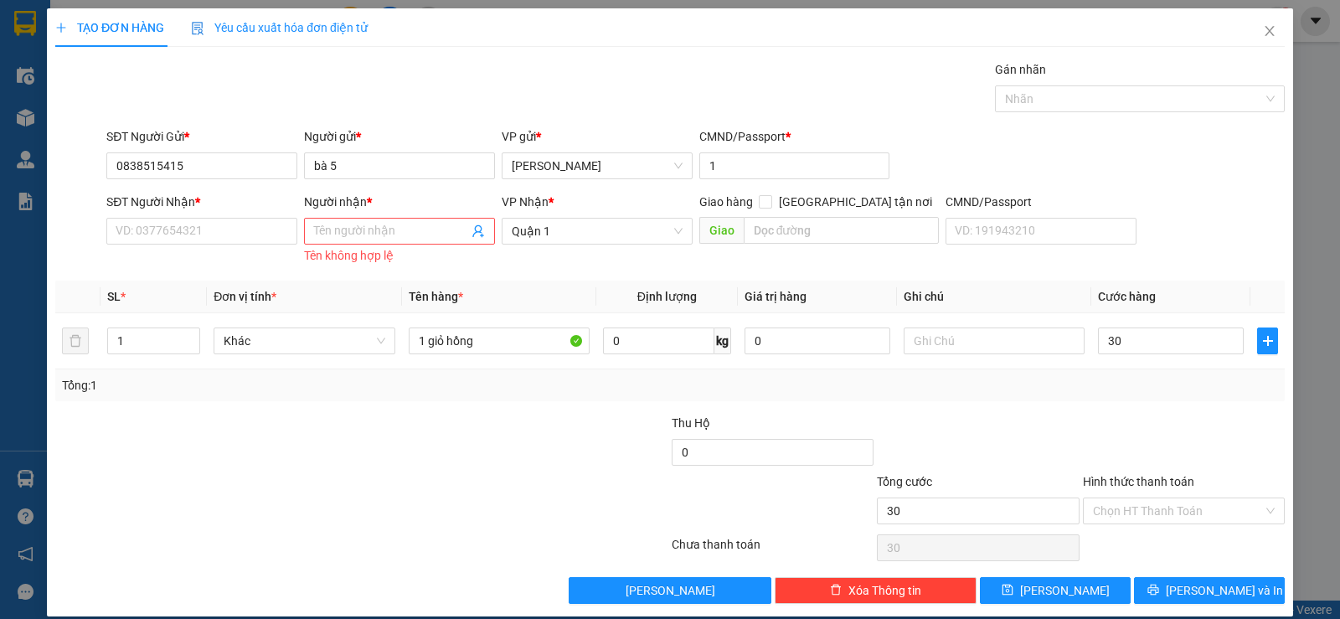
type input "30.000"
click at [1180, 429] on div at bounding box center [1183, 443] width 205 height 59
click at [162, 240] on input "SĐT Người Nhận *" at bounding box center [201, 231] width 191 height 27
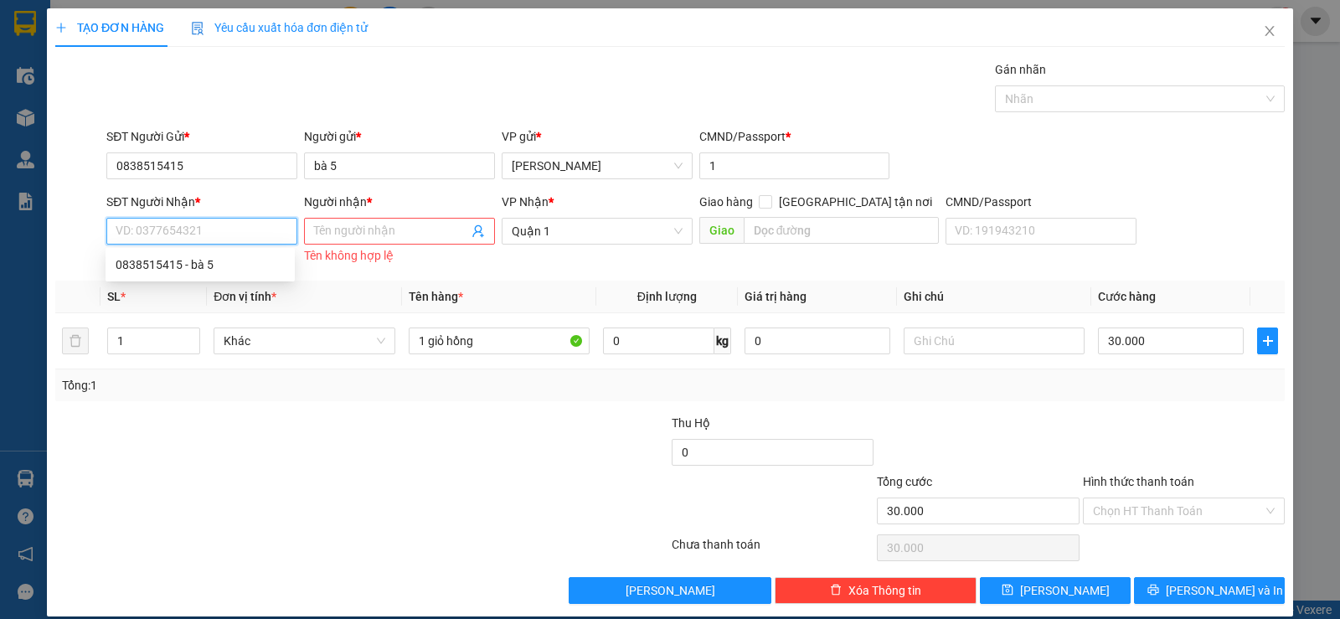
click at [222, 225] on input "SĐT Người Nhận *" at bounding box center [201, 231] width 191 height 27
click at [505, 267] on div "VP Nhận * [GEOGRAPHIC_DATA]" at bounding box center [597, 230] width 198 height 75
click at [202, 232] on input "SĐT Người Nhận *" at bounding box center [201, 231] width 191 height 27
type input "0936690138"
click at [203, 250] on div "0936690138 0936690138 - THÚY" at bounding box center [200, 264] width 189 height 33
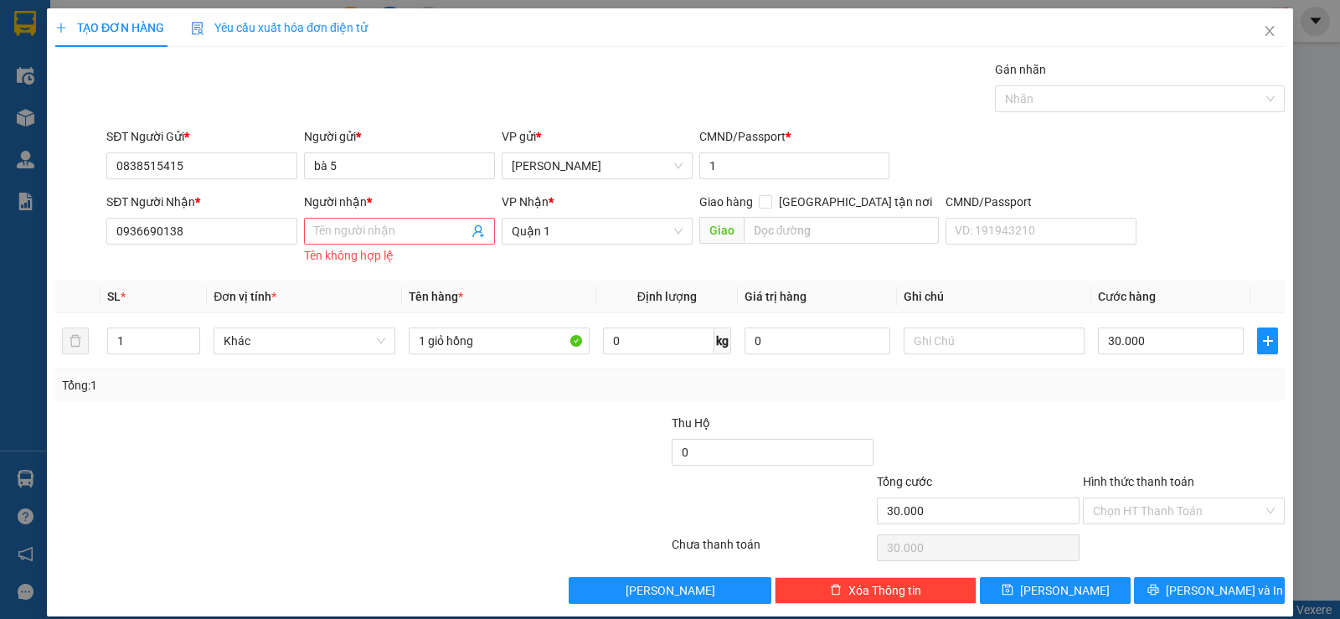
click at [200, 259] on div "SĐT Người Nhận * 0936690138" at bounding box center [202, 230] width 198 height 75
click at [202, 234] on input "0936690138" at bounding box center [201, 231] width 191 height 27
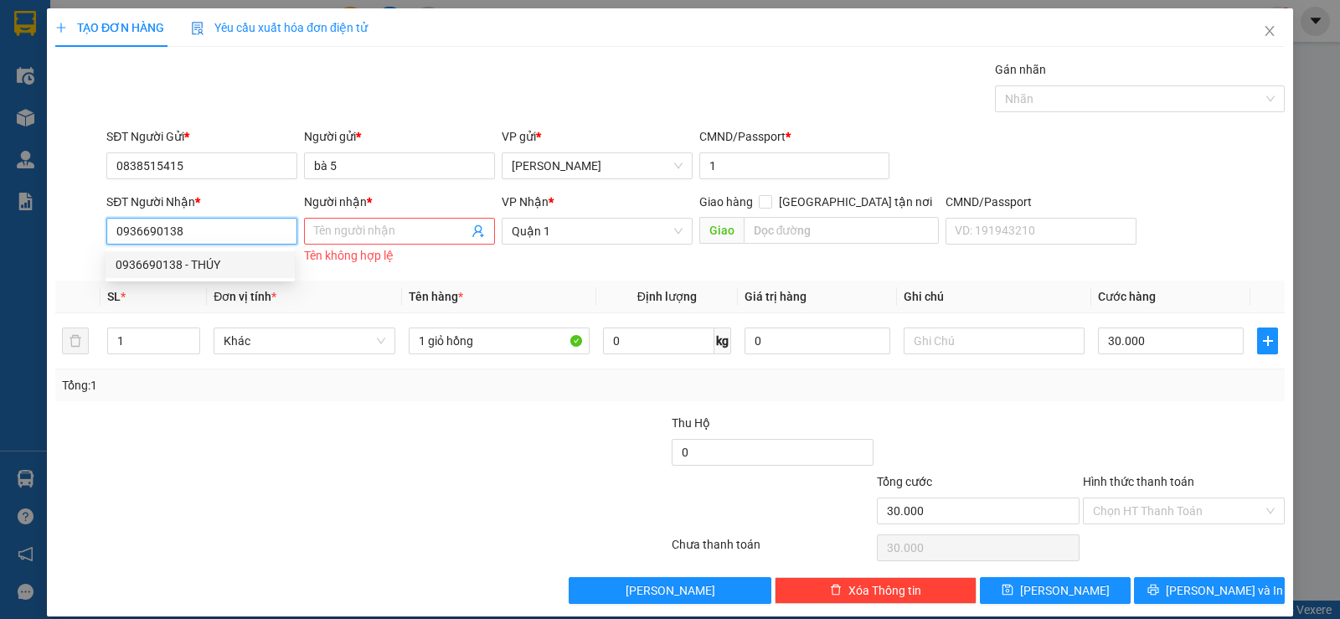
click at [211, 275] on div "0936690138 - THÚY" at bounding box center [200, 264] width 189 height 27
type input "THÚY"
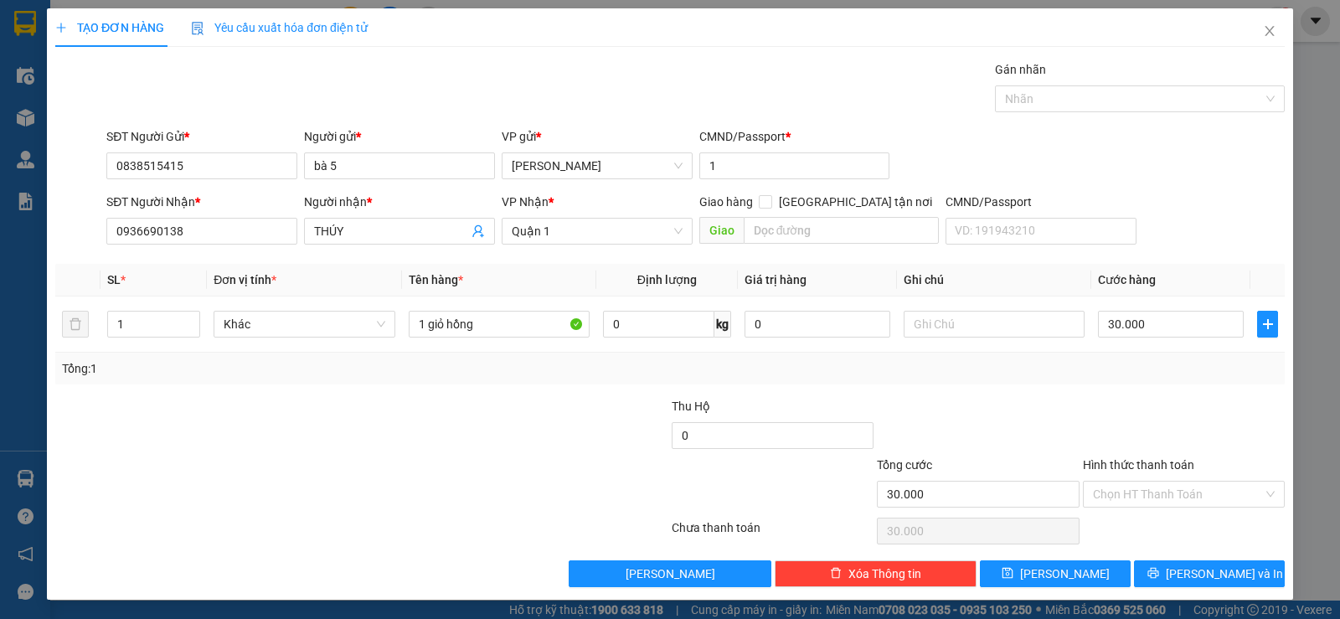
click at [501, 413] on div at bounding box center [567, 426] width 205 height 59
click at [1137, 430] on div at bounding box center [1183, 426] width 205 height 59
click at [1137, 497] on input "Hình thức thanh toán" at bounding box center [1178, 493] width 170 height 25
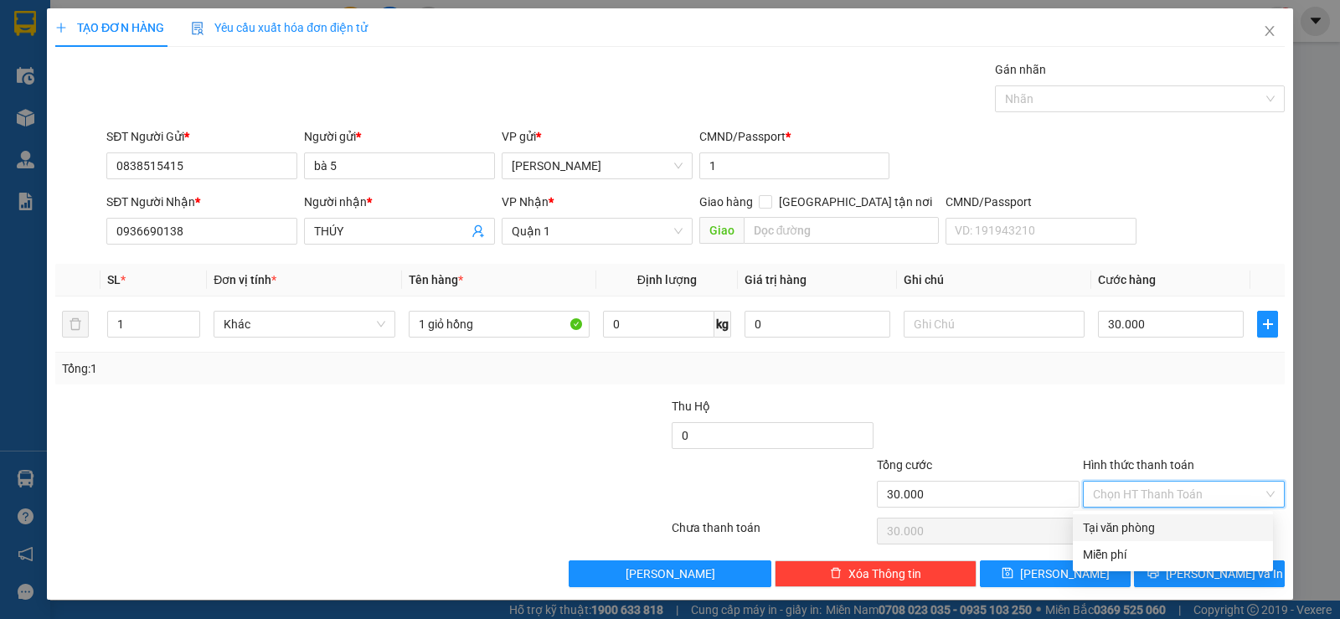
click at [1137, 528] on div "Tại văn phòng" at bounding box center [1173, 527] width 180 height 18
type input "0"
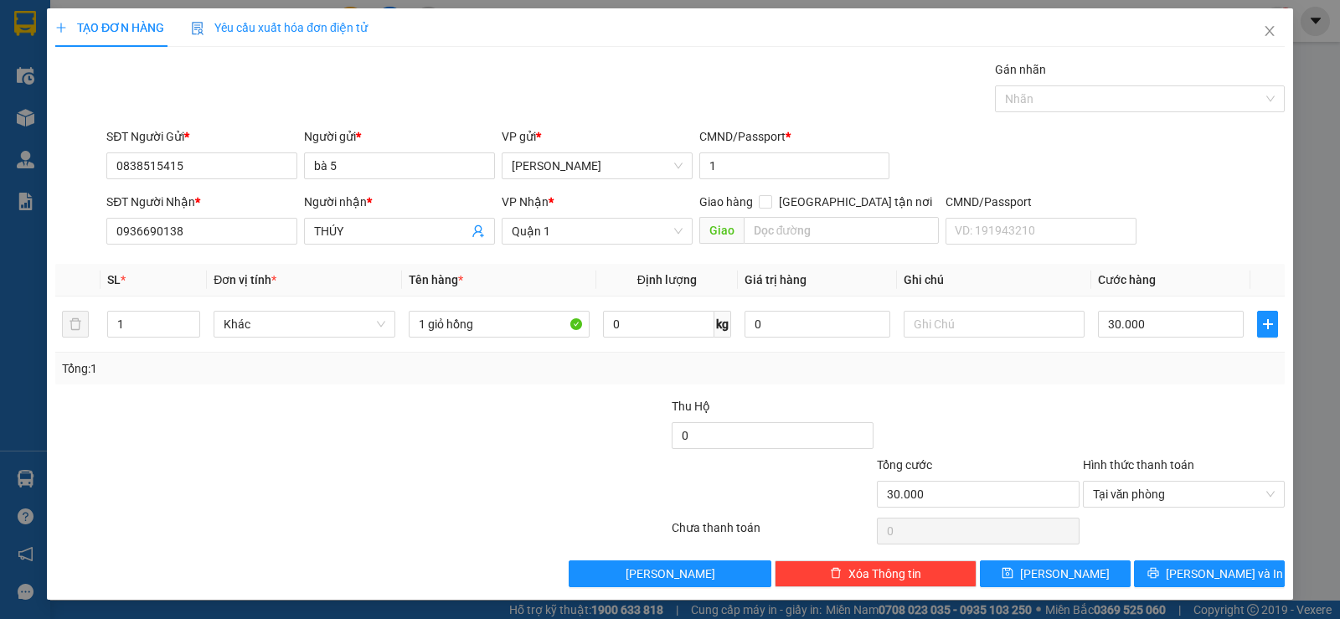
click at [1017, 406] on div at bounding box center [977, 426] width 205 height 59
click at [990, 421] on div at bounding box center [977, 426] width 205 height 59
click at [1207, 571] on span "[PERSON_NAME] và In" at bounding box center [1224, 573] width 117 height 18
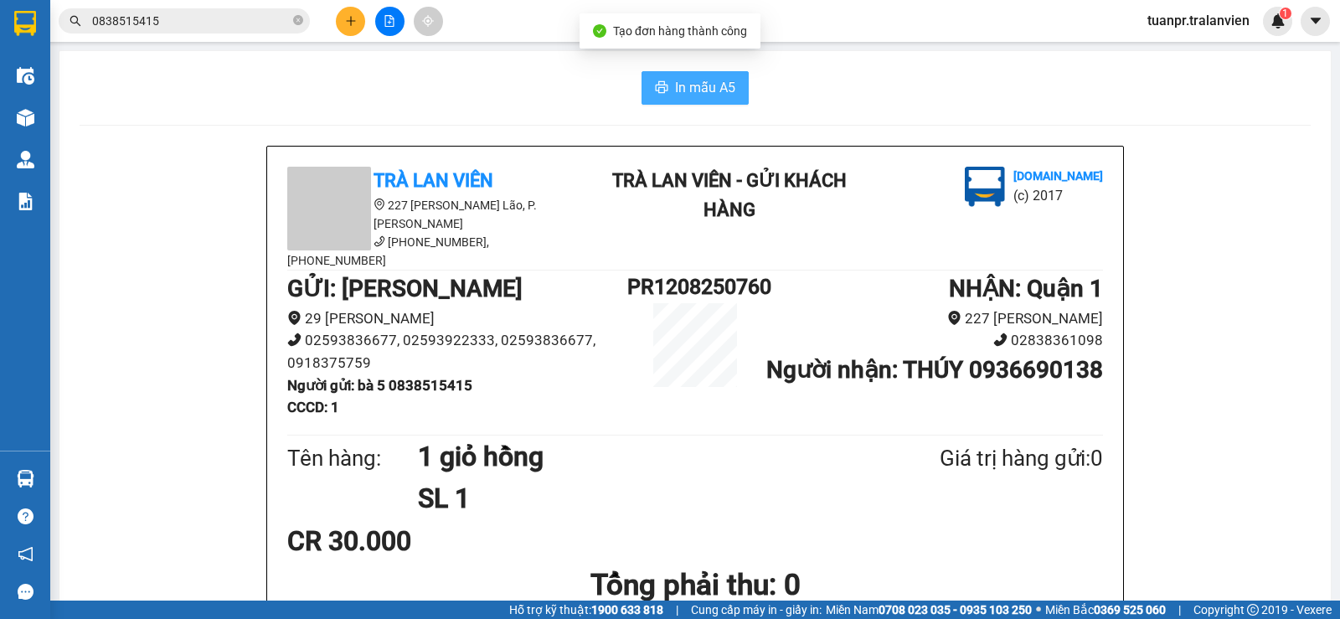
click at [681, 90] on span "In mẫu A5" at bounding box center [705, 87] width 60 height 21
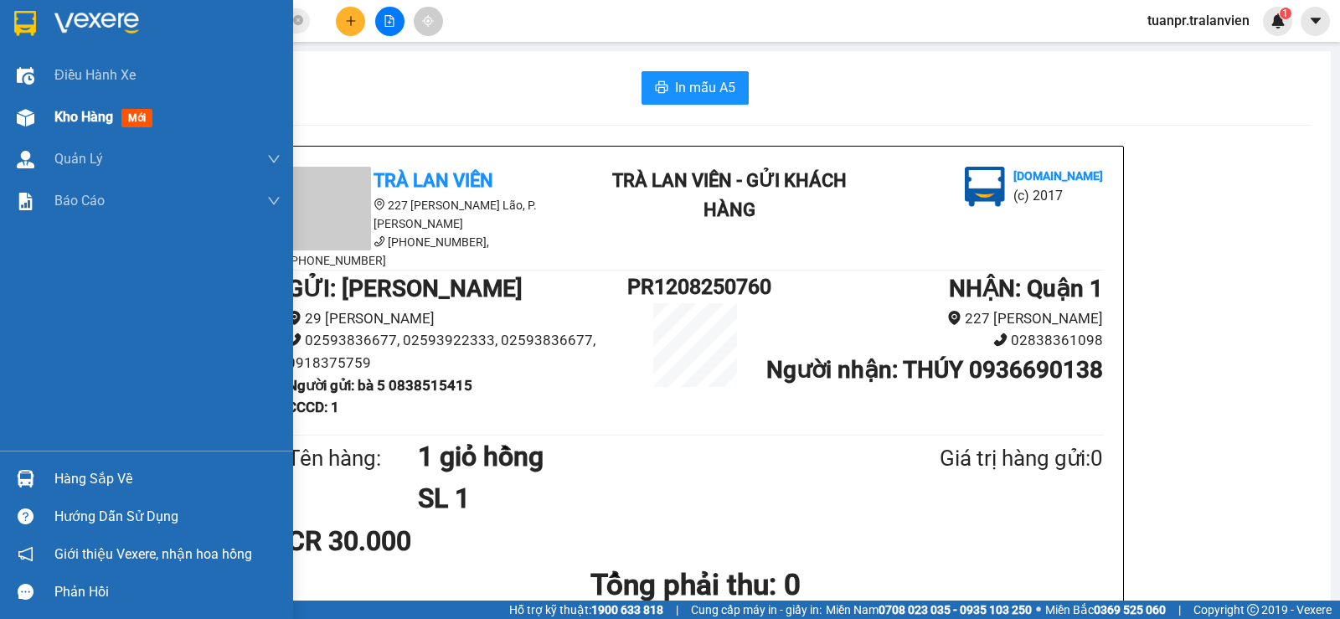
click at [97, 126] on div "Kho hàng mới" at bounding box center [106, 116] width 105 height 21
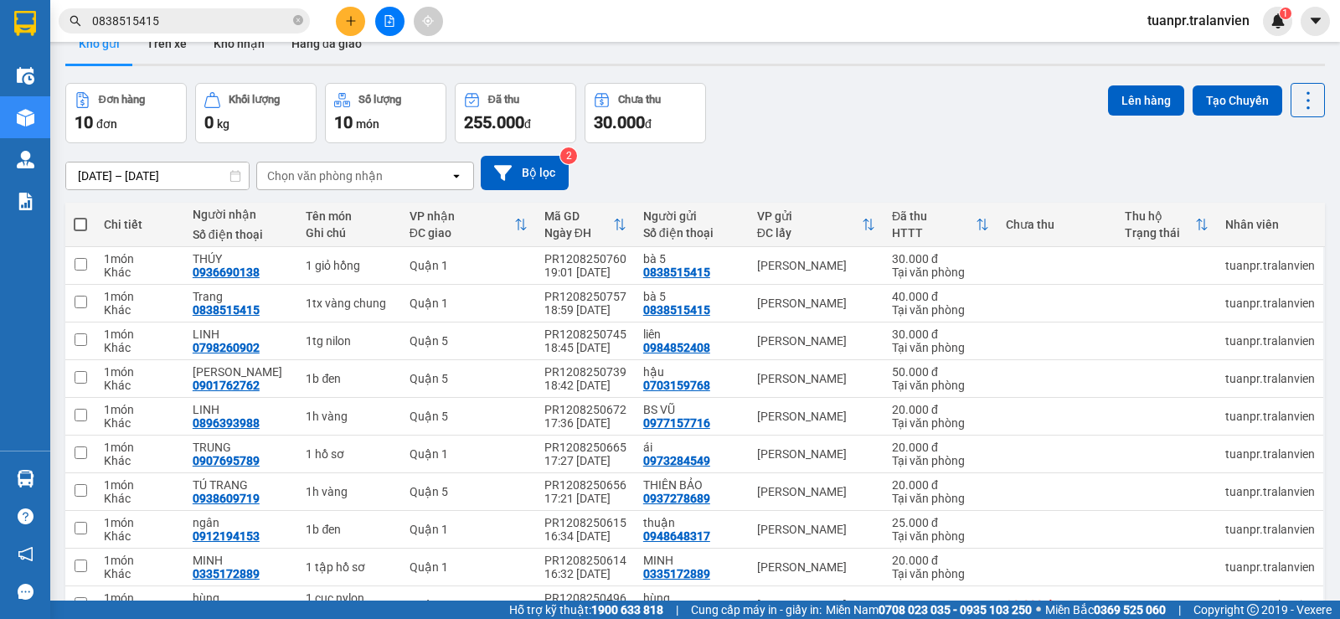
scroll to position [126, 0]
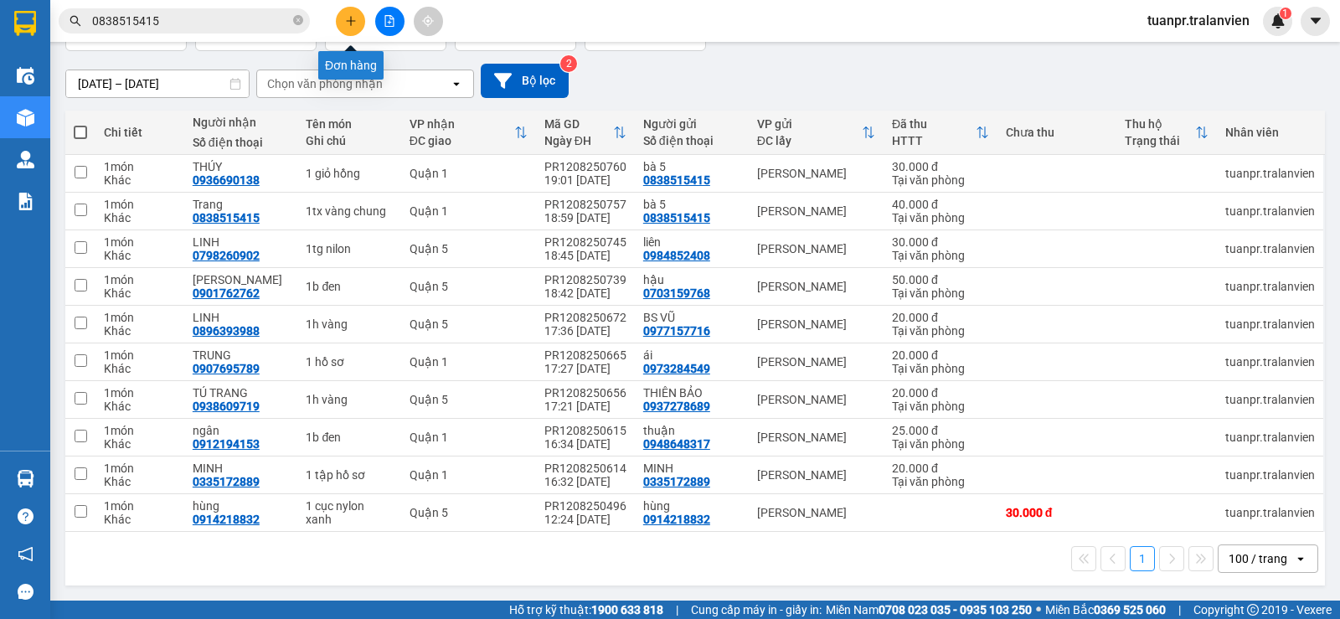
click at [338, 19] on button at bounding box center [350, 21] width 29 height 29
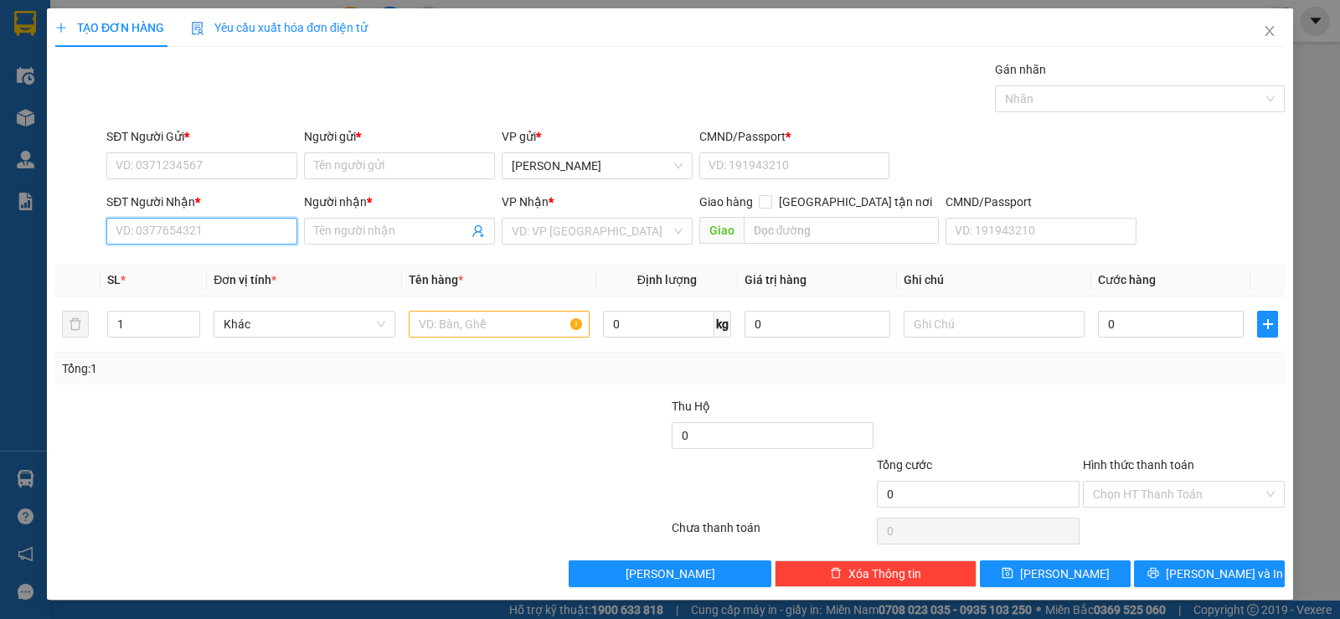
click at [236, 220] on input "SĐT Người Nhận *" at bounding box center [201, 231] width 191 height 27
click at [196, 223] on input "SĐT Người Nhận *" at bounding box center [201, 231] width 191 height 27
type input "0899644931"
click at [345, 238] on input "Người nhận *" at bounding box center [391, 231] width 154 height 18
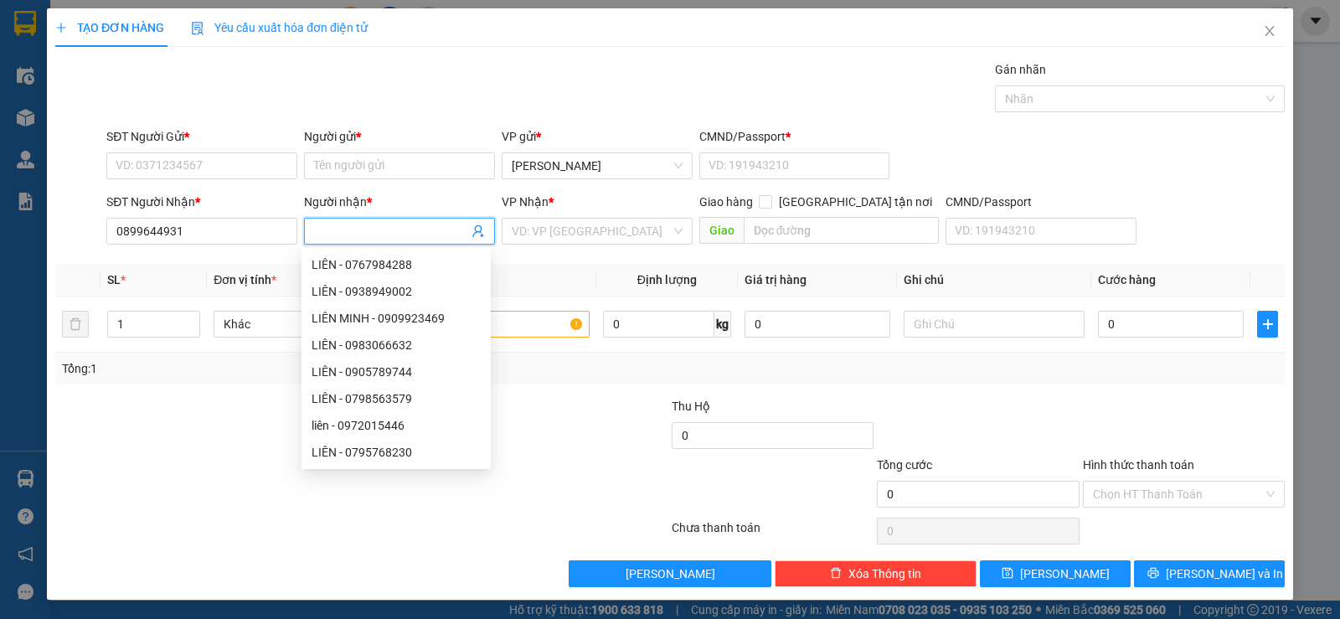
type input "j"
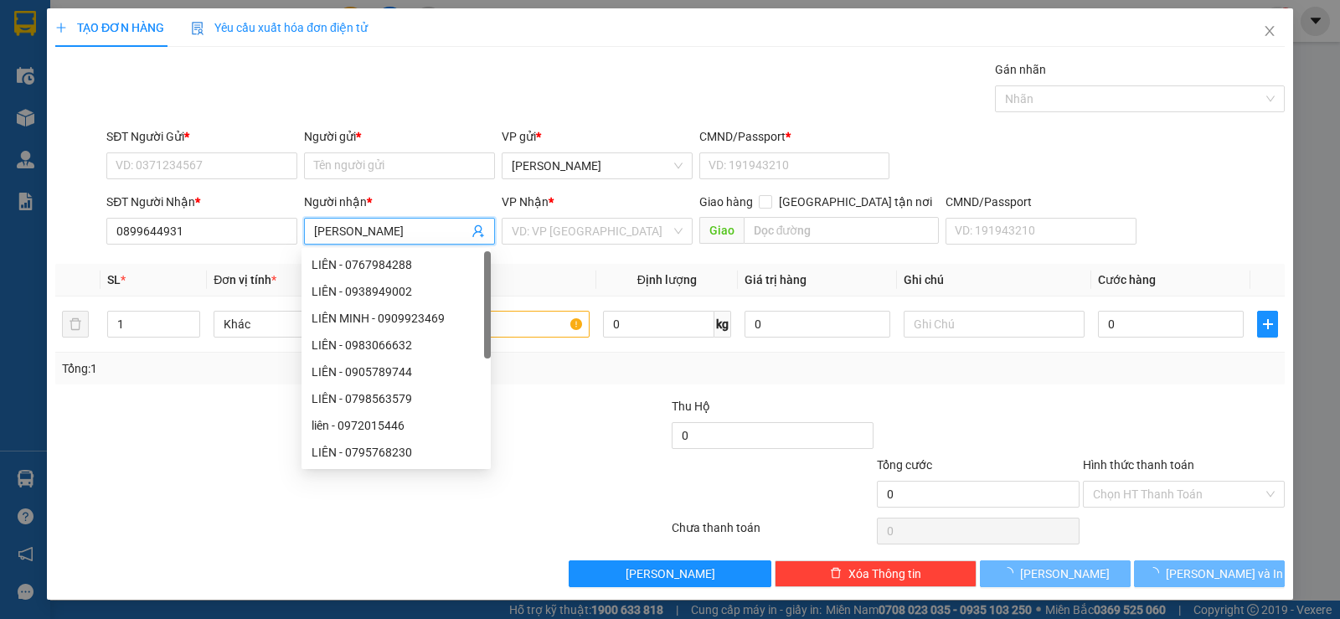
type input "[PERSON_NAME]"
click at [212, 450] on div at bounding box center [259, 426] width 411 height 59
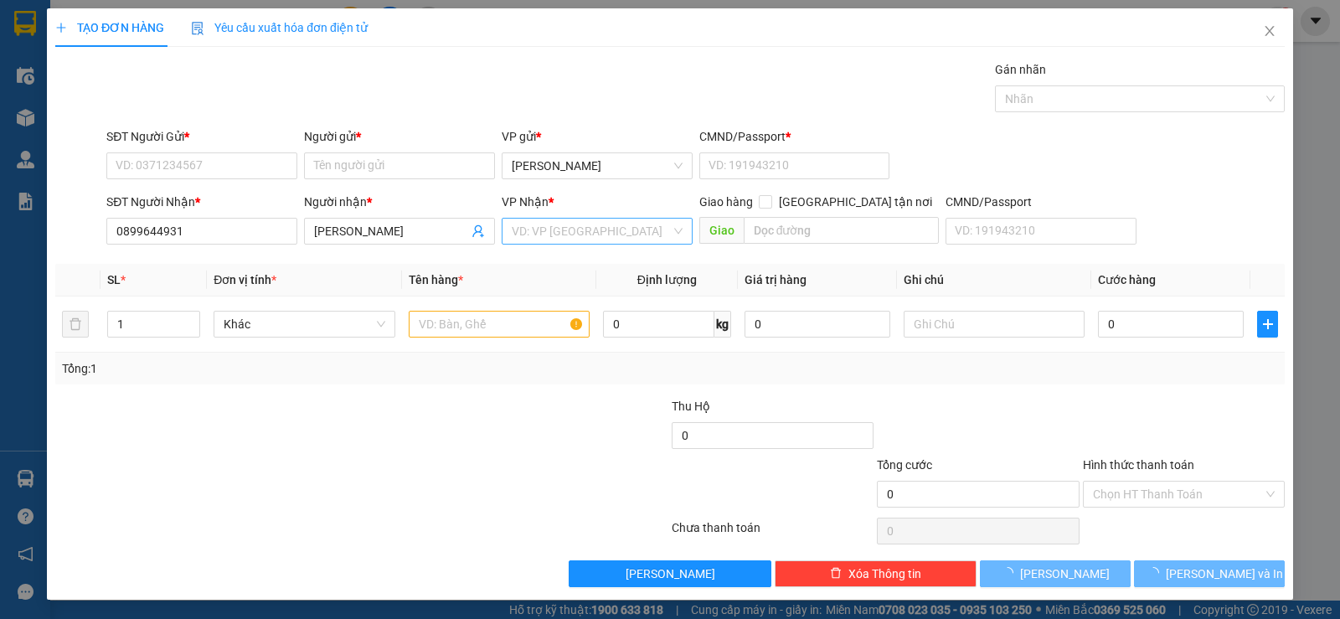
click at [604, 234] on input "search" at bounding box center [591, 231] width 159 height 25
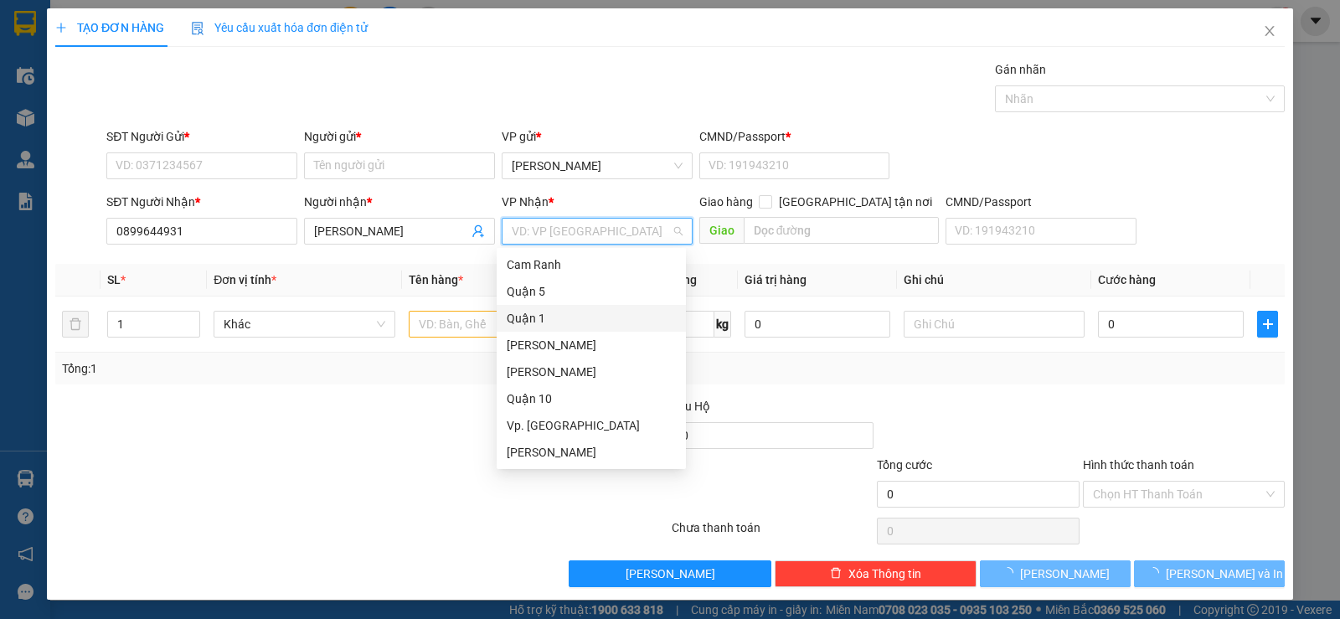
click at [564, 307] on div "Quận 1" at bounding box center [591, 318] width 189 height 27
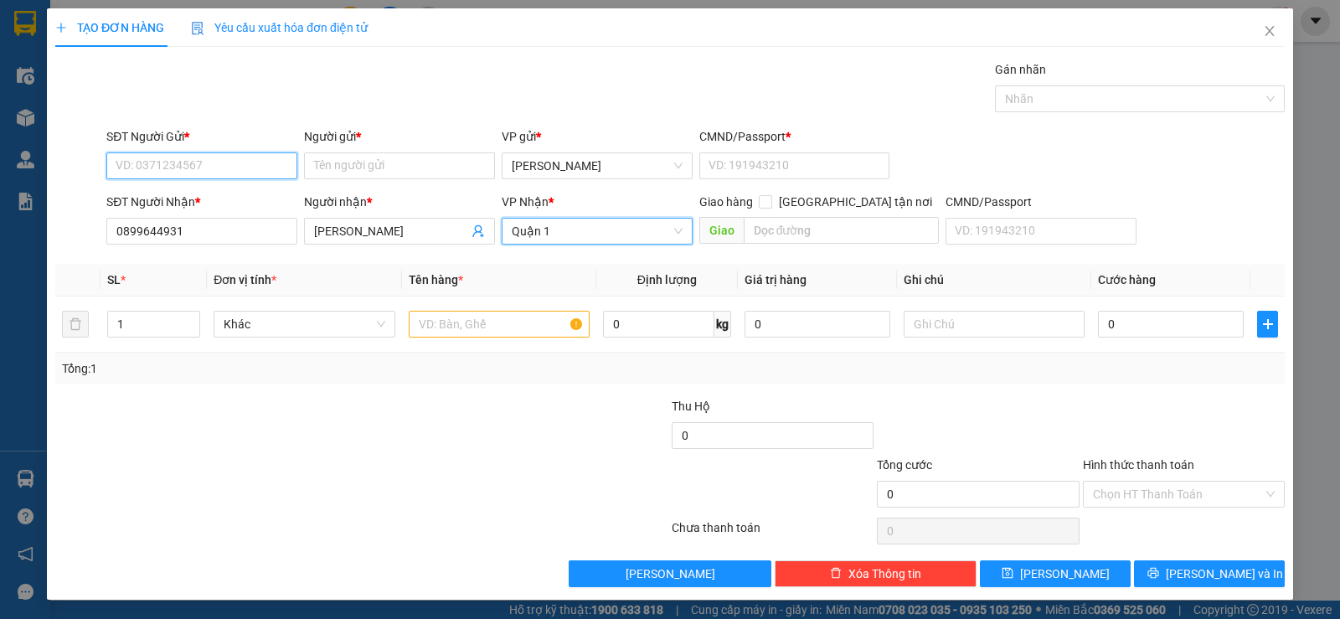
click at [214, 152] on input "SĐT Người Gửi *" at bounding box center [201, 165] width 191 height 27
type input "0907334834"
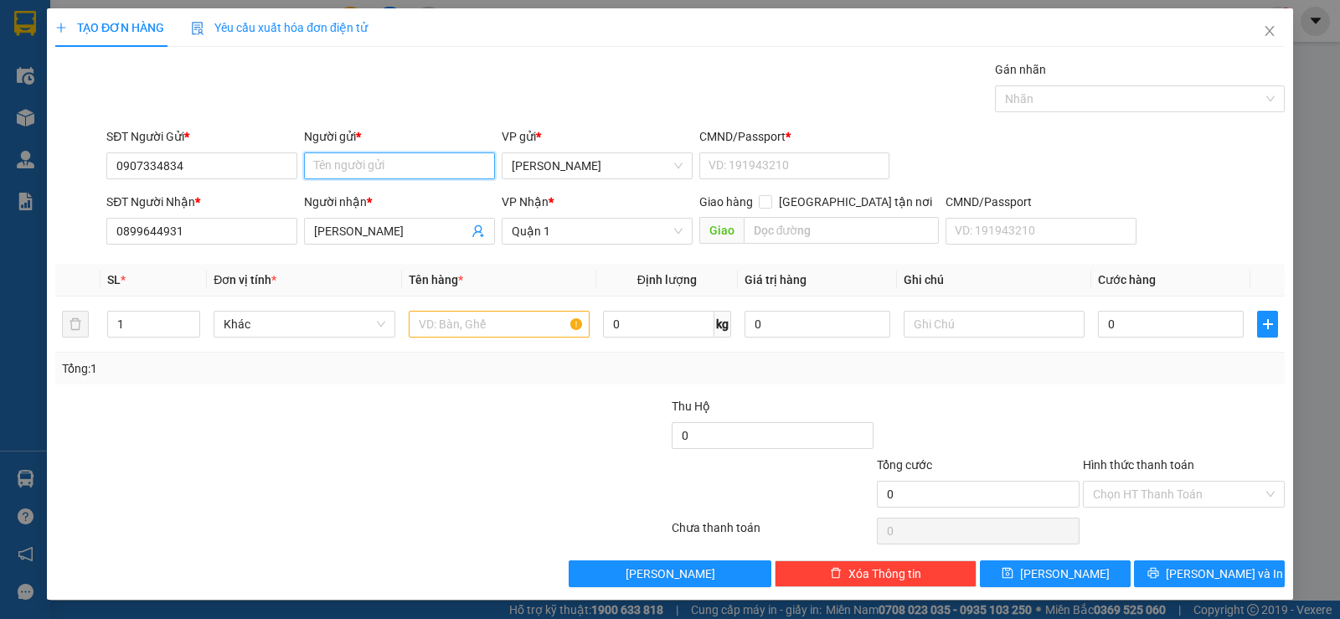
click at [407, 169] on input "Người gửi *" at bounding box center [399, 165] width 191 height 27
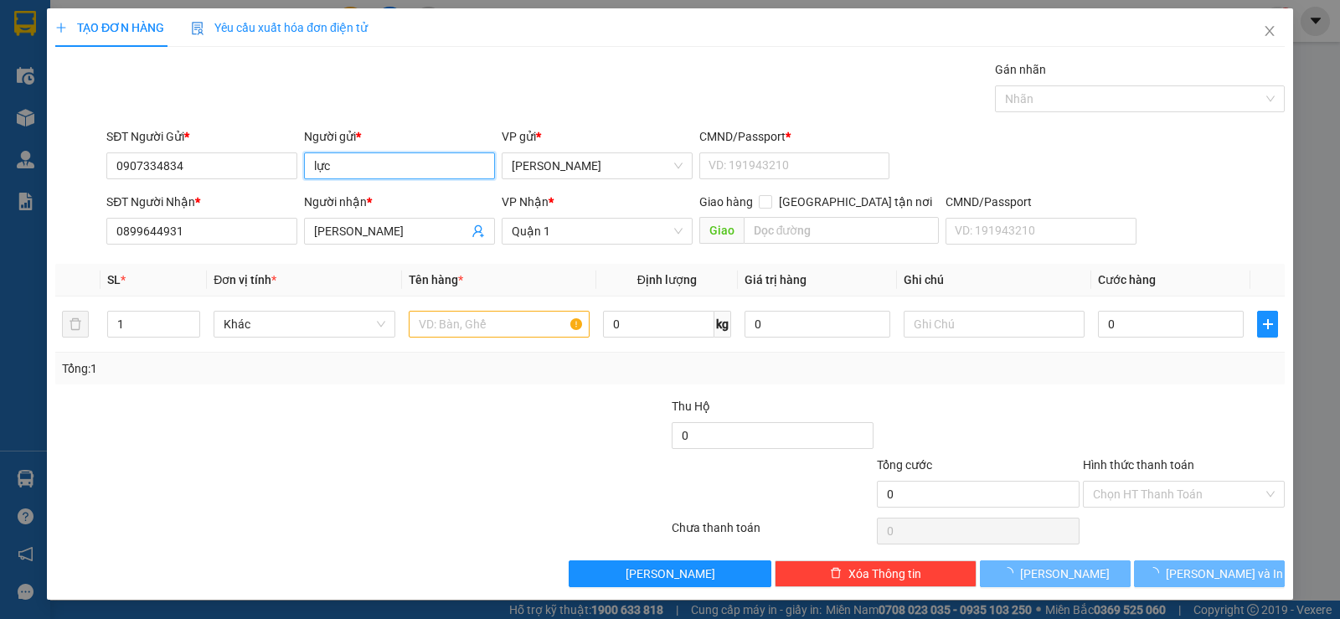
type input "lực"
click at [485, 71] on div "Gán nhãn Nhãn" at bounding box center [695, 89] width 1185 height 59
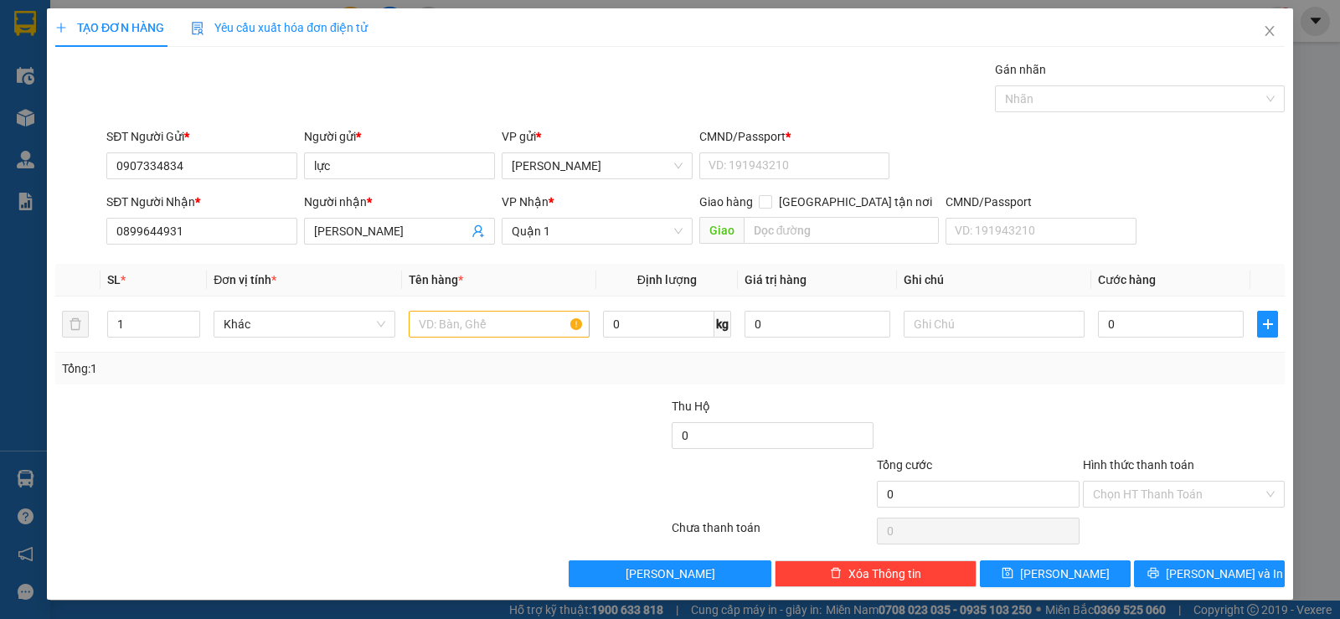
click at [324, 409] on div at bounding box center [259, 426] width 411 height 59
click at [459, 323] on input "text" at bounding box center [499, 324] width 181 height 27
type input "1tg"
drag, startPoint x: 451, startPoint y: 415, endPoint x: 522, endPoint y: 410, distance: 71.4
click at [453, 415] on div at bounding box center [259, 426] width 411 height 59
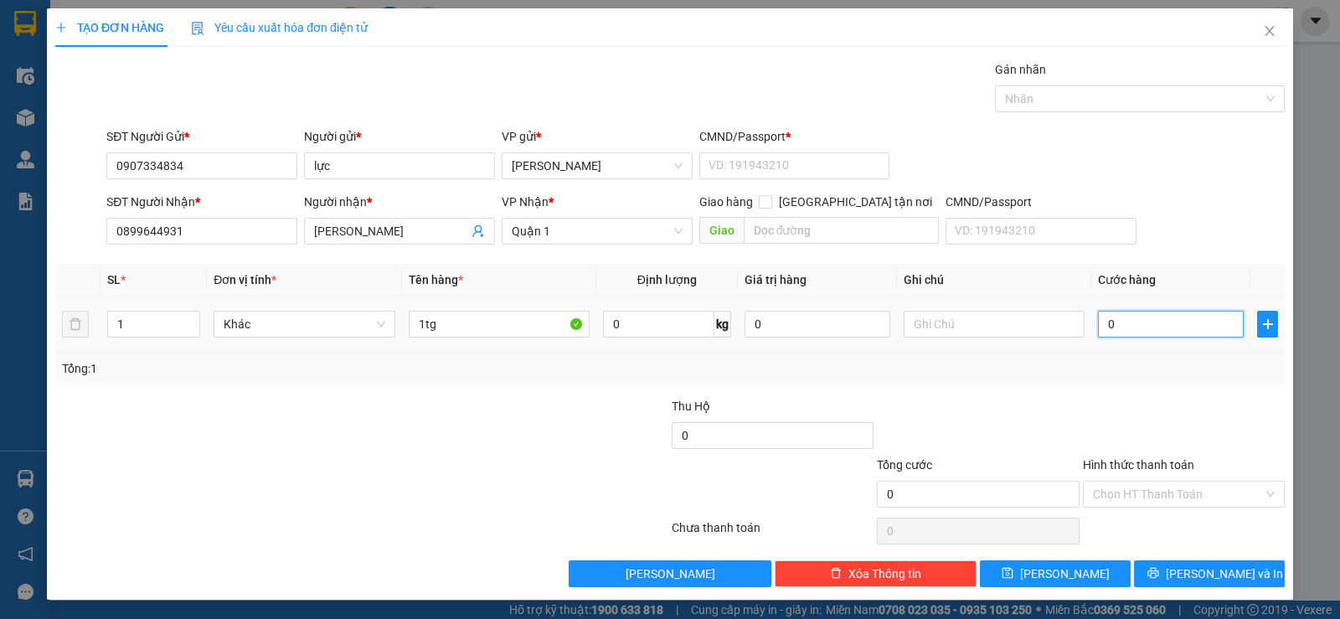
click at [1147, 333] on input "0" at bounding box center [1171, 324] width 146 height 27
type input "5"
type input "50"
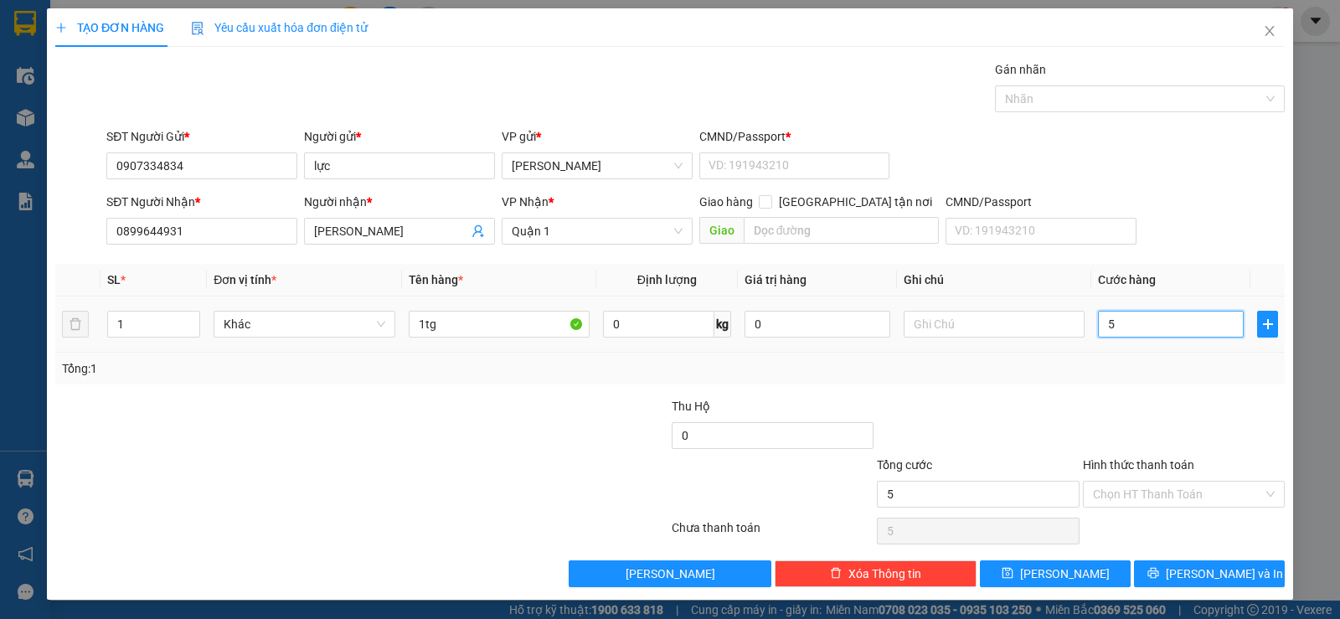
type input "50"
type input "50.000"
click at [1064, 395] on div "Transit Pickup Surcharge Ids Transit Deliver Surcharge Ids Transit Deliver Surc…" at bounding box center [669, 323] width 1229 height 527
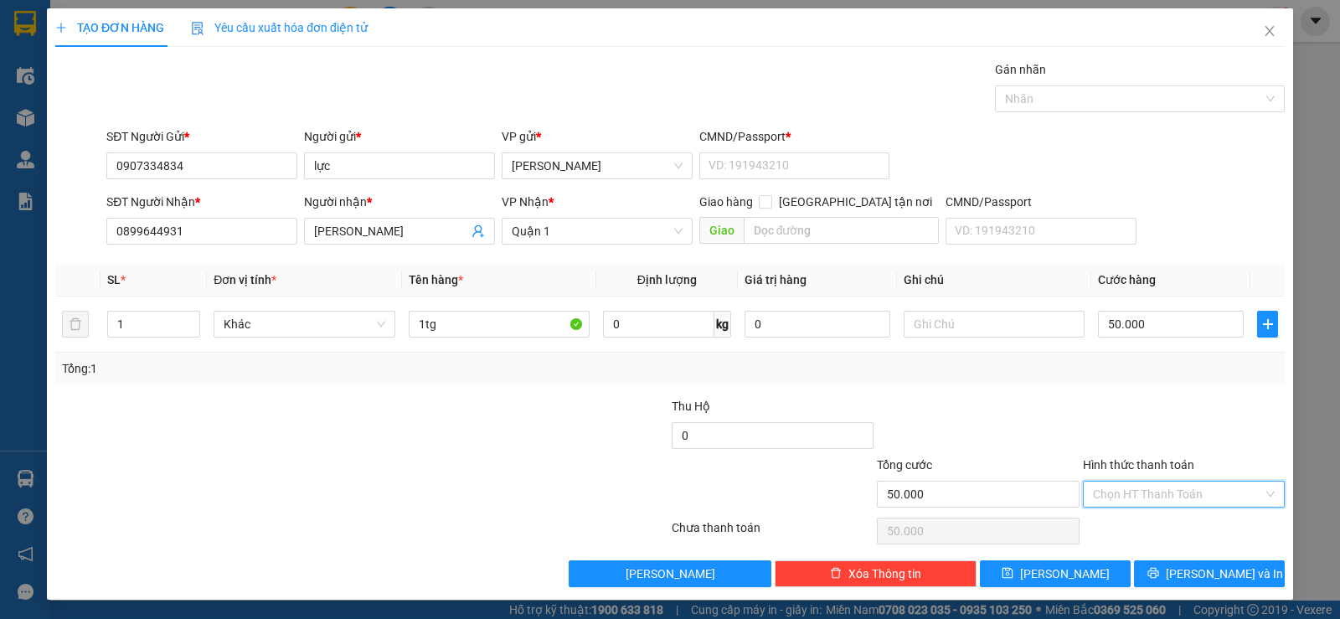
click at [1154, 484] on input "Hình thức thanh toán" at bounding box center [1178, 493] width 170 height 25
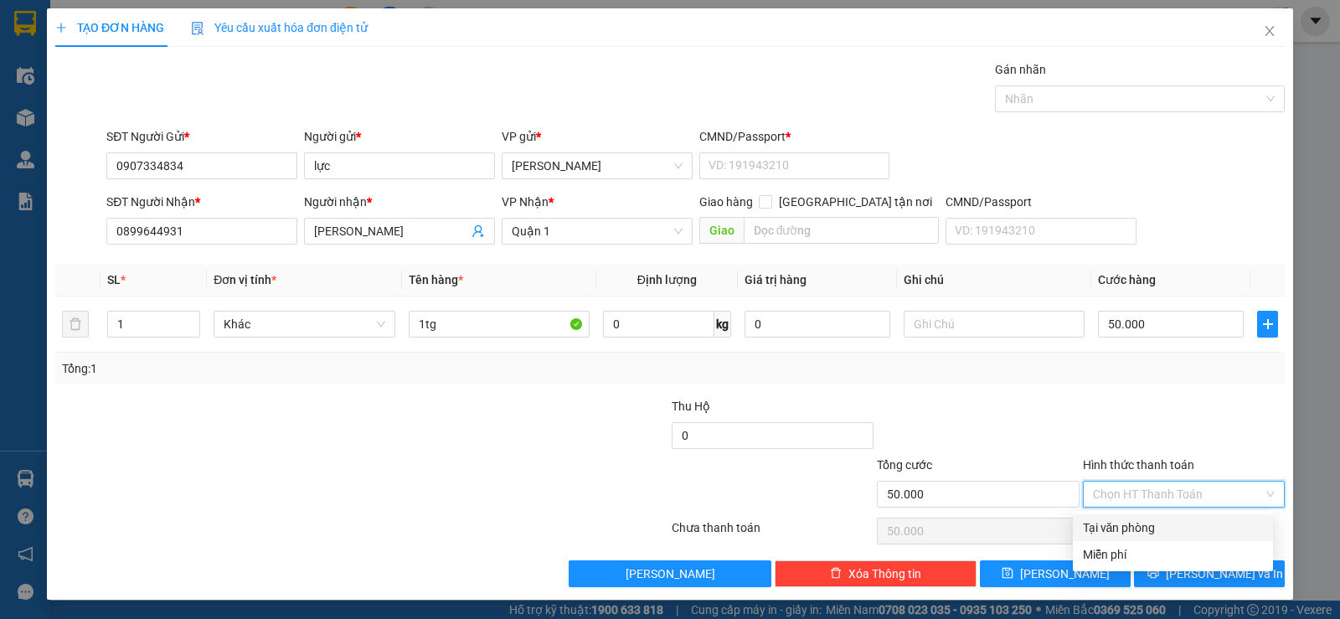
drag, startPoint x: 1157, startPoint y: 499, endPoint x: 1136, endPoint y: 519, distance: 29.0
click at [1157, 500] on input "Hình thức thanh toán" at bounding box center [1178, 493] width 170 height 25
click at [1132, 526] on div "Tại văn phòng" at bounding box center [1173, 527] width 180 height 18
type input "0"
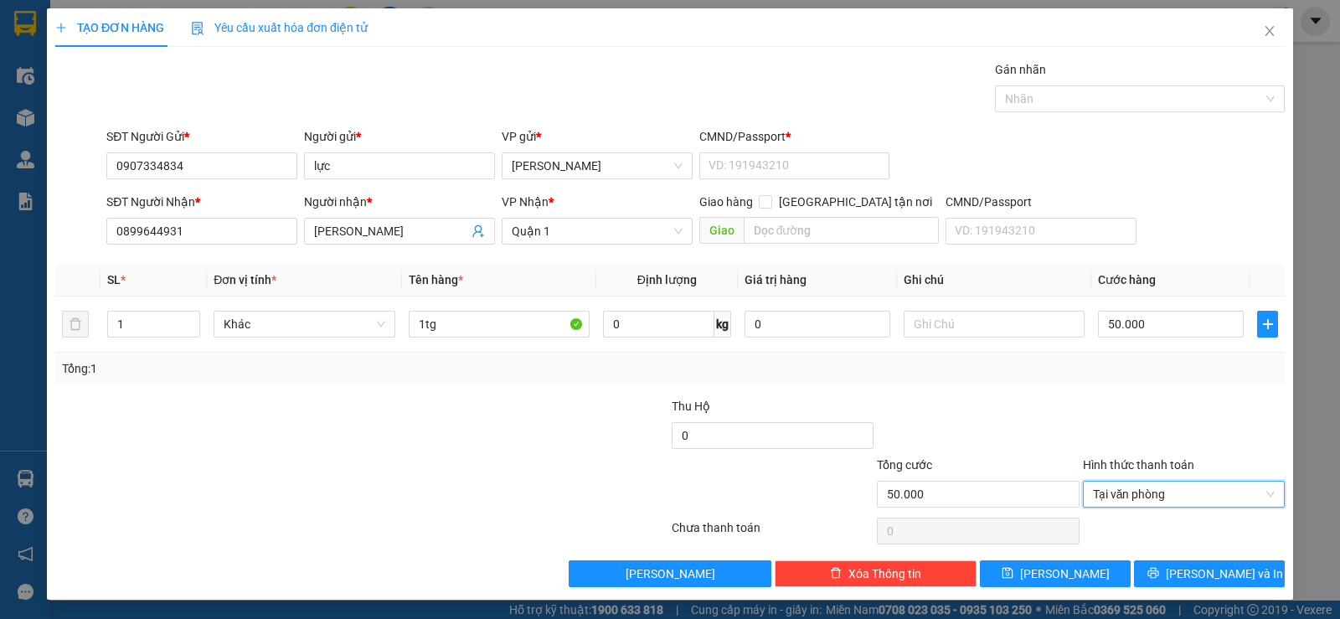
click at [1065, 423] on div at bounding box center [977, 426] width 205 height 59
click at [1197, 565] on span "[PERSON_NAME] và In" at bounding box center [1224, 573] width 117 height 18
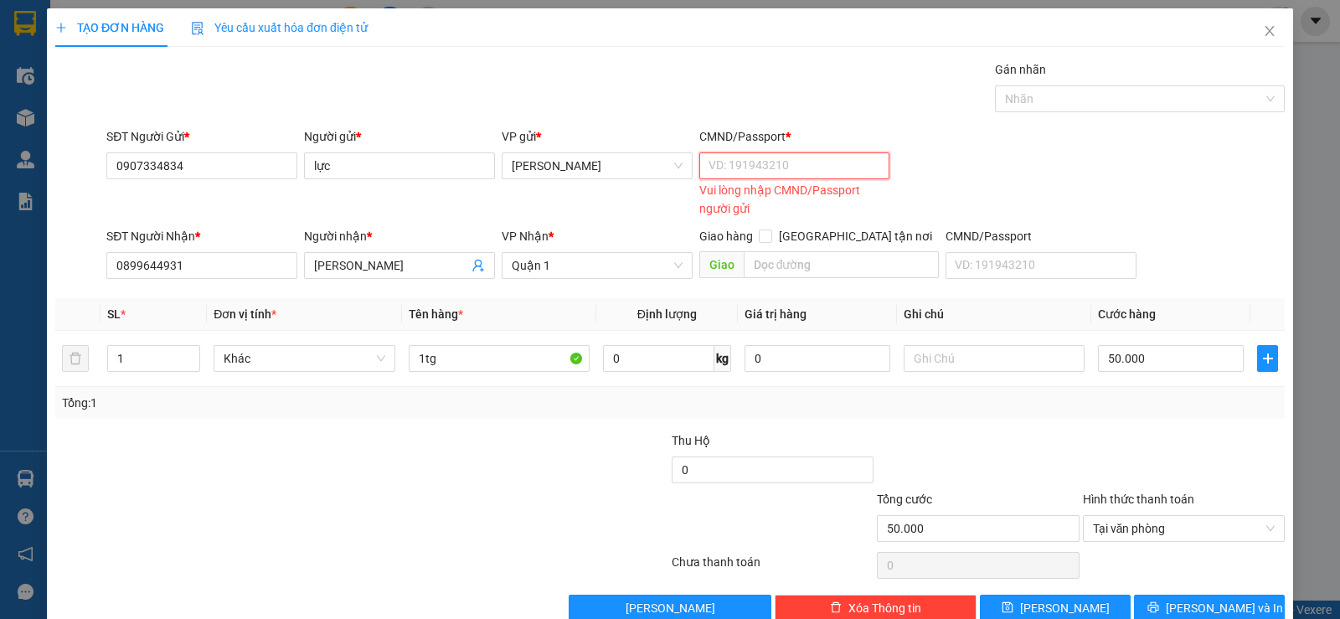
click at [728, 175] on input "CMND/Passport *" at bounding box center [794, 165] width 191 height 27
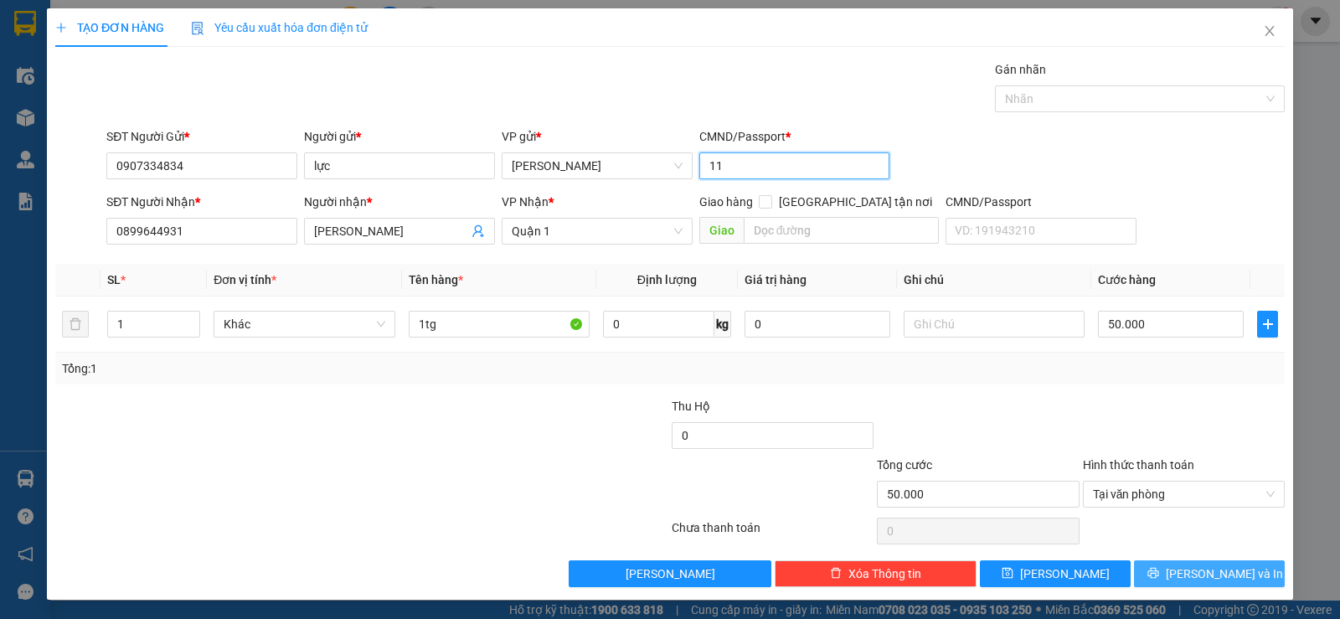
type input "11"
click at [1173, 565] on button "[PERSON_NAME] và In" at bounding box center [1209, 573] width 151 height 27
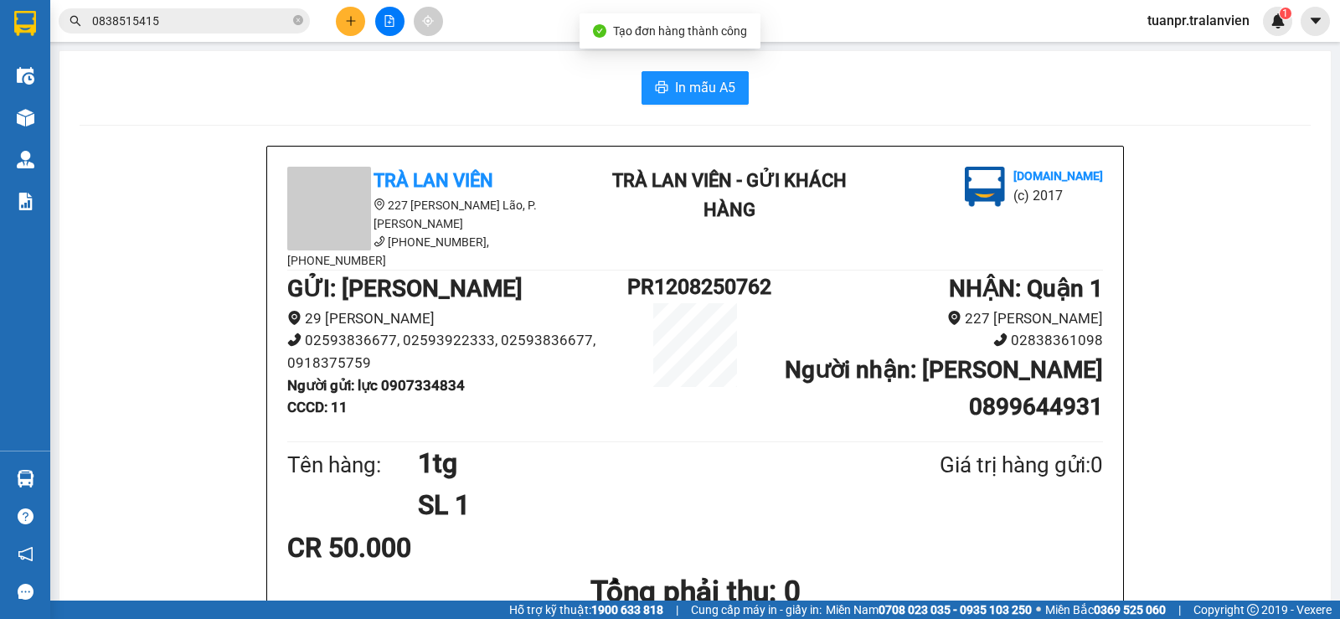
click at [686, 85] on span "In mẫu A5" at bounding box center [705, 87] width 60 height 21
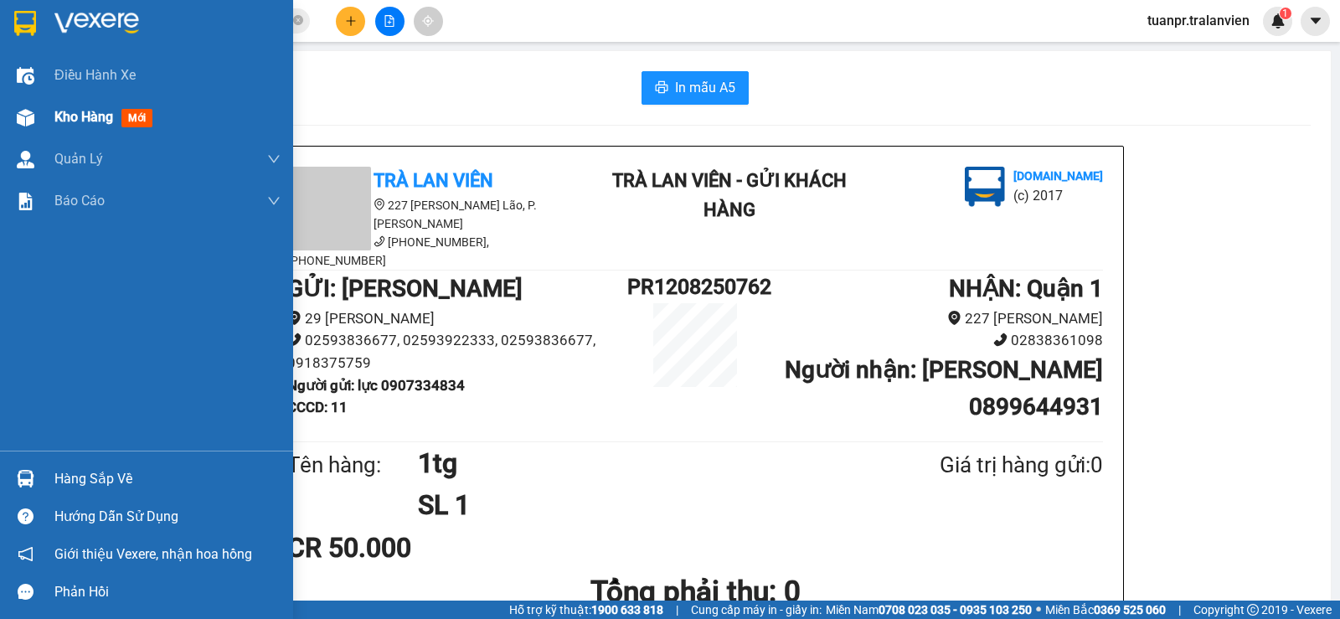
click at [52, 116] on div "Kho hàng mới" at bounding box center [146, 117] width 293 height 42
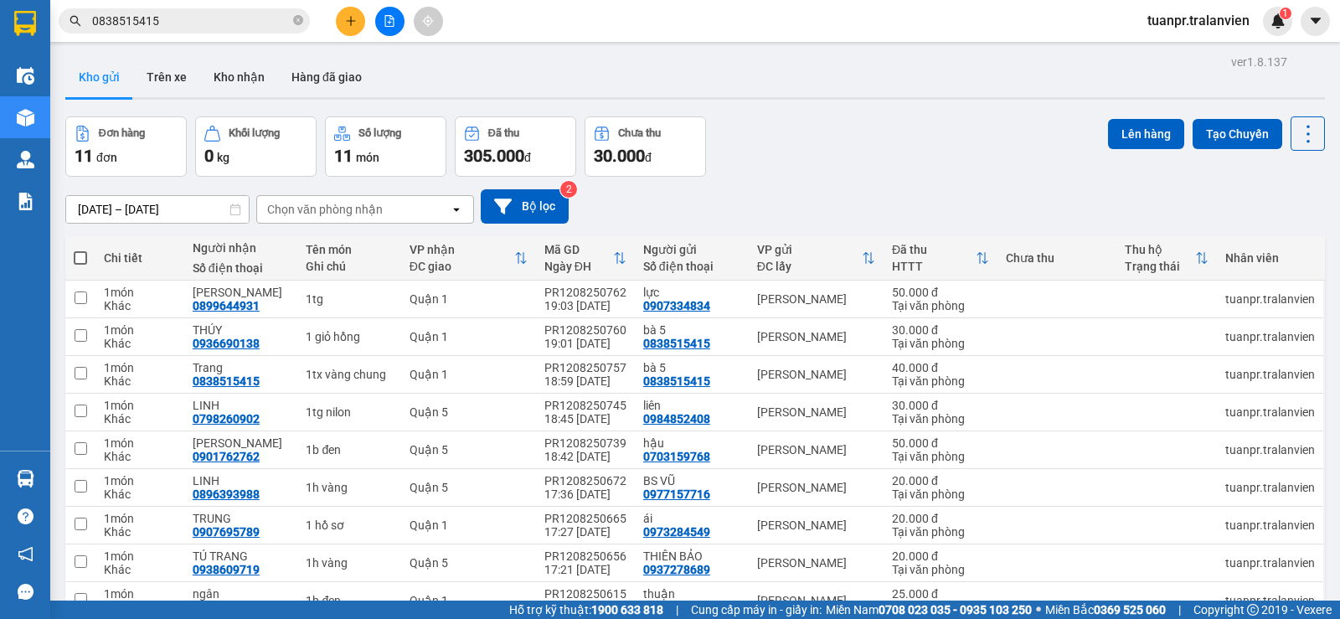
click at [346, 23] on icon "plus" at bounding box center [351, 21] width 12 height 12
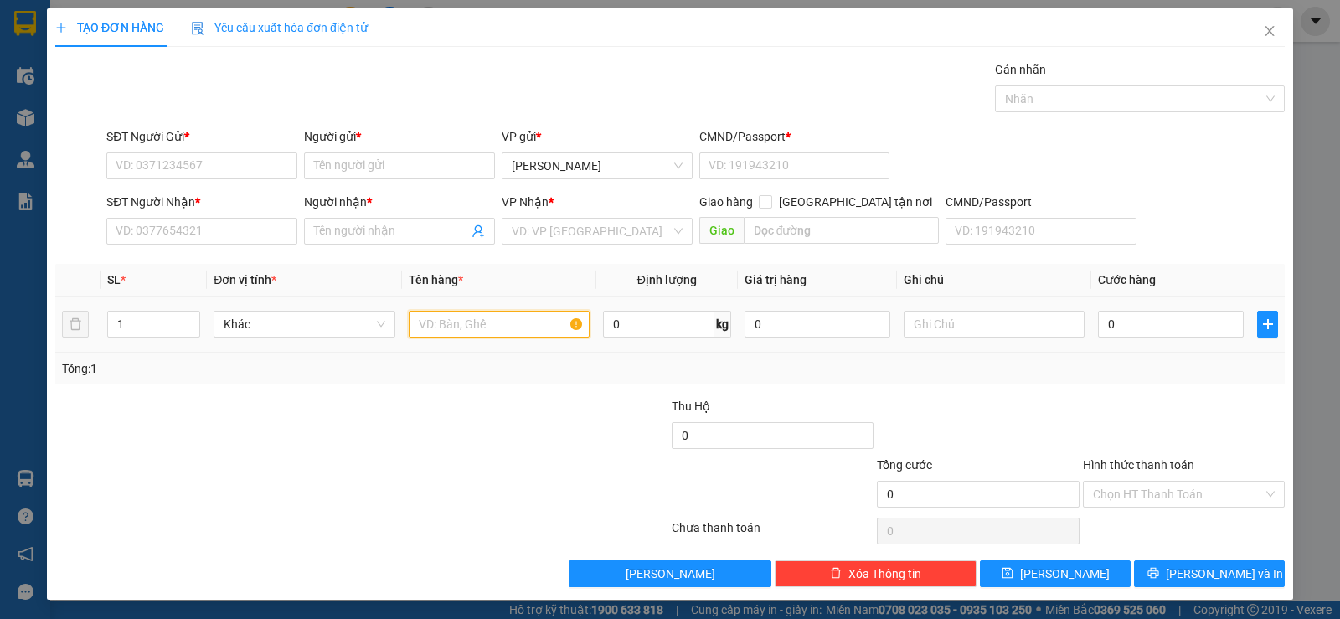
click at [528, 325] on input "text" at bounding box center [499, 324] width 181 height 27
type input "1tx trắng"
click at [1182, 318] on input "0" at bounding box center [1171, 324] width 146 height 27
type input "3"
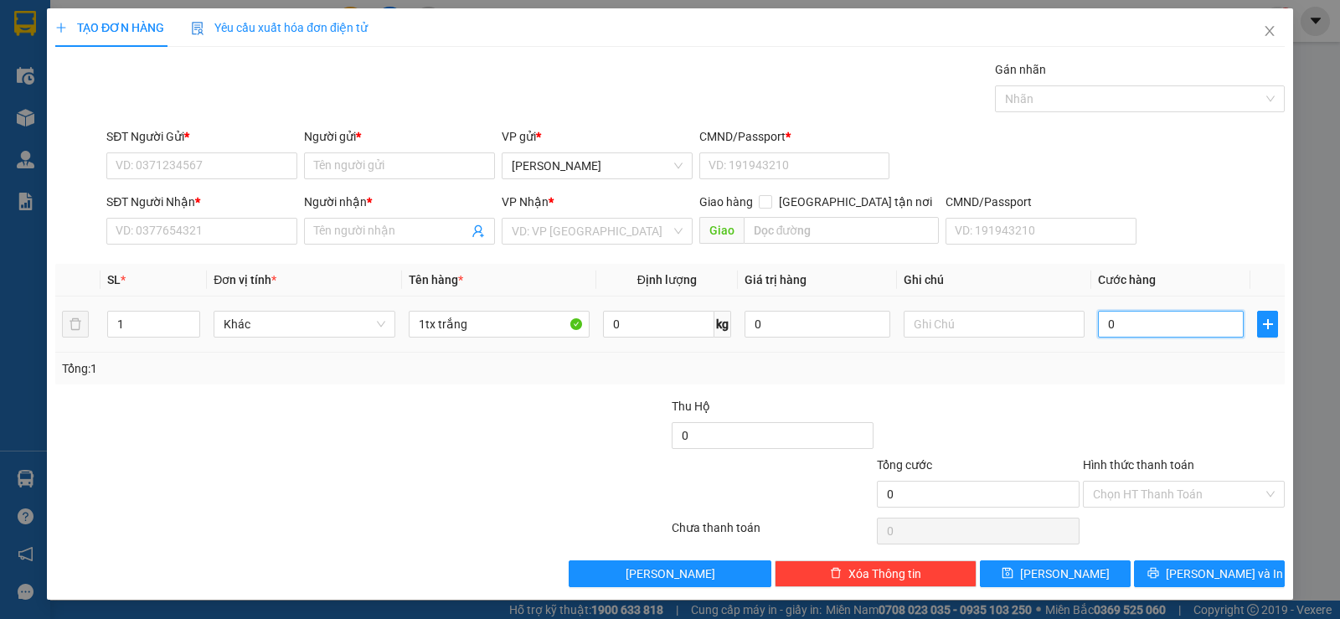
type input "3"
type input "30"
type input "30.000"
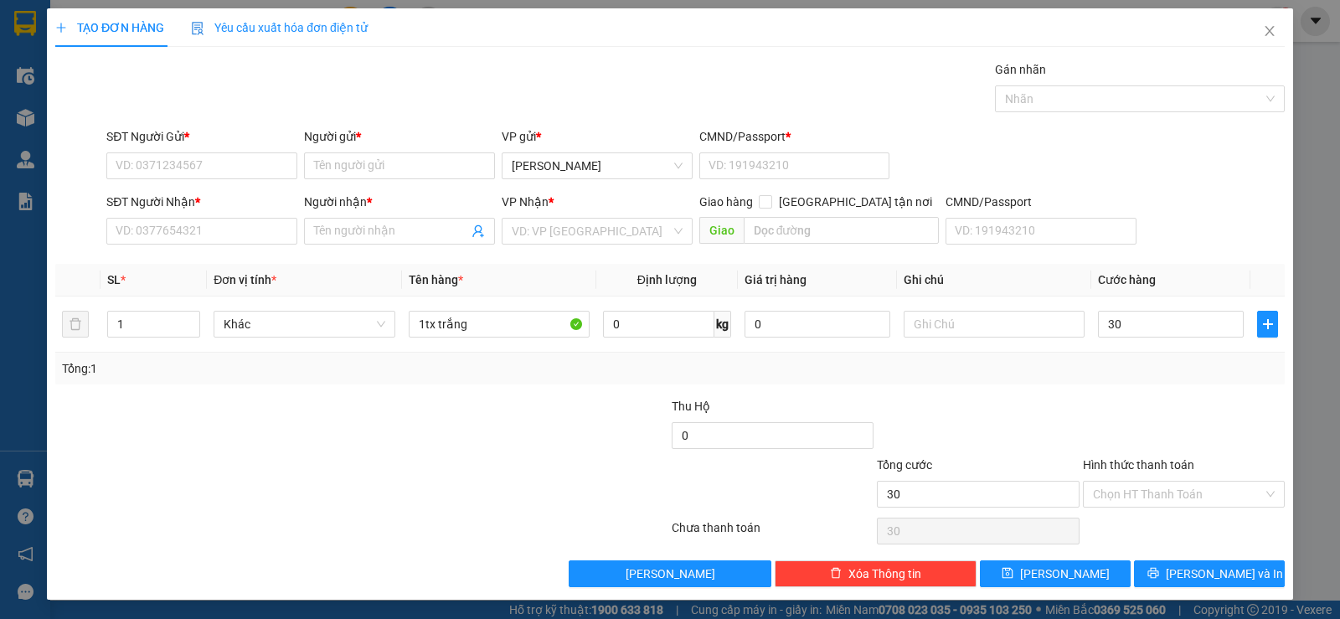
type input "30.000"
click at [672, 453] on div "0" at bounding box center [773, 438] width 202 height 33
click at [488, 373] on div "Tổng: 1" at bounding box center [290, 368] width 456 height 18
click at [225, 249] on div "SĐT Người Nhận * VD: 0377654321" at bounding box center [201, 222] width 191 height 59
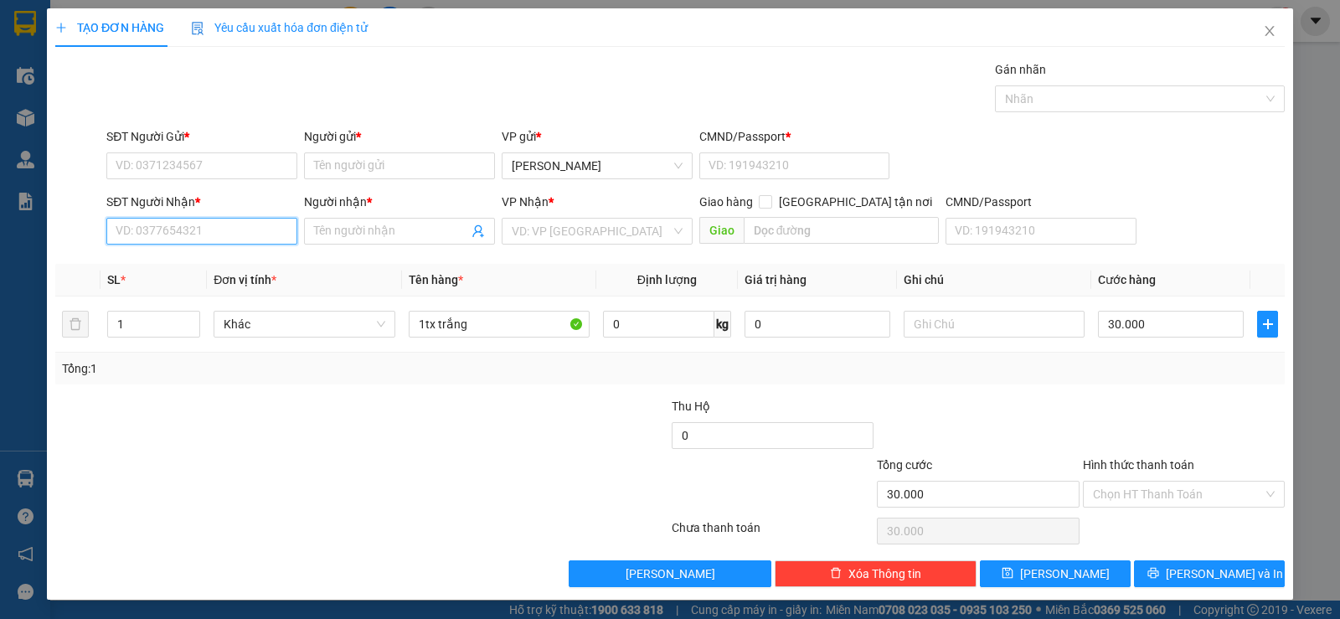
click at [245, 231] on input "SĐT Người Nhận *" at bounding box center [201, 231] width 191 height 27
click at [196, 168] on input "SĐT Người Gửi *" at bounding box center [201, 165] width 191 height 27
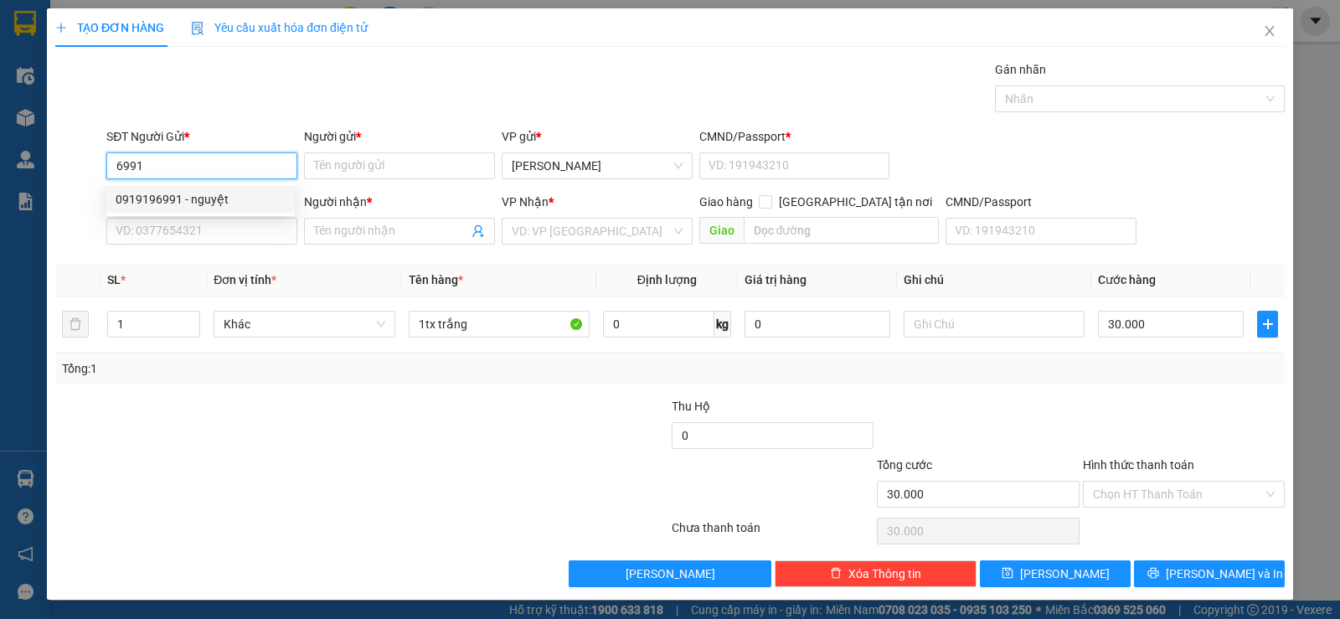
click at [192, 194] on div "0919196991 - nguyệt" at bounding box center [200, 199] width 169 height 18
type input "0919196991"
type input "nguyệt"
type input "111"
type input "02839552979"
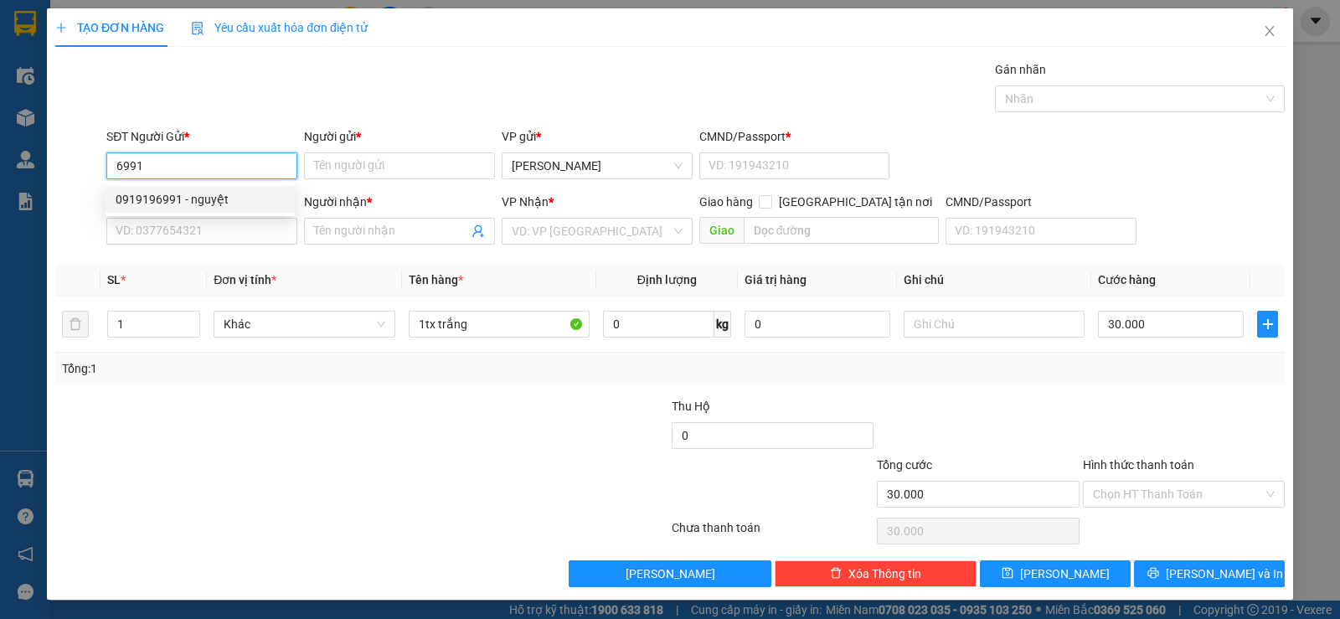
type input "MEDILAB"
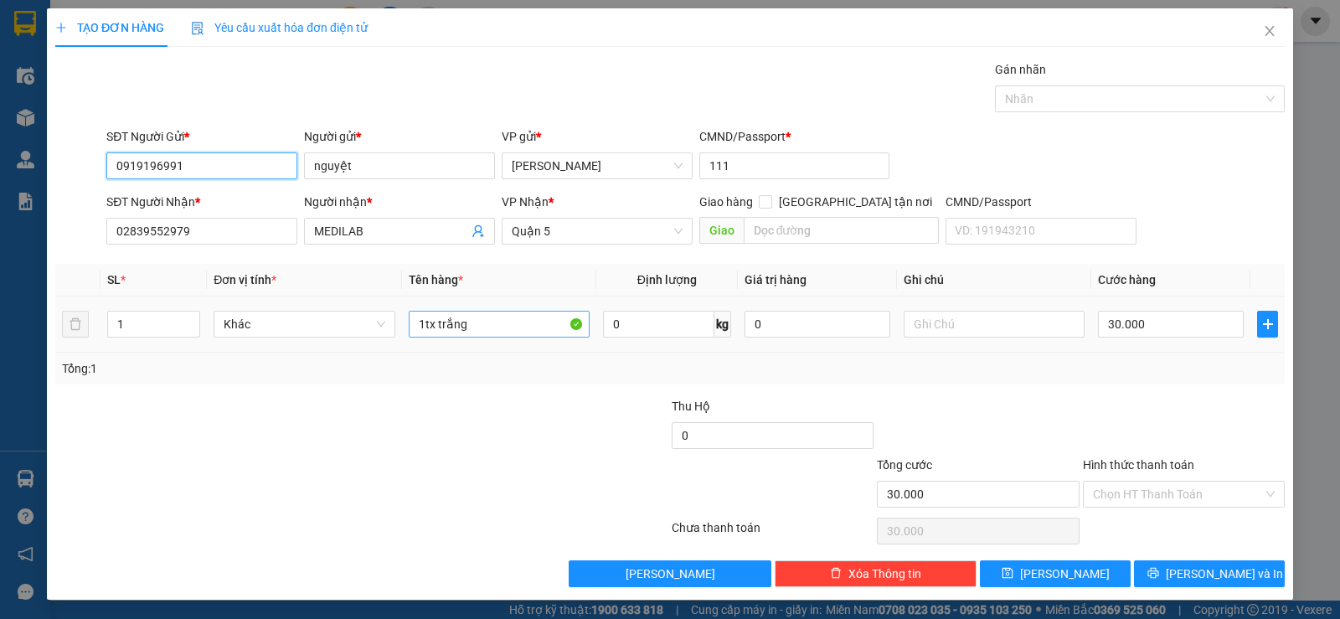
type input "0919196991"
click at [440, 323] on input "1tx trắng" at bounding box center [499, 324] width 181 height 27
click at [448, 323] on input "1tx trắng" at bounding box center [499, 324] width 181 height 27
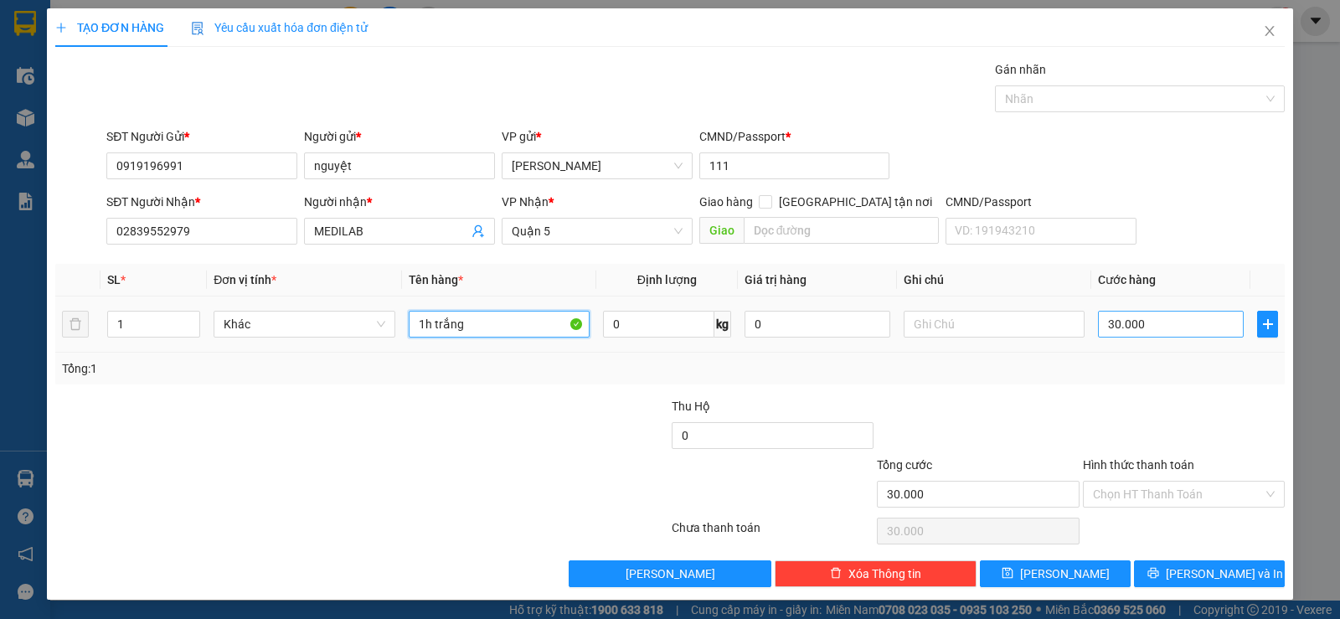
type input "1h trắng"
click at [1179, 315] on input "30.000" at bounding box center [1171, 324] width 146 height 27
type input "2"
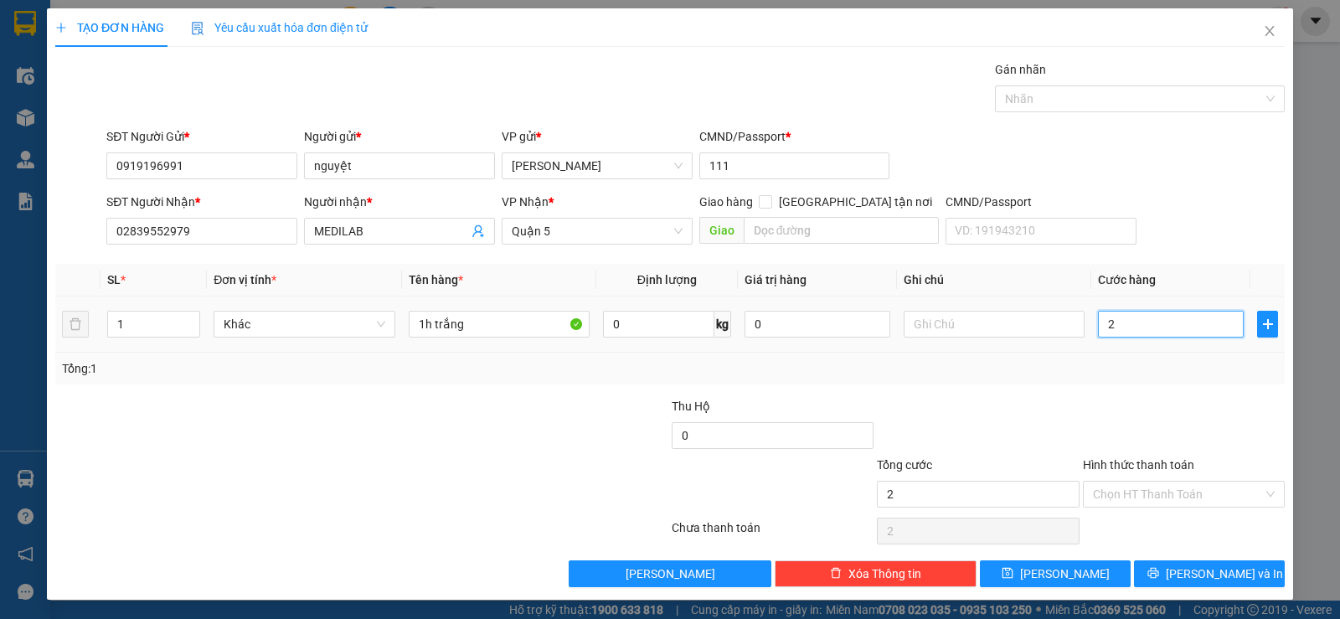
type input "20"
click at [1126, 386] on div "Transit Pickup Surcharge Ids Transit Deliver Surcharge Ids Transit Deliver Surc…" at bounding box center [669, 323] width 1229 height 527
type input "20.000"
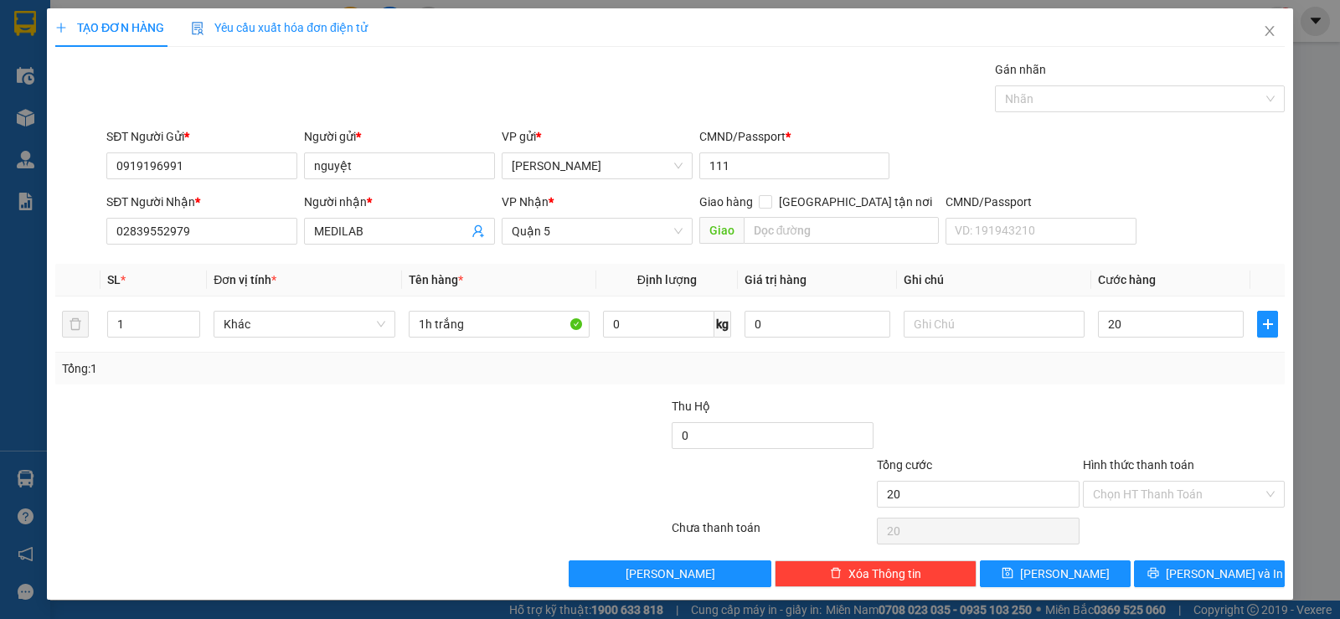
type input "20.000"
click at [1126, 386] on div "Transit Pickup Surcharge Ids Transit Deliver Surcharge Ids Transit Deliver Surc…" at bounding box center [669, 323] width 1229 height 527
click at [1200, 494] on input "Hình thức thanh toán" at bounding box center [1178, 493] width 170 height 25
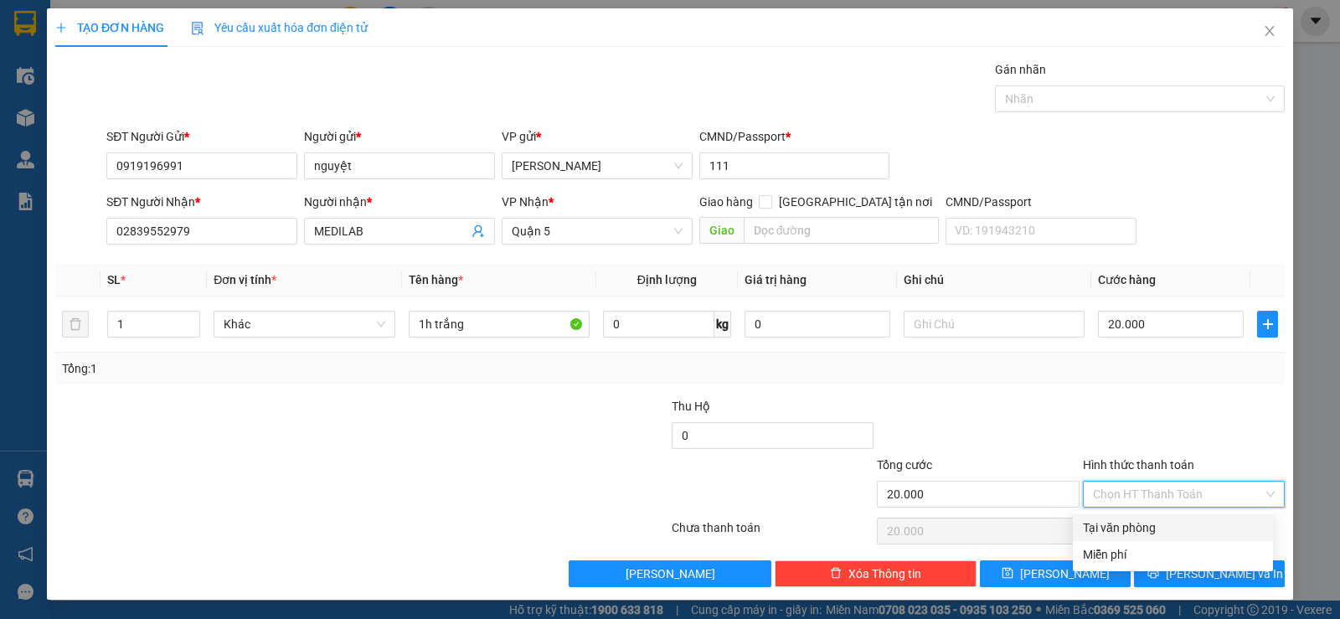
click at [1163, 535] on div "Tại văn phòng" at bounding box center [1173, 527] width 180 height 18
type input "0"
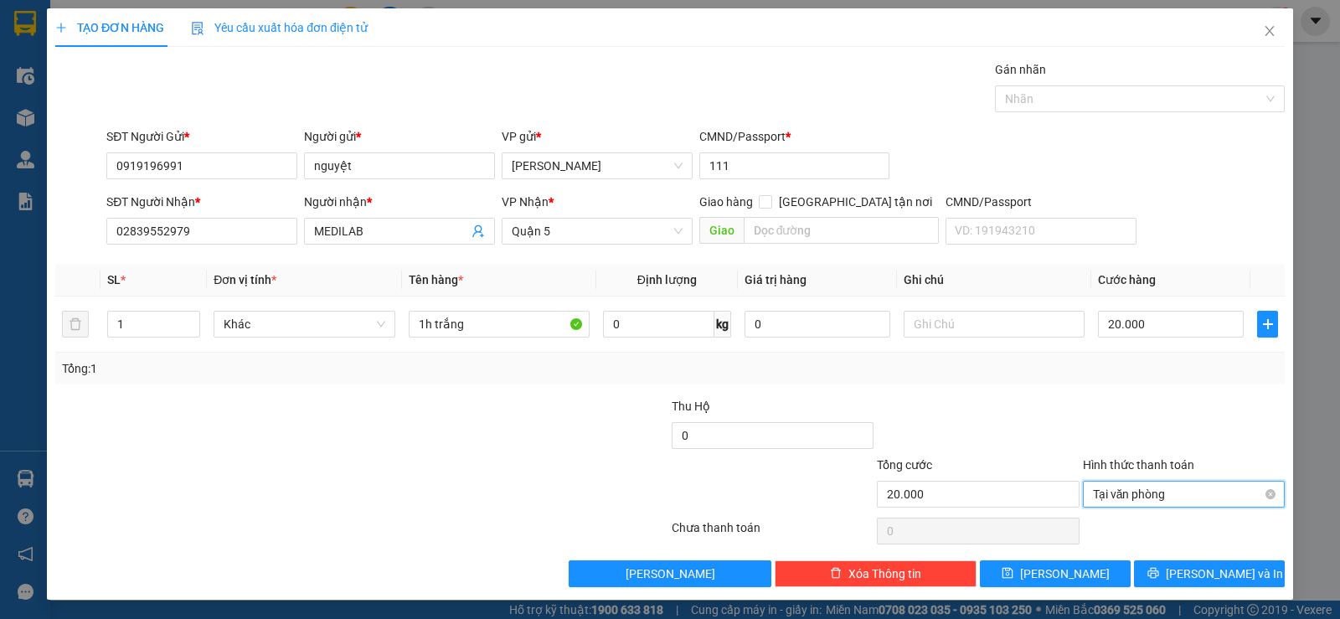
drag, startPoint x: 975, startPoint y: 394, endPoint x: 1194, endPoint y: 482, distance: 236.7
click at [995, 399] on div "Transit Pickup Surcharge Ids Transit Deliver Surcharge Ids Transit Deliver Surc…" at bounding box center [669, 323] width 1229 height 527
click at [1192, 554] on div "Transit Pickup Surcharge Ids Transit Deliver Surcharge Ids Transit Deliver Surc…" at bounding box center [669, 323] width 1229 height 527
click at [1198, 563] on button "[PERSON_NAME] và In" at bounding box center [1209, 573] width 151 height 27
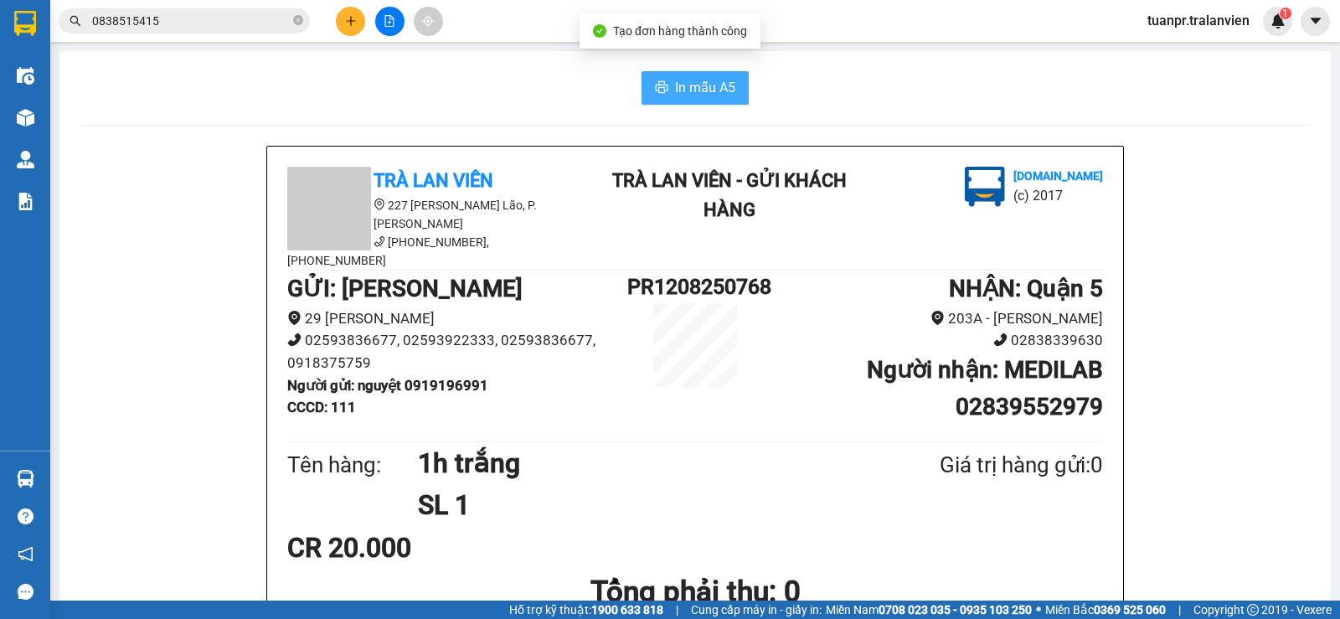
click at [648, 73] on button "In mẫu A5" at bounding box center [694, 87] width 107 height 33
click at [353, 25] on icon "plus" at bounding box center [351, 21] width 12 height 12
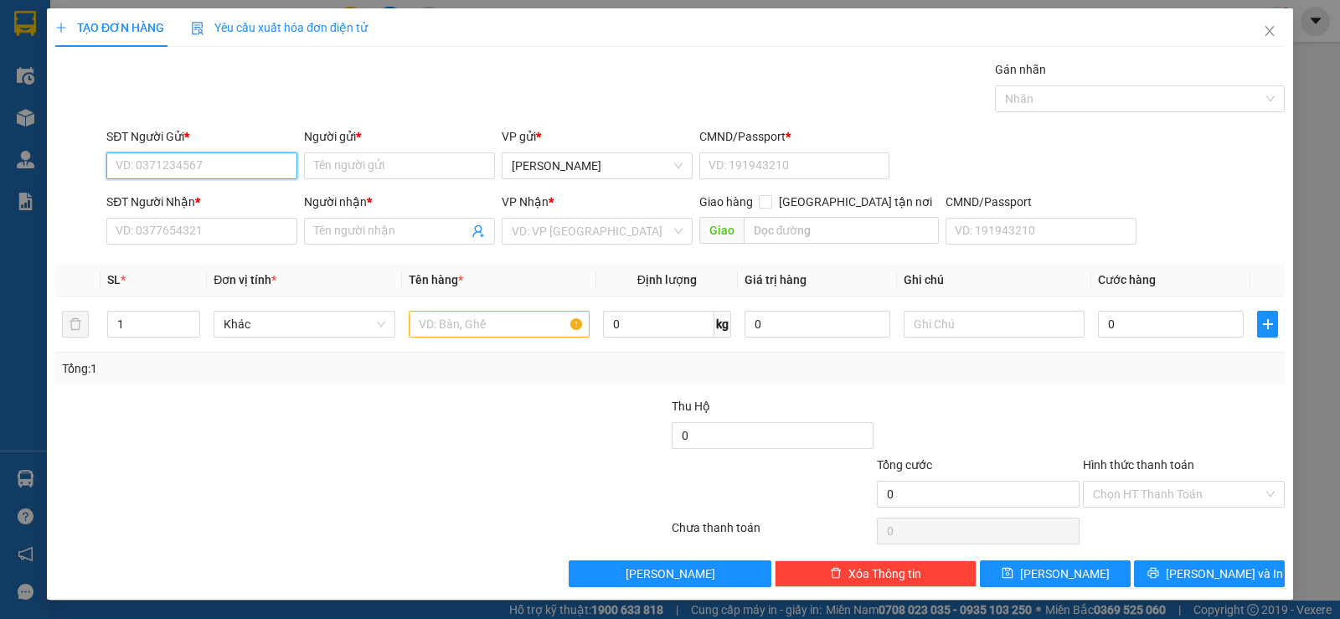
click at [166, 154] on input "SĐT Người Gửi *" at bounding box center [201, 165] width 191 height 27
click at [178, 234] on input "SĐT Người Nhận *" at bounding box center [201, 231] width 191 height 27
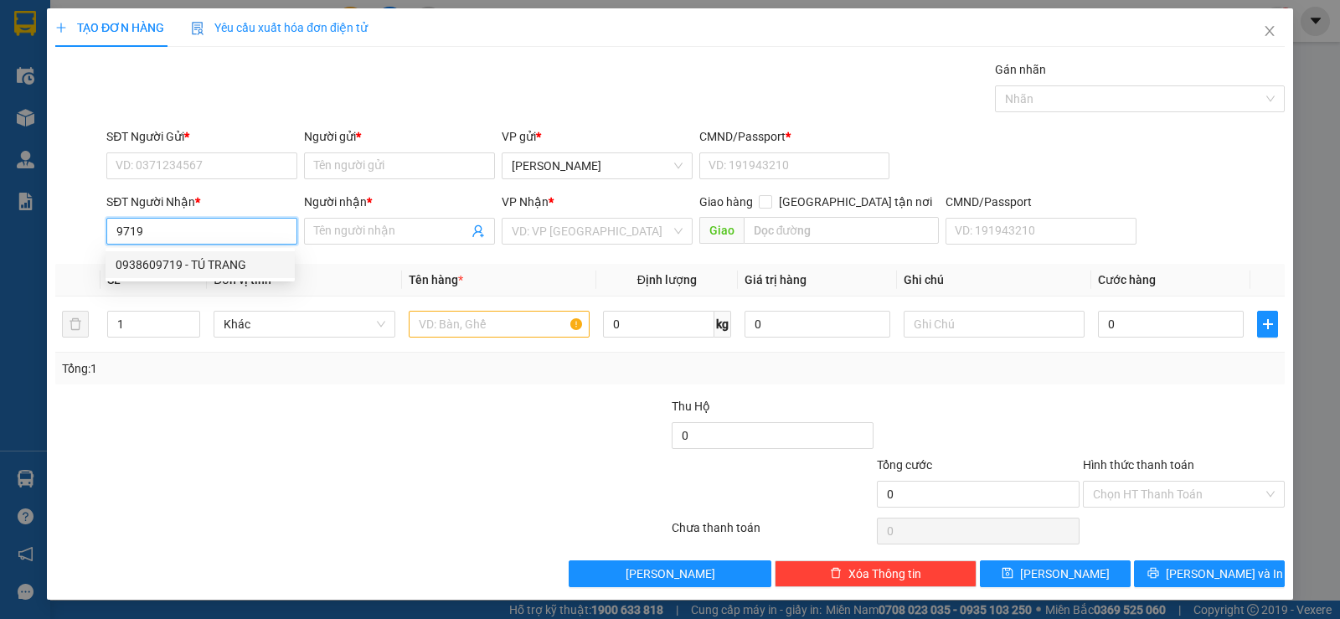
click at [185, 261] on div "0938609719 - TÚ TRANG" at bounding box center [200, 264] width 169 height 18
type input "0938609719"
type input "TÚ TRANG"
type input "058096006325"
type input "0938609719"
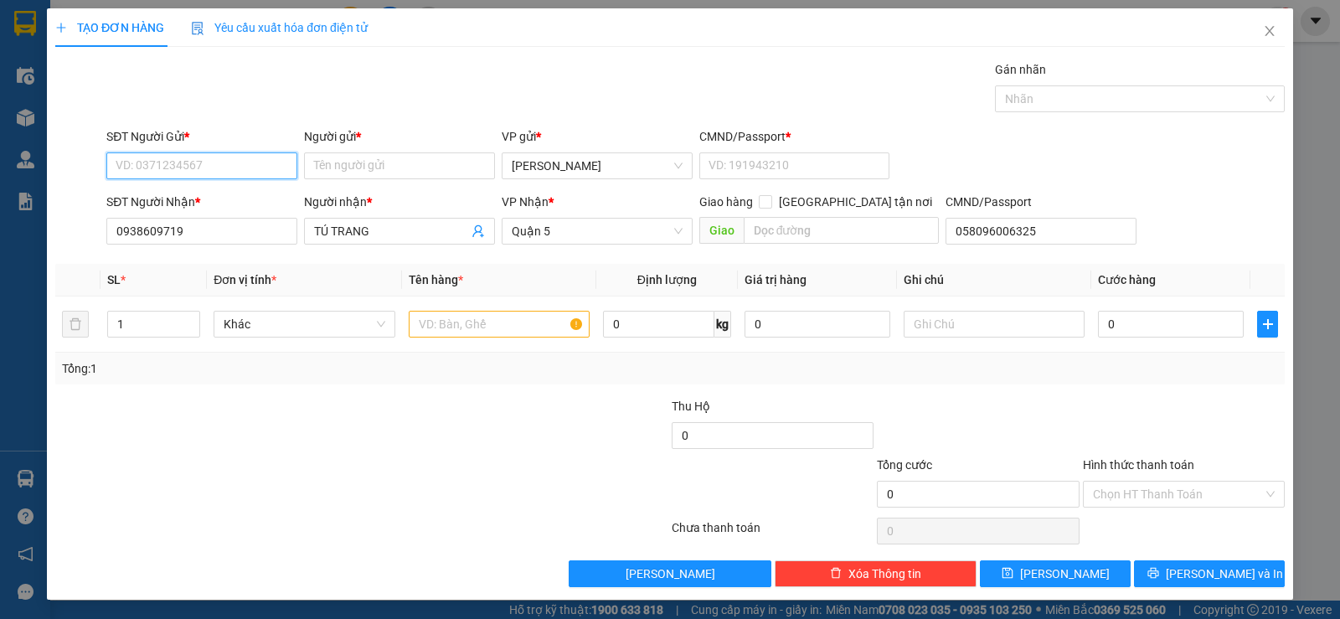
click at [158, 164] on input "SĐT Người Gửi *" at bounding box center [201, 165] width 191 height 27
click at [199, 226] on div "02593767879 - [GEOGRAPHIC_DATA]" at bounding box center [213, 226] width 195 height 18
type input "02593767879"
type input "việt anh"
type input "058064004349"
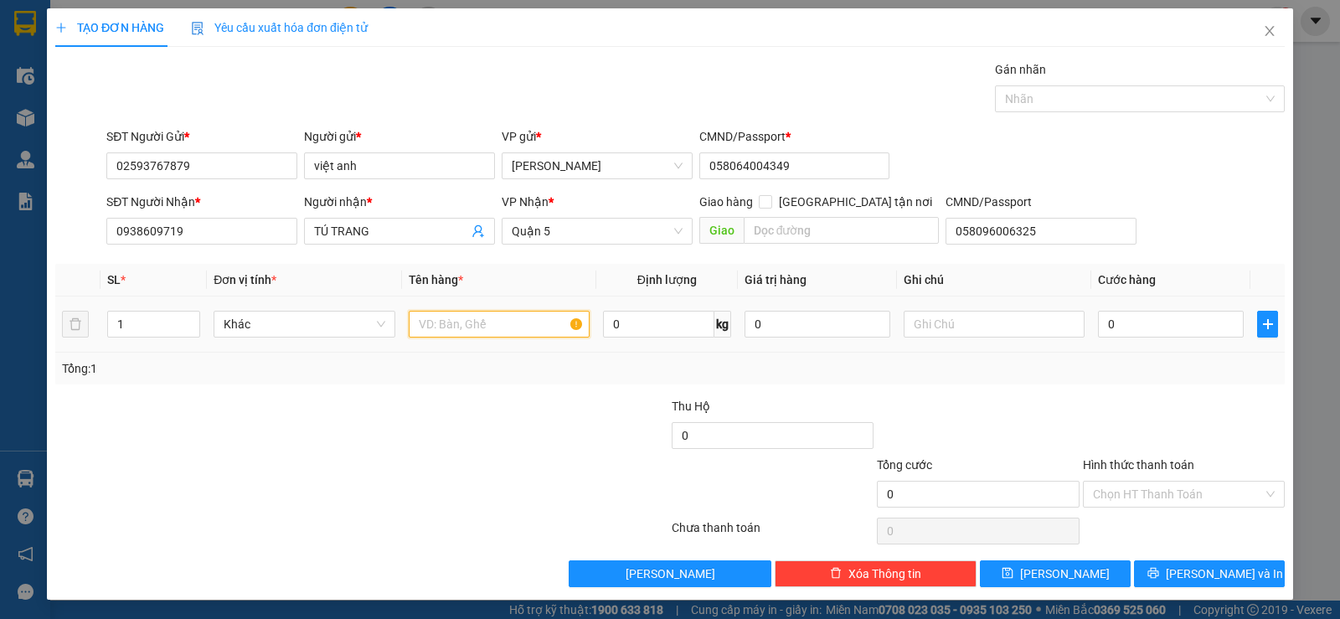
click at [491, 329] on input "text" at bounding box center [499, 324] width 181 height 27
type input "1h vàng"
click at [1191, 322] on input "0" at bounding box center [1171, 324] width 146 height 27
type input "2"
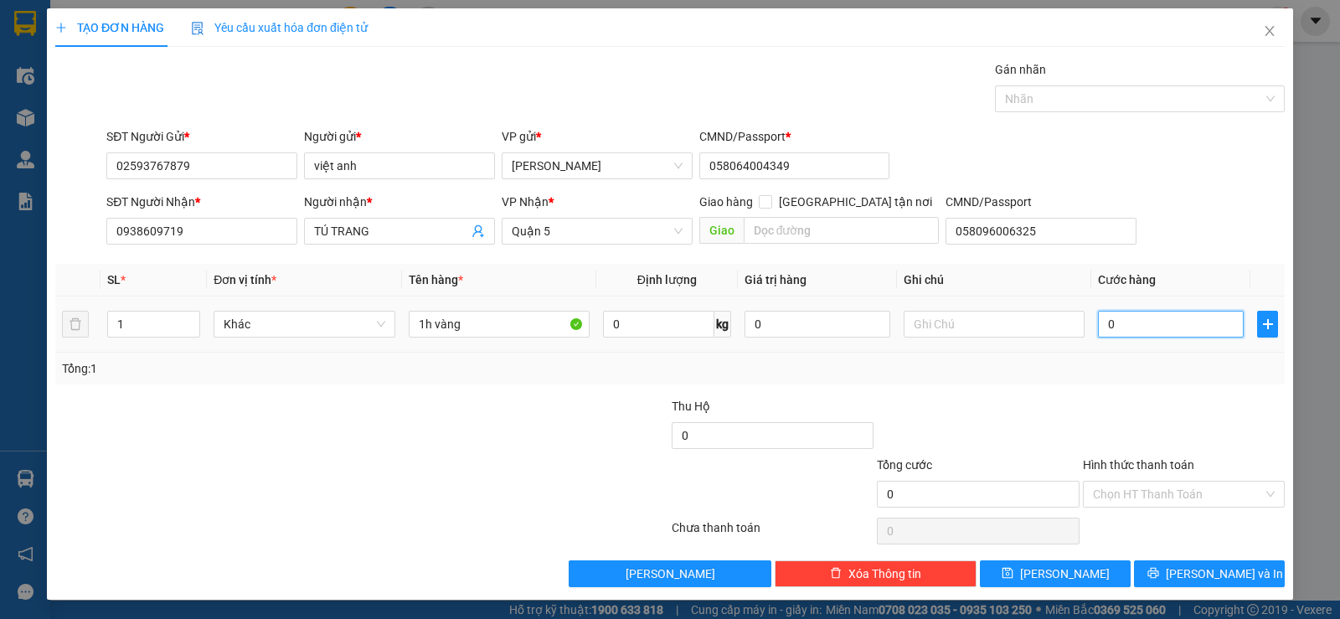
type input "2"
type input "20"
click at [1215, 364] on div "Tổng: 1" at bounding box center [670, 368] width 1216 height 18
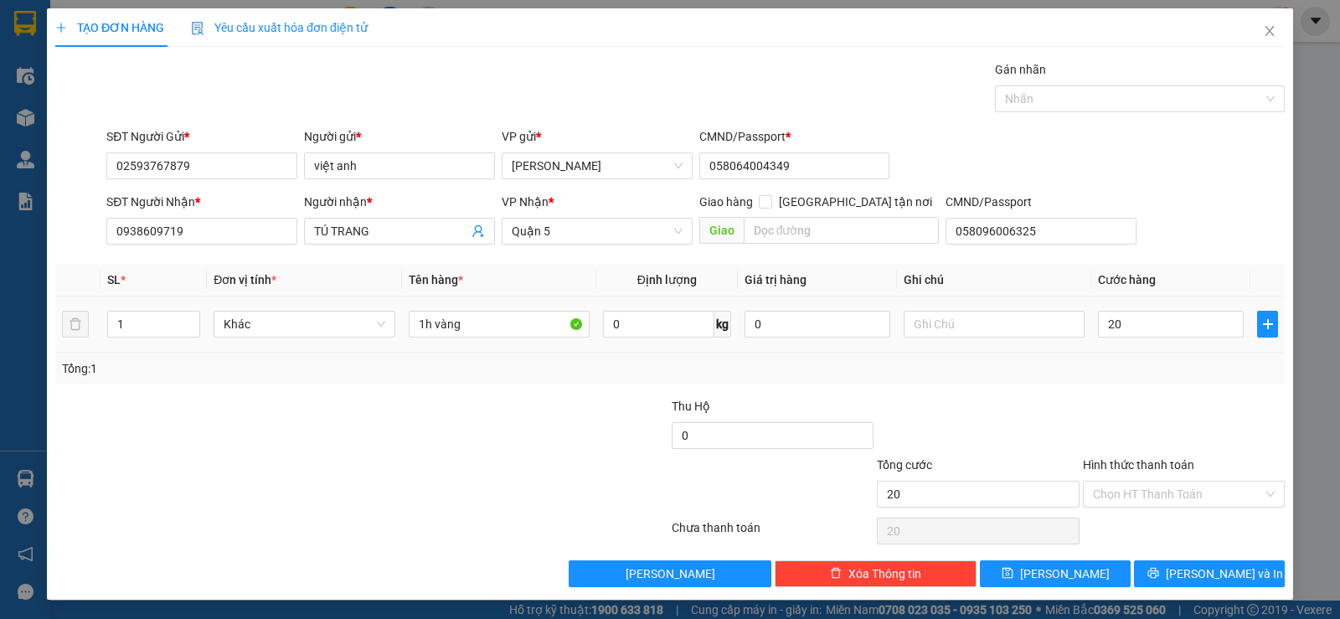
type input "20.000"
click at [1215, 364] on div "Tổng: 1" at bounding box center [670, 368] width 1216 height 18
click at [1213, 506] on input "Hình thức thanh toán" at bounding box center [1178, 493] width 170 height 25
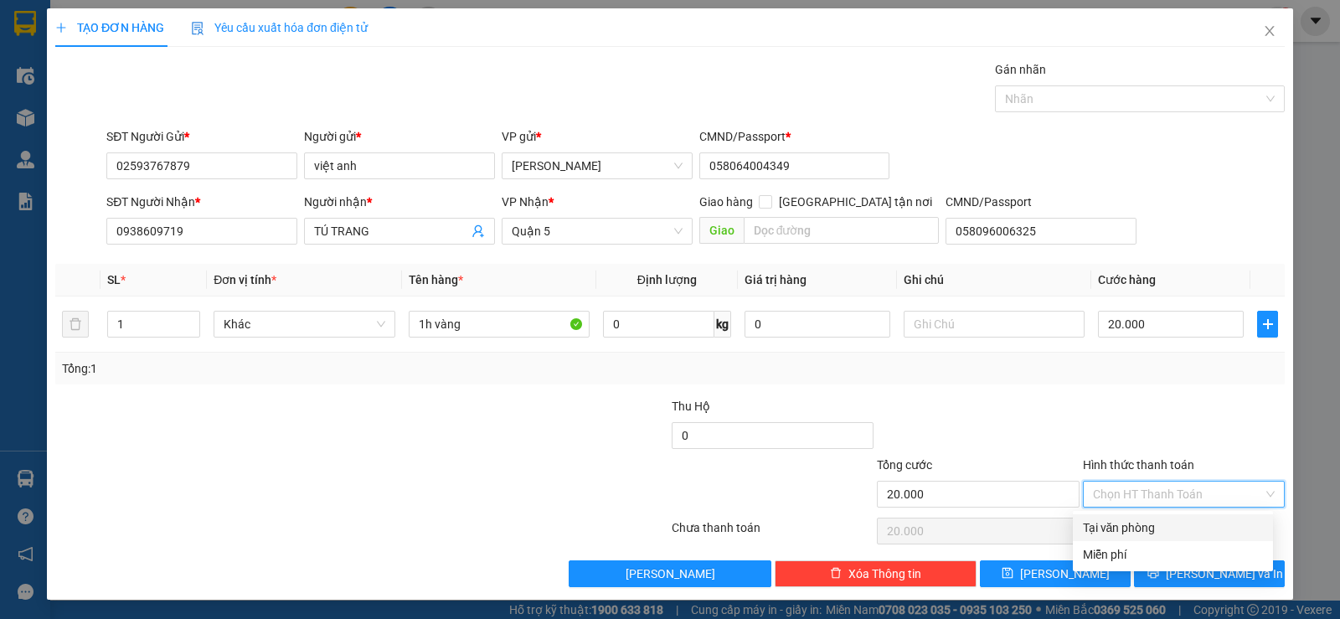
drag, startPoint x: 1166, startPoint y: 528, endPoint x: 1153, endPoint y: 525, distance: 12.8
click at [1165, 528] on div "Tại văn phòng" at bounding box center [1173, 527] width 180 height 18
type input "0"
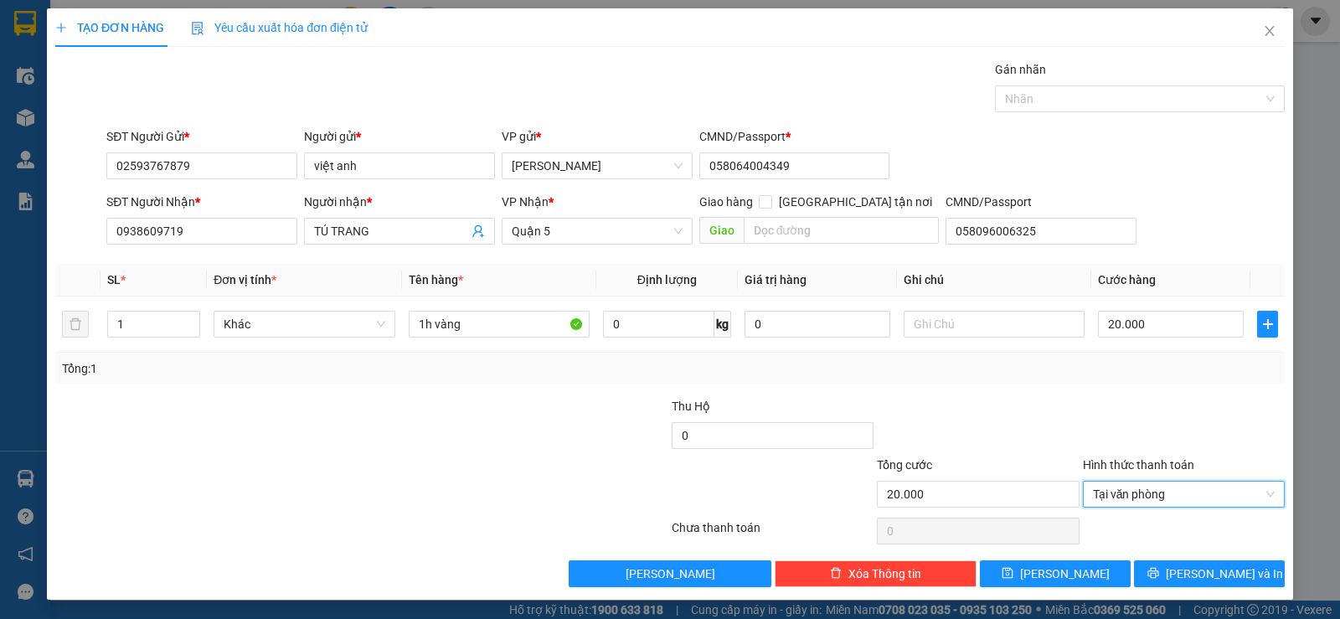
drag, startPoint x: 987, startPoint y: 408, endPoint x: 1030, endPoint y: 421, distance: 44.8
click at [989, 408] on div at bounding box center [977, 426] width 205 height 59
click at [1158, 572] on icon "printer" at bounding box center [1152, 573] width 11 height 11
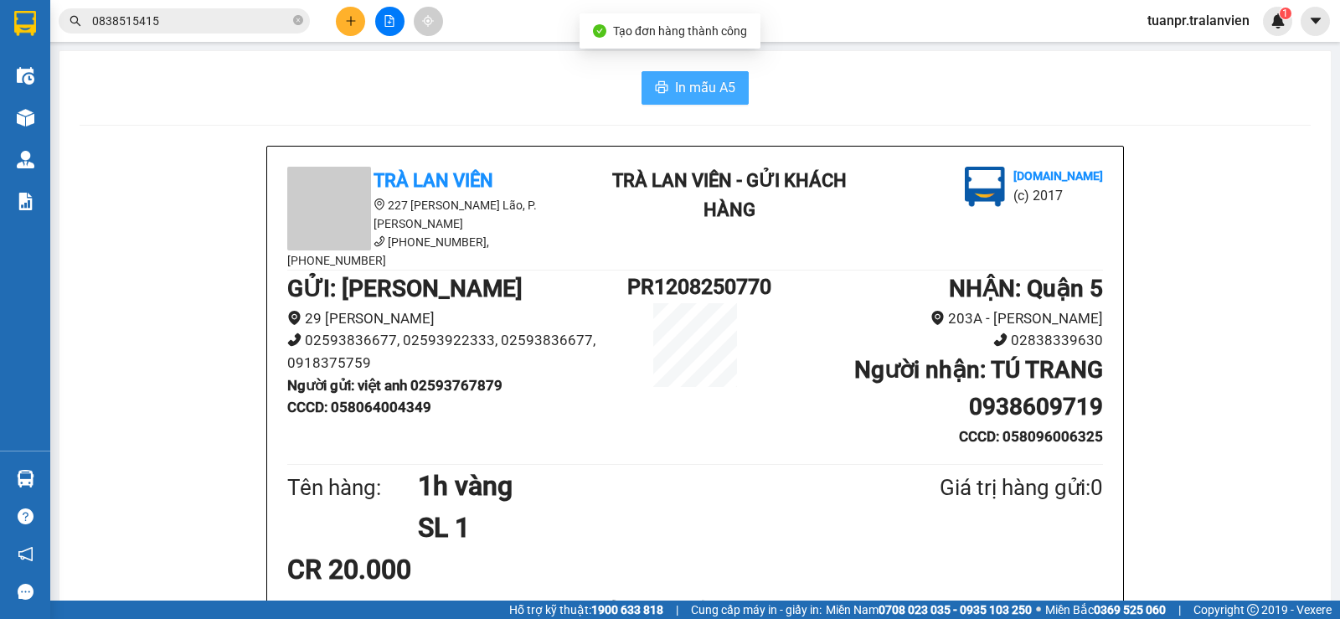
click at [698, 78] on span "In mẫu A5" at bounding box center [705, 87] width 60 height 21
click at [184, 86] on div "In mẫu A5" at bounding box center [695, 87] width 1231 height 33
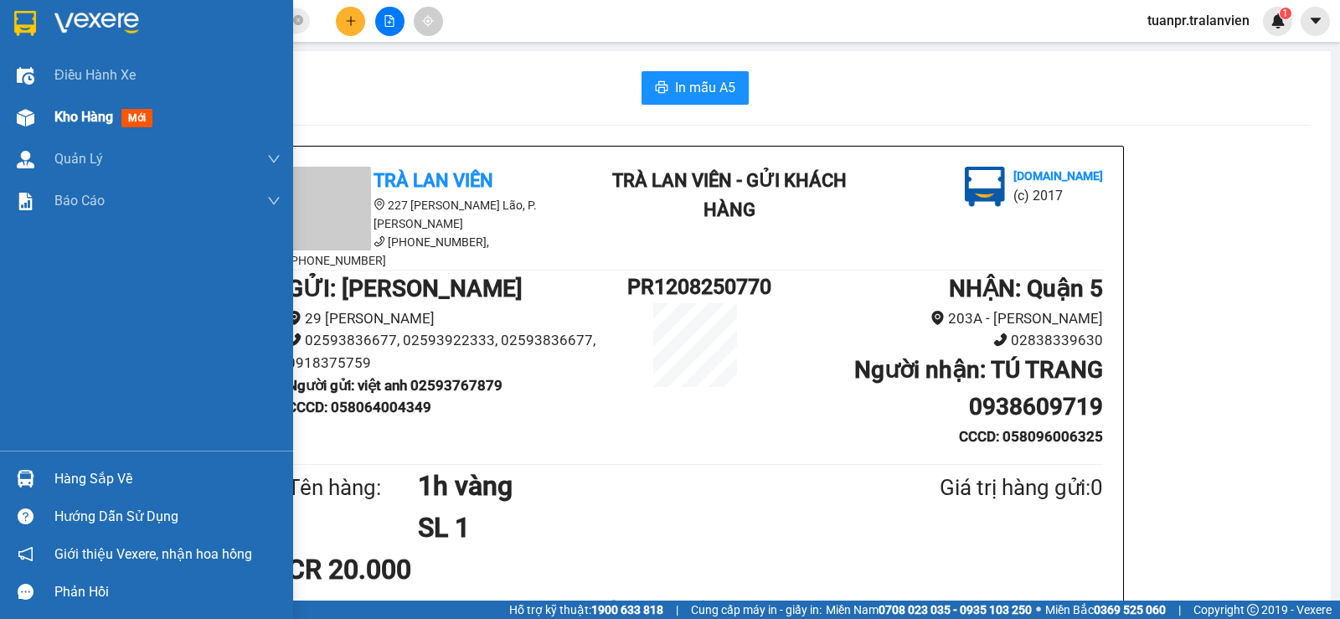
click at [90, 121] on span "Kho hàng" at bounding box center [83, 117] width 59 height 16
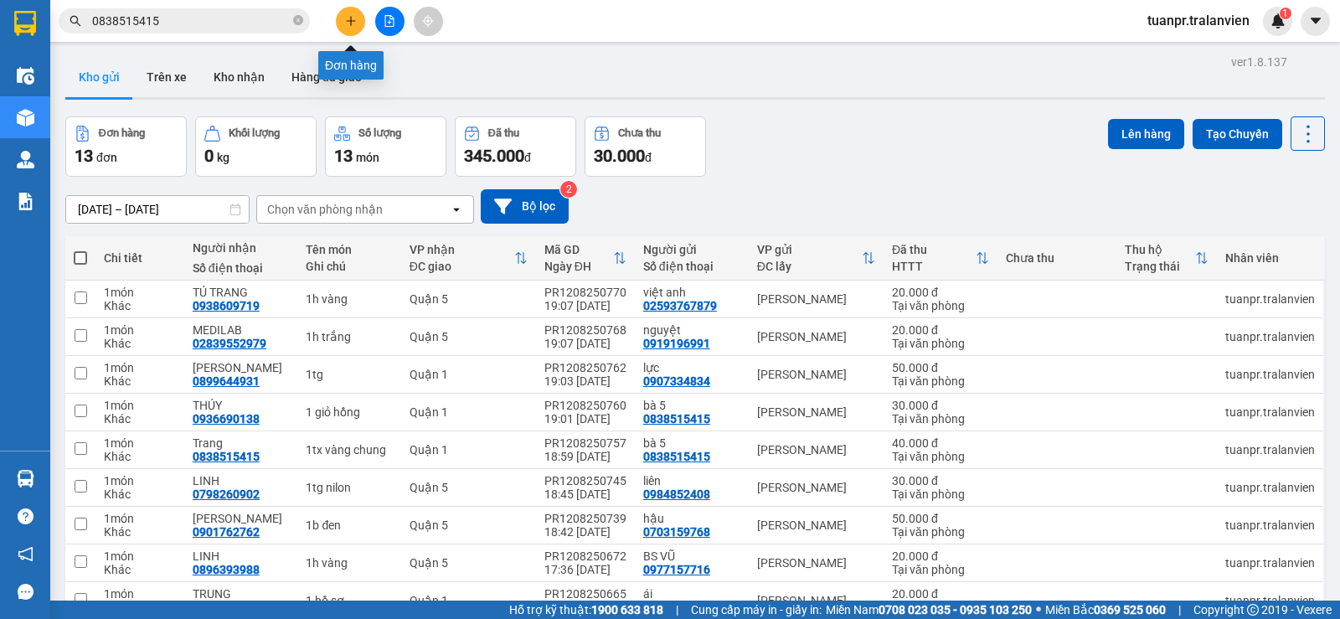
click at [345, 13] on button at bounding box center [350, 21] width 29 height 29
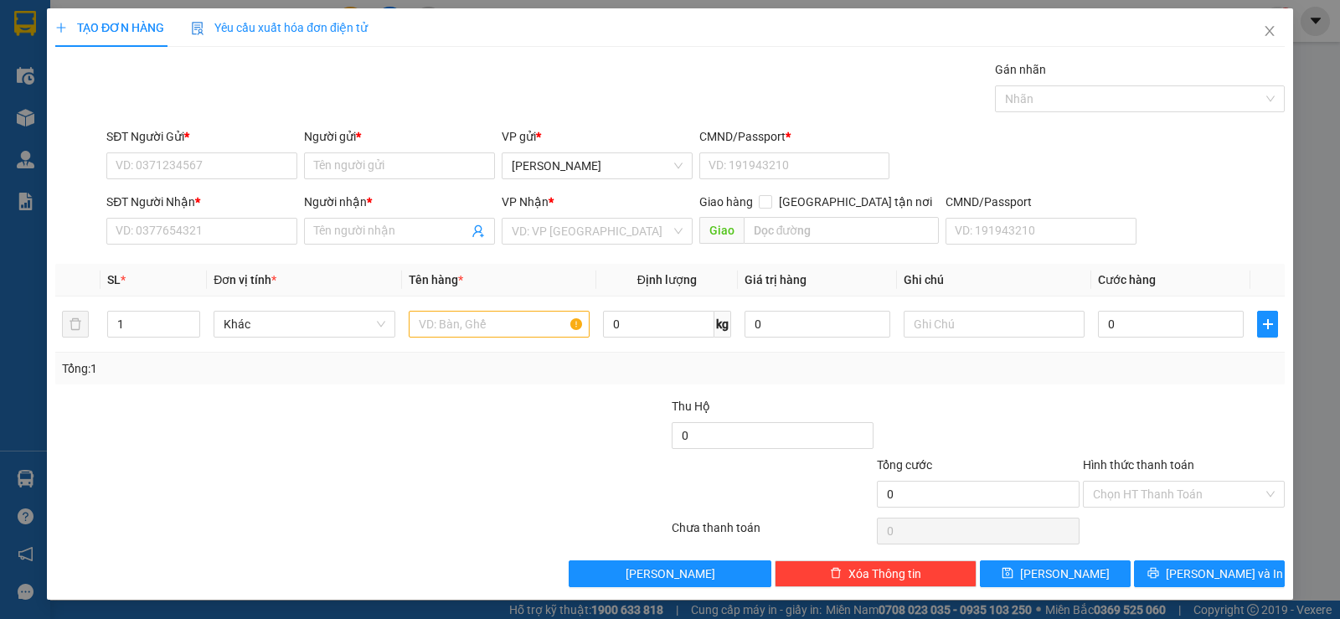
click at [218, 245] on div "SĐT Người Nhận * VD: 0377654321" at bounding box center [201, 222] width 191 height 59
click at [224, 234] on input "SĐT Người Nhận *" at bounding box center [201, 231] width 191 height 27
type input "0931803351"
click at [356, 233] on input "Người nhận *" at bounding box center [391, 231] width 154 height 18
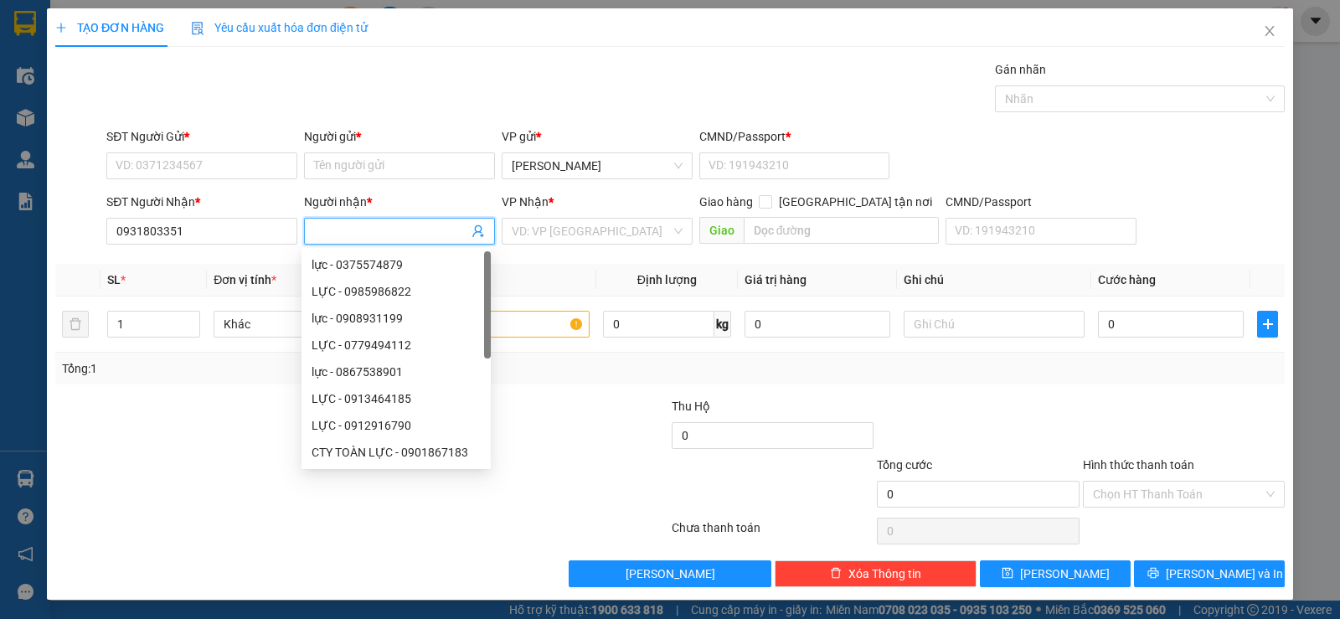
click at [356, 233] on input "Người nhận *" at bounding box center [391, 231] width 154 height 18
click at [380, 207] on div "Người nhận *" at bounding box center [399, 202] width 191 height 18
click at [380, 222] on input "Người nhận *" at bounding box center [391, 231] width 154 height 18
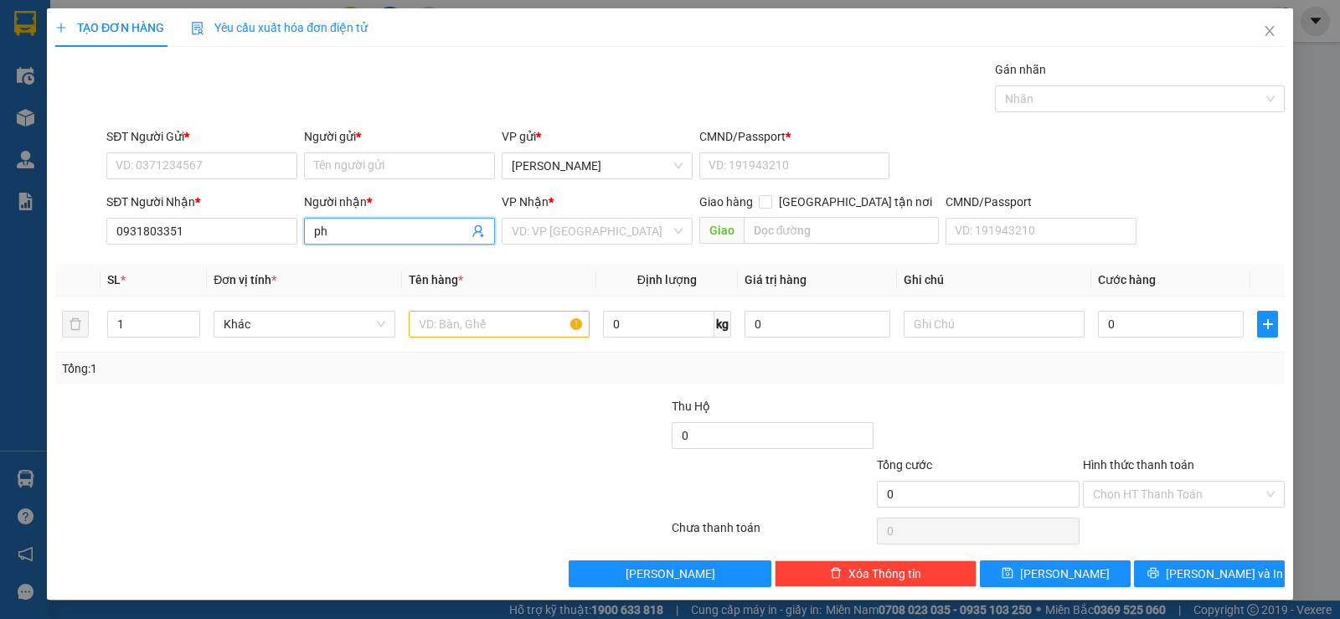
type input "p"
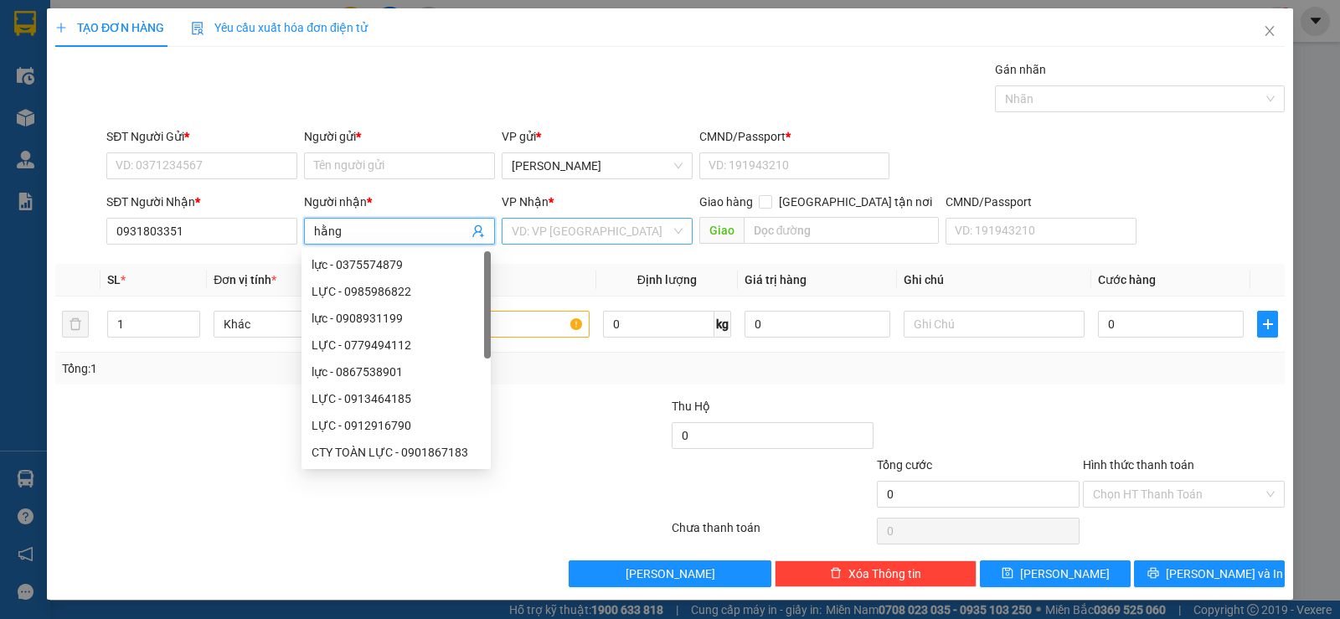
type input "hằng"
click at [580, 224] on input "search" at bounding box center [591, 231] width 159 height 25
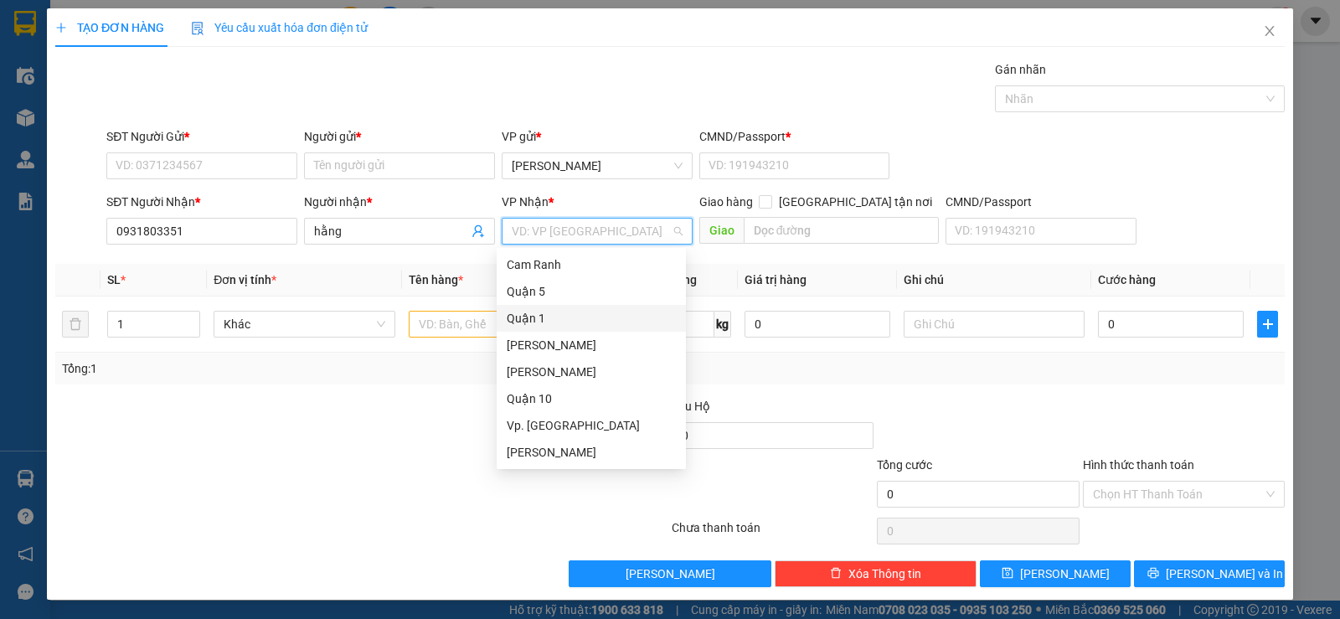
click at [517, 316] on div "Quận 1" at bounding box center [591, 318] width 169 height 18
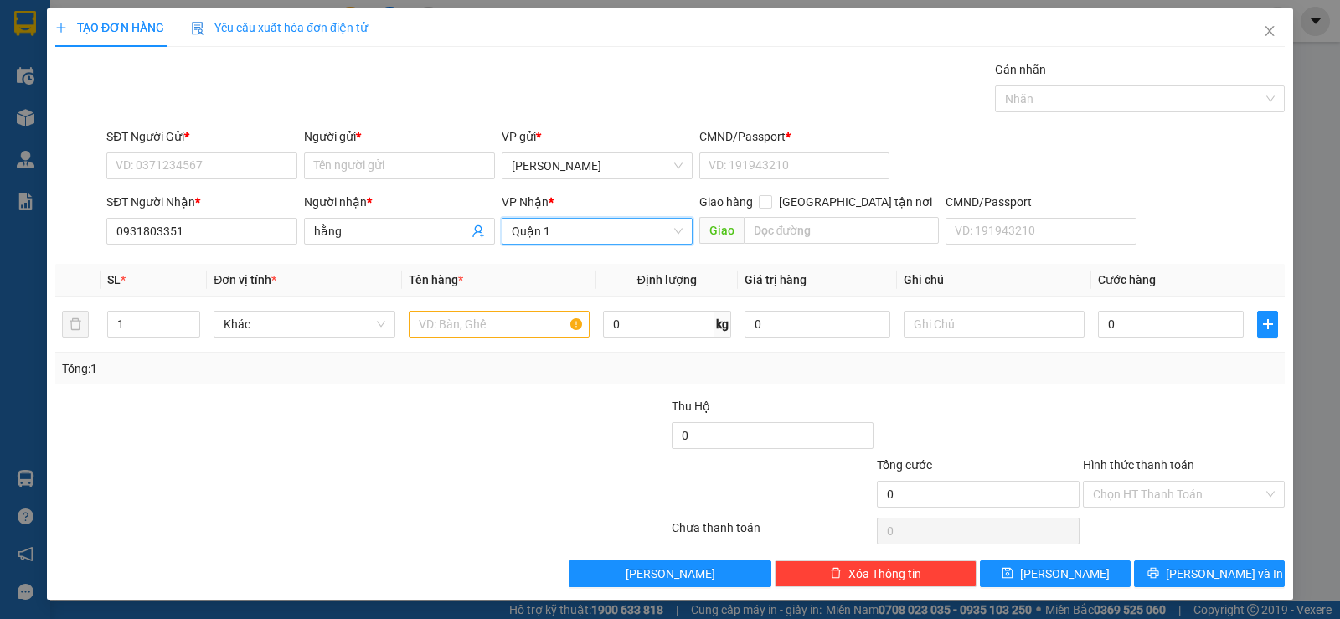
click at [306, 391] on div "Transit Pickup Surcharge Ids Transit Deliver Surcharge Ids Transit Deliver Surc…" at bounding box center [669, 323] width 1229 height 527
click at [176, 162] on input "SĐT Người Gửi *" at bounding box center [201, 165] width 191 height 27
click at [487, 326] on input "text" at bounding box center [499, 324] width 181 height 27
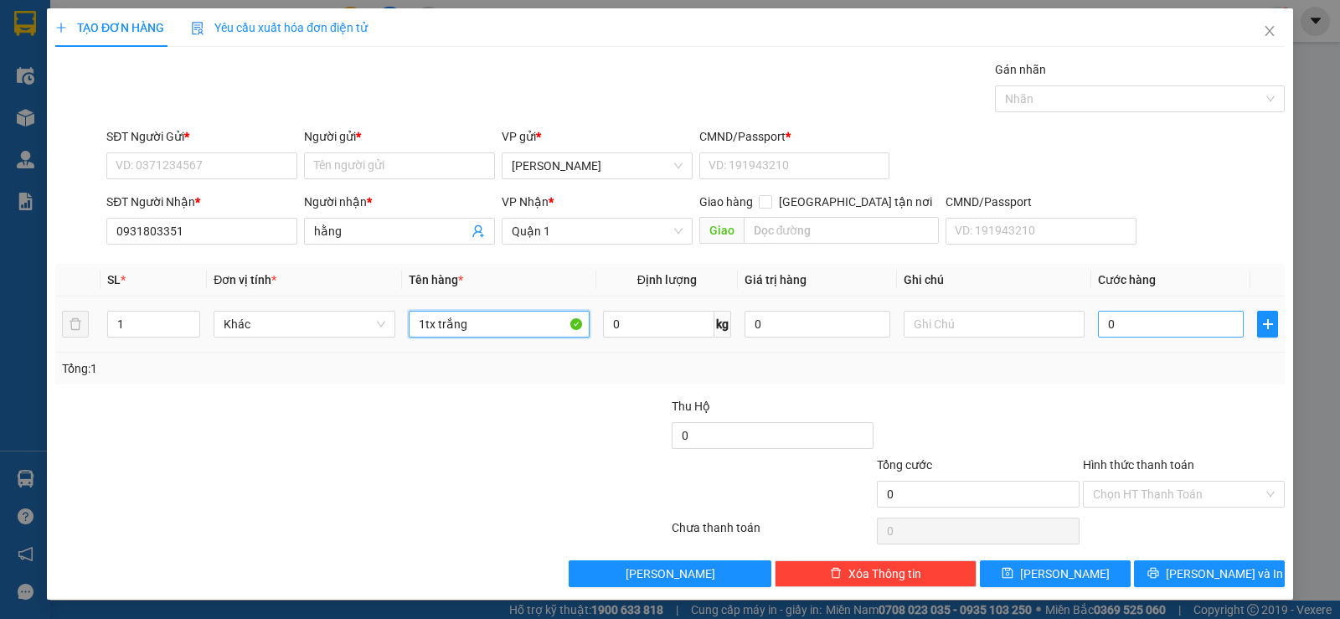
type input "1tx trắng"
click at [1146, 314] on input "0" at bounding box center [1171, 324] width 146 height 27
type input "3"
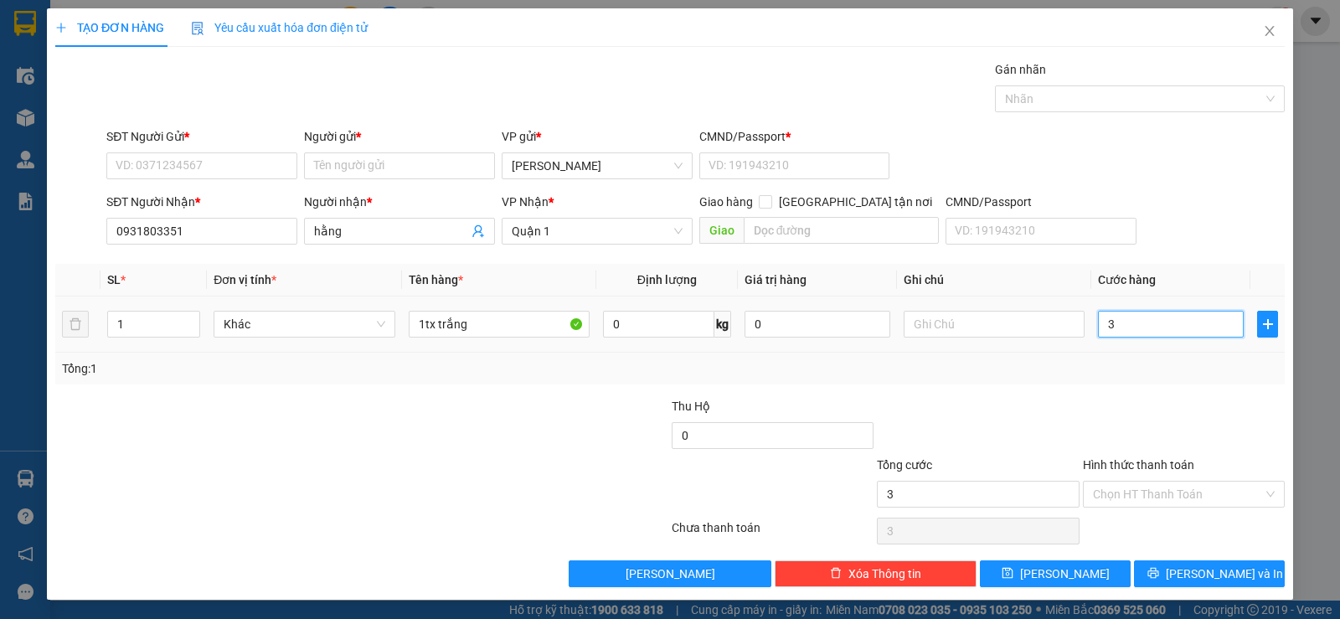
type input "30"
type input "30.000"
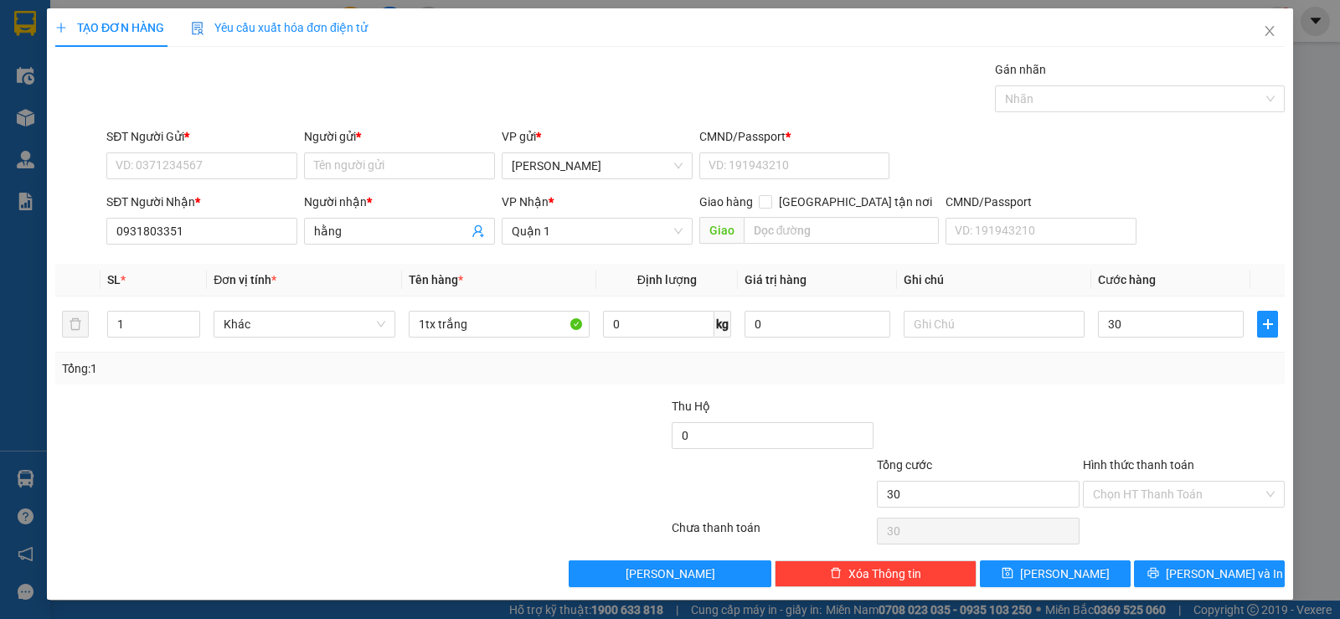
type input "30.000"
click at [1124, 369] on div "Tổng: 1" at bounding box center [670, 368] width 1216 height 18
click at [201, 164] on input "SĐT Người Gửi *" at bounding box center [201, 165] width 191 height 27
type input "0818766756"
click at [395, 162] on input "Người gửi *" at bounding box center [399, 165] width 191 height 27
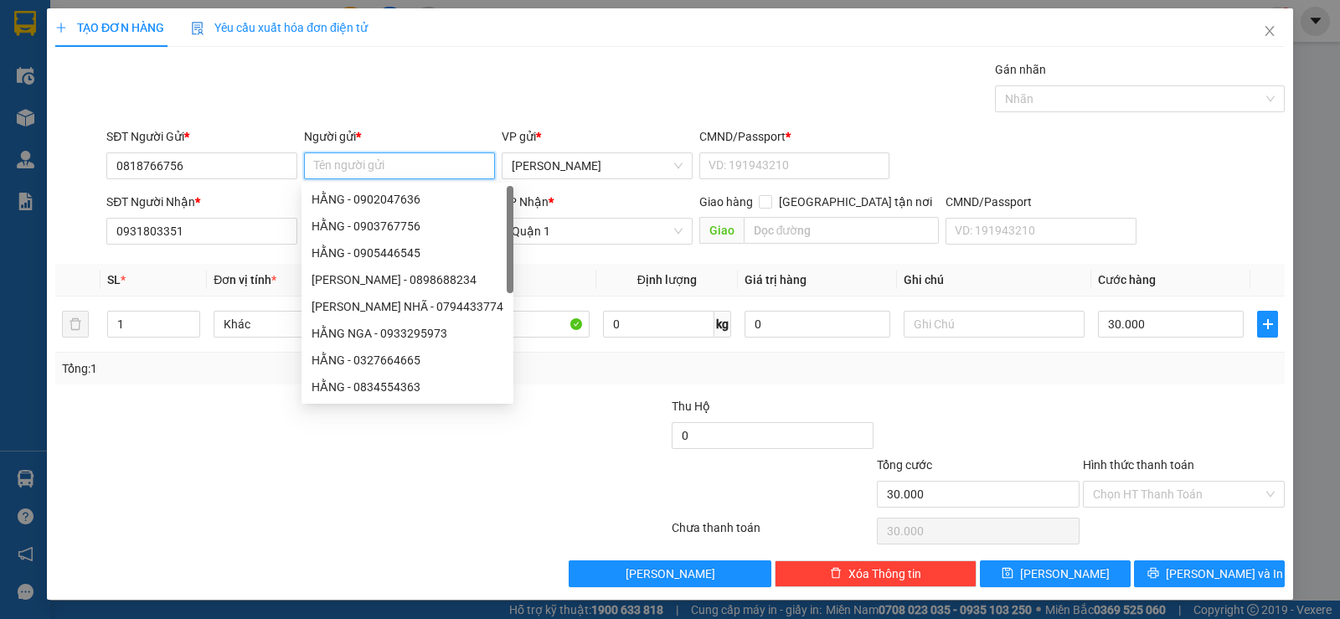
type input "a"
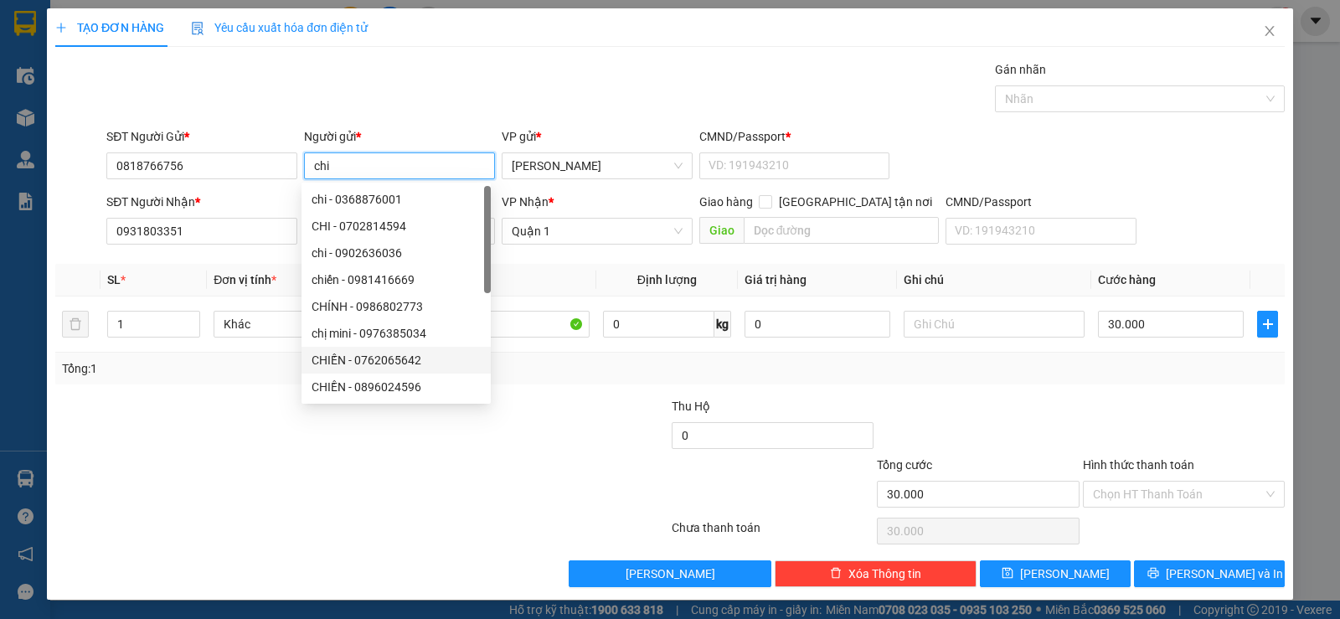
type input "chi"
click at [428, 493] on div at bounding box center [259, 485] width 411 height 59
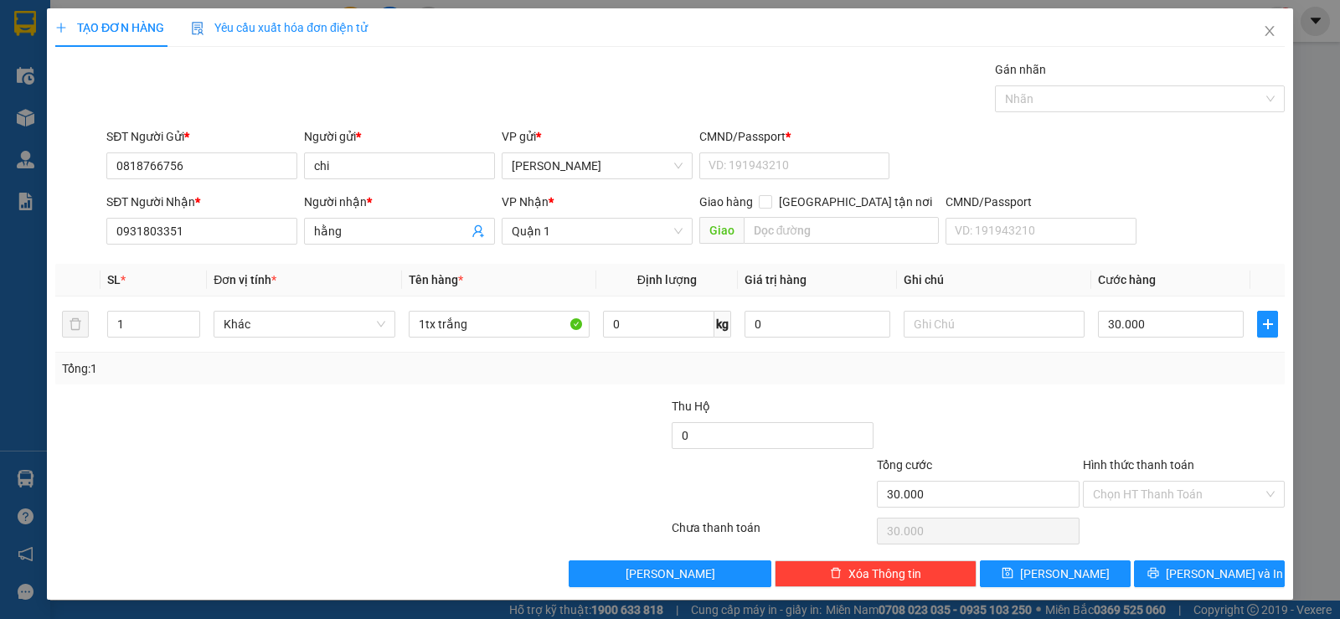
click at [1163, 424] on div at bounding box center [1183, 426] width 205 height 59
click at [1166, 499] on input "Hình thức thanh toán" at bounding box center [1178, 493] width 170 height 25
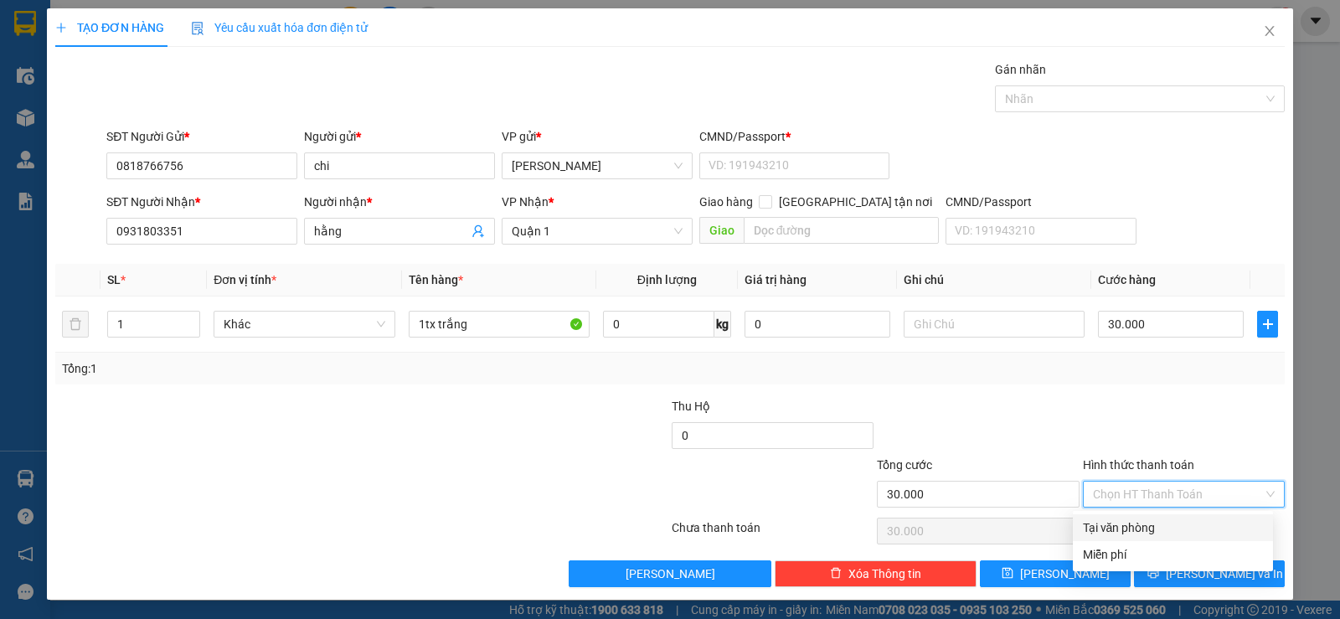
click at [1139, 525] on div "Tại văn phòng" at bounding box center [1173, 527] width 180 height 18
type input "0"
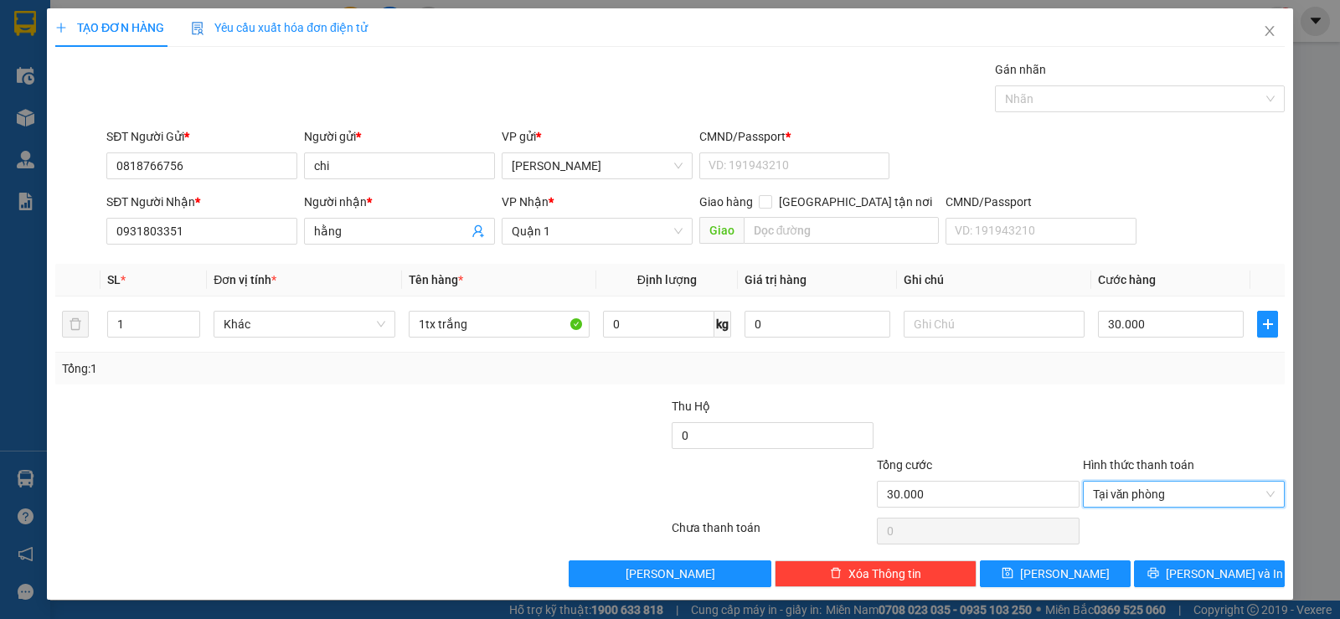
click at [1063, 382] on div "Tổng: 1" at bounding box center [669, 369] width 1229 height 32
click at [1199, 574] on span "[PERSON_NAME] và In" at bounding box center [1224, 573] width 117 height 18
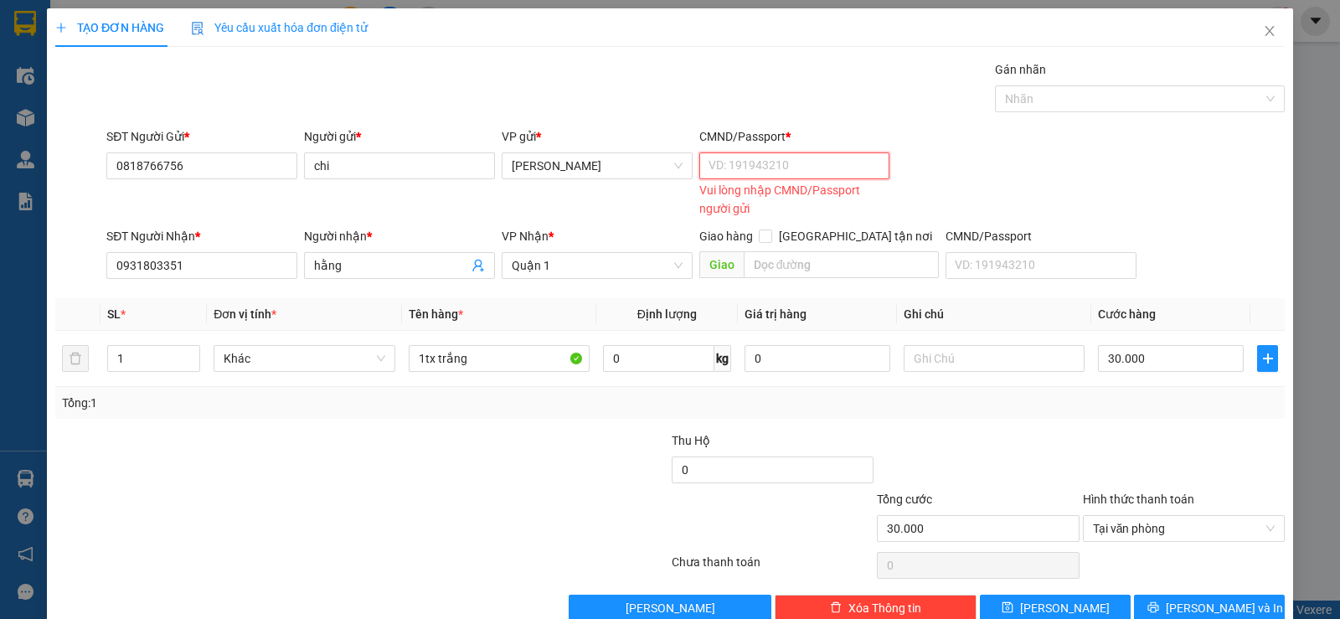
click at [763, 160] on input "CMND/Passport *" at bounding box center [794, 165] width 191 height 27
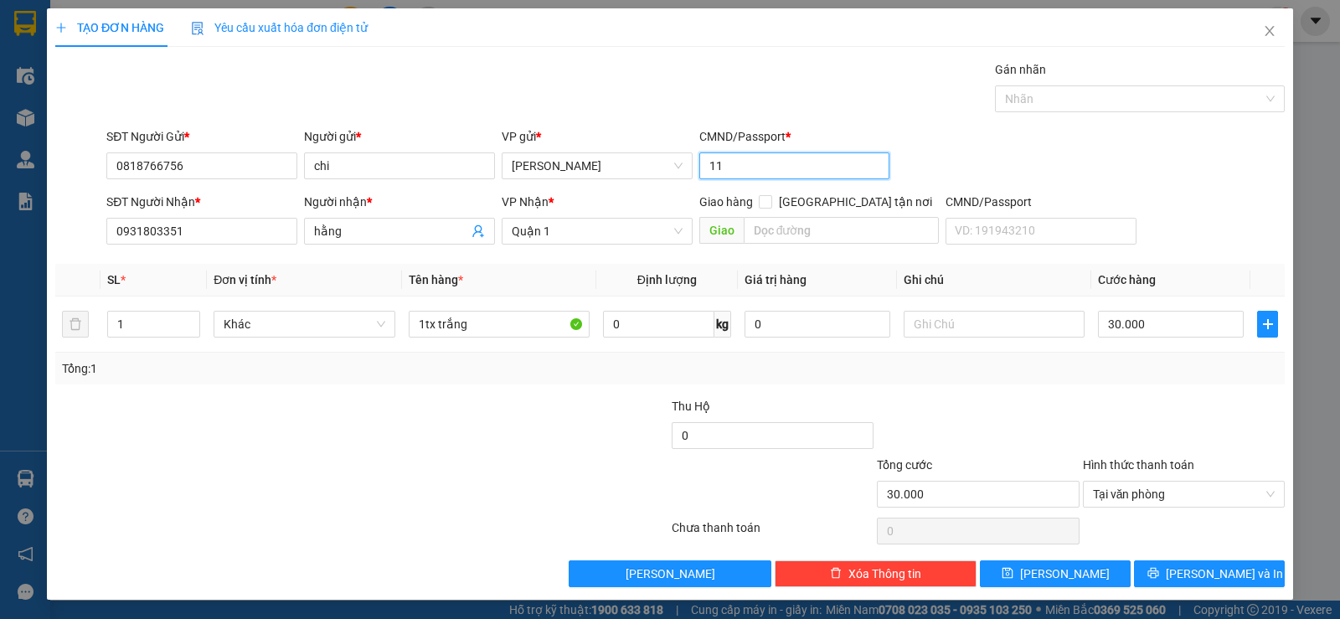
type input "11"
drag, startPoint x: 1041, startPoint y: 388, endPoint x: 1027, endPoint y: 399, distance: 17.8
click at [1033, 395] on div "Transit Pickup Surcharge Ids Transit Deliver Surcharge Ids Transit Deliver Surc…" at bounding box center [669, 323] width 1229 height 527
click at [1200, 578] on span "[PERSON_NAME] và In" at bounding box center [1224, 573] width 117 height 18
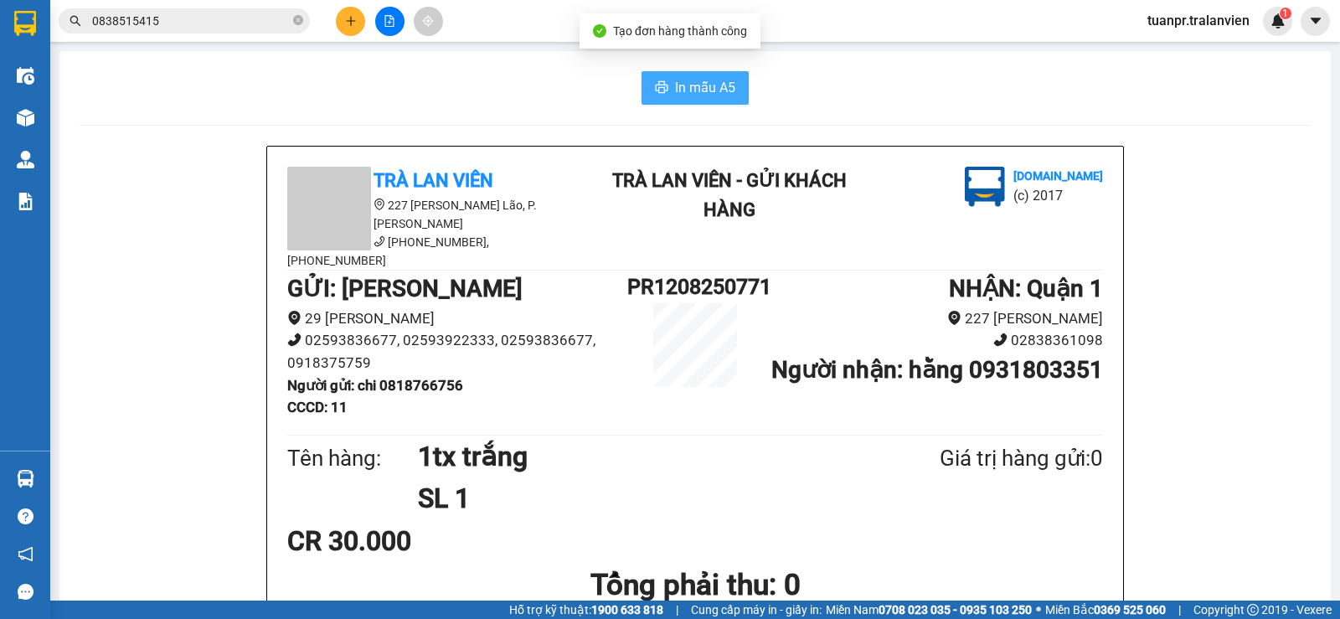
click at [689, 85] on span "In mẫu A5" at bounding box center [705, 87] width 60 height 21
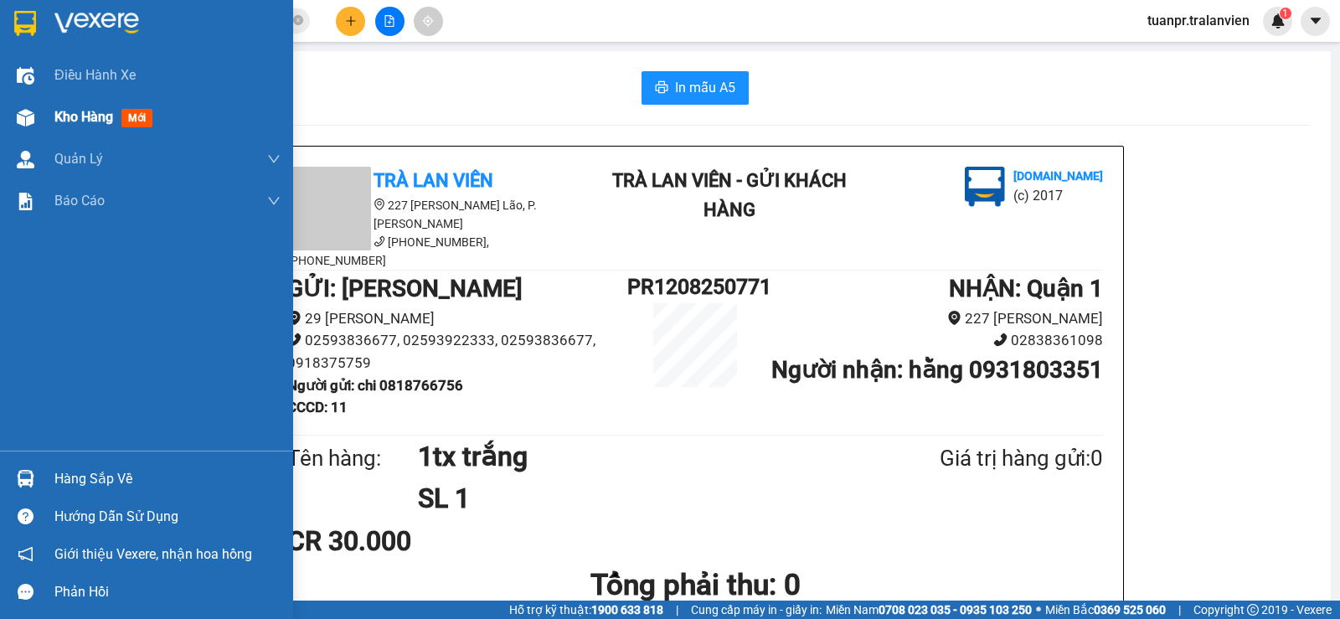
click at [69, 115] on span "Kho hàng" at bounding box center [83, 117] width 59 height 16
